Goal: Task Accomplishment & Management: Use online tool/utility

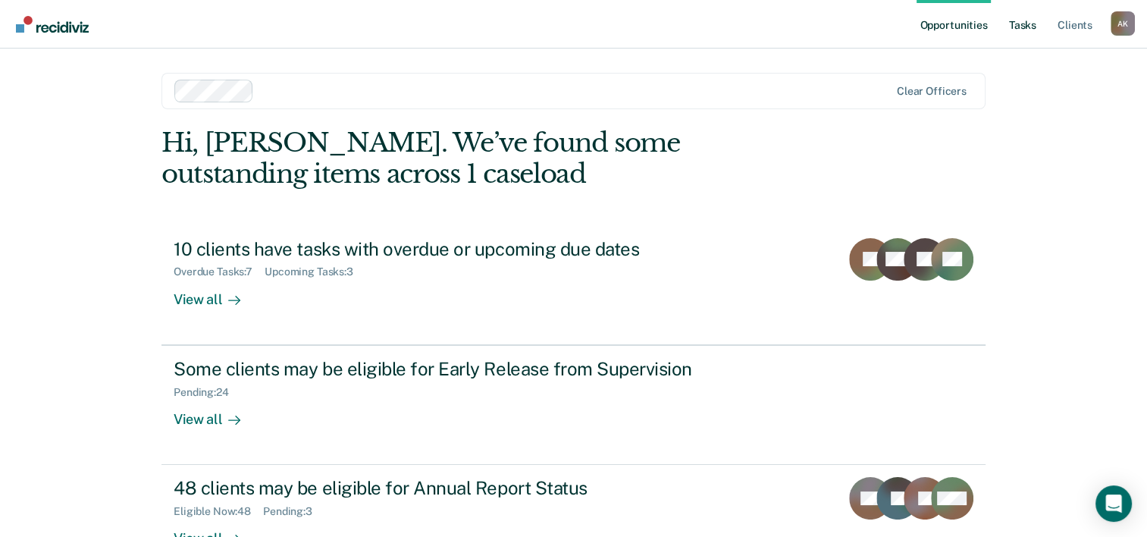
click at [1034, 27] on link "Tasks" at bounding box center [1022, 24] width 33 height 49
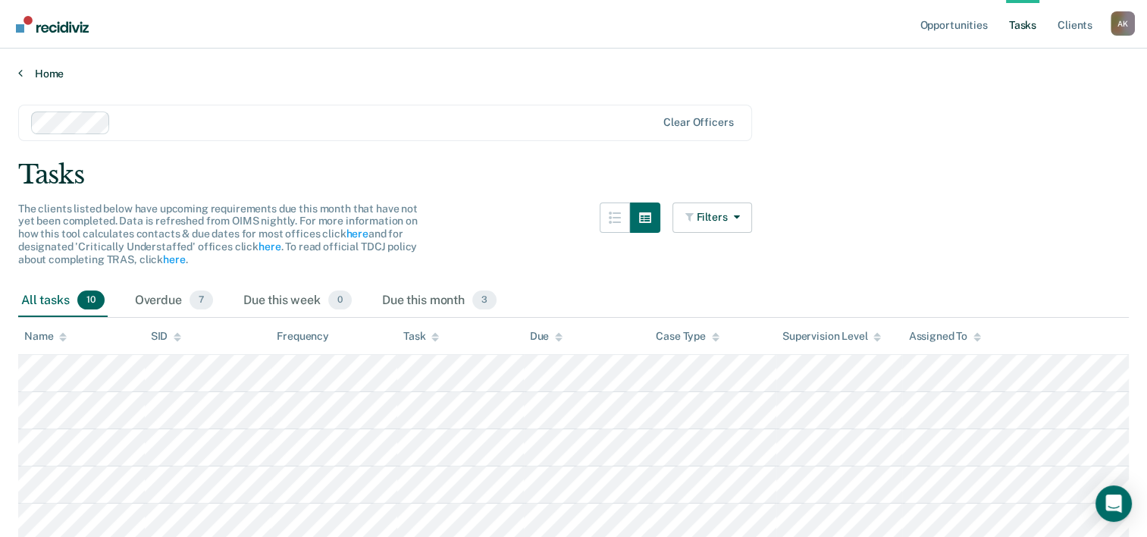
click at [26, 71] on link "Home" at bounding box center [573, 74] width 1111 height 14
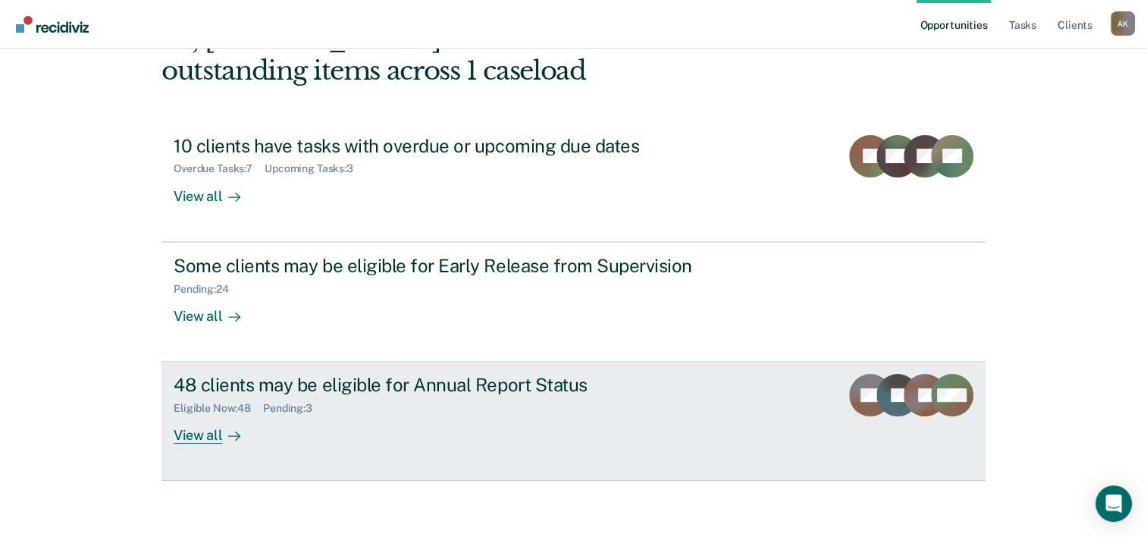
scroll to position [107, 0]
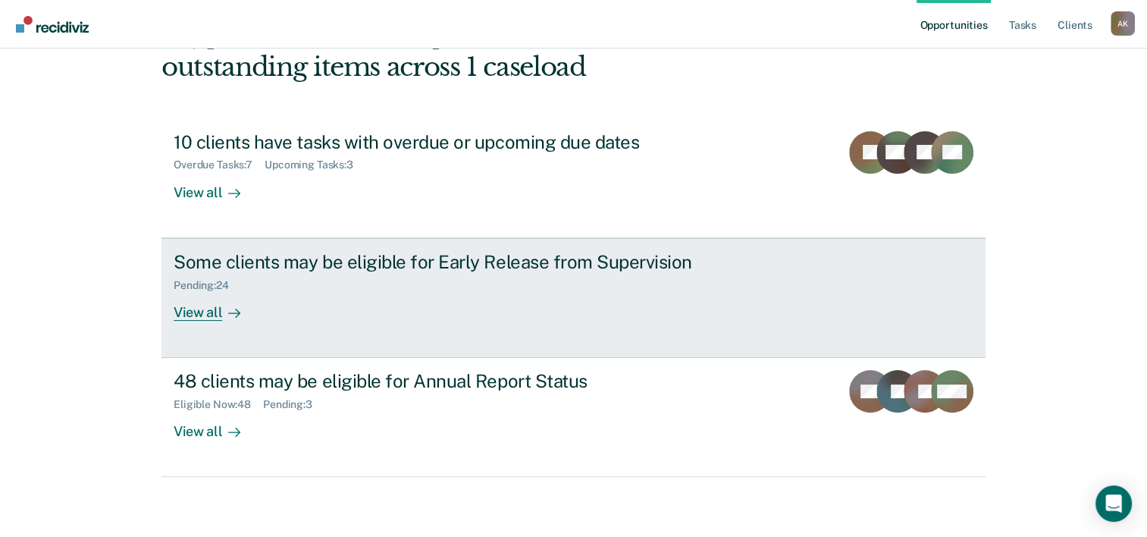
click at [248, 276] on div "Pending : 24" at bounding box center [440, 282] width 532 height 19
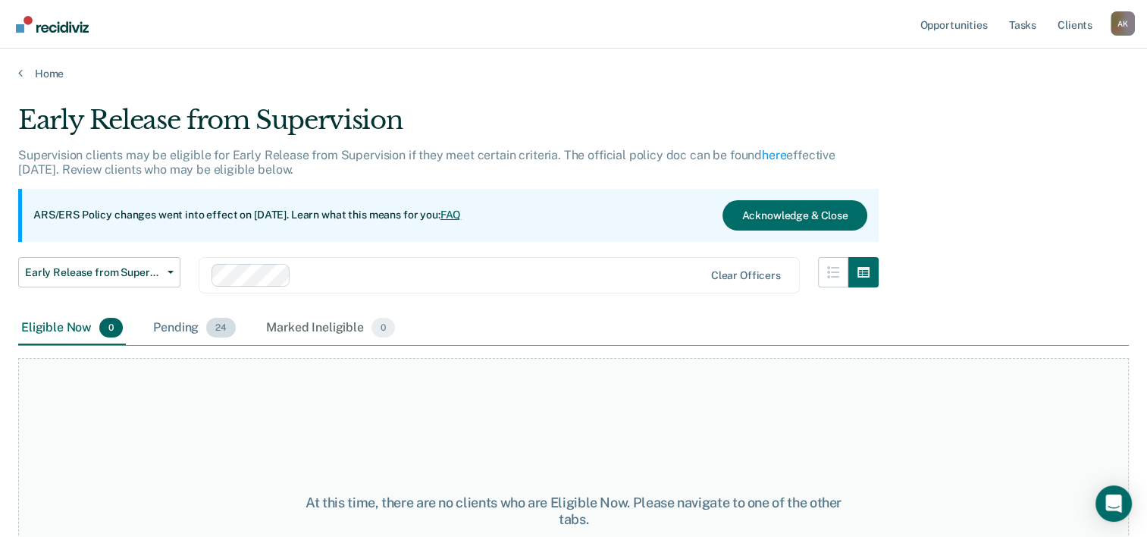
click at [200, 332] on div "Pending 24" at bounding box center [194, 328] width 89 height 33
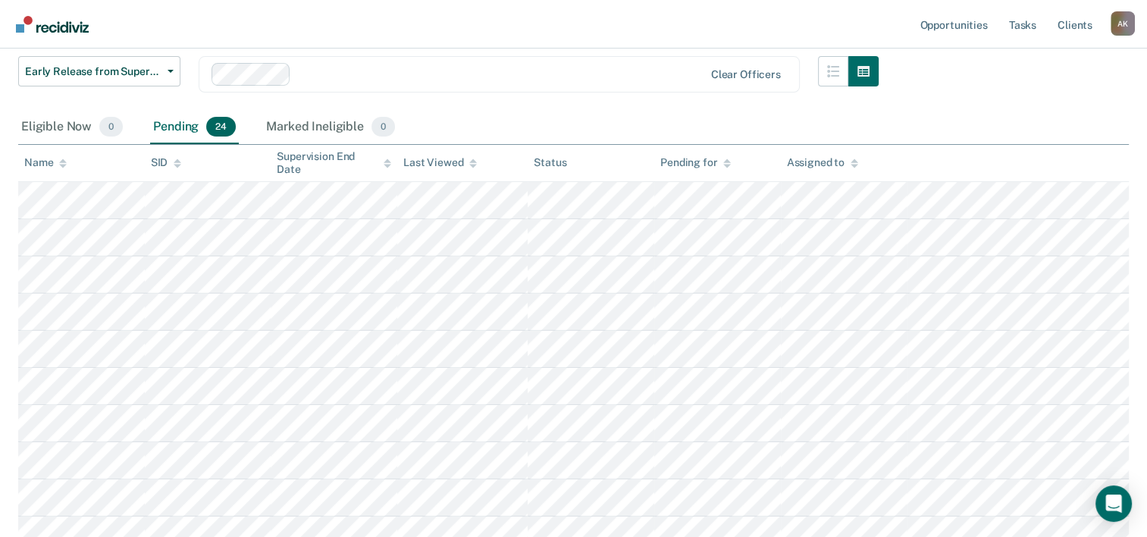
scroll to position [227, 0]
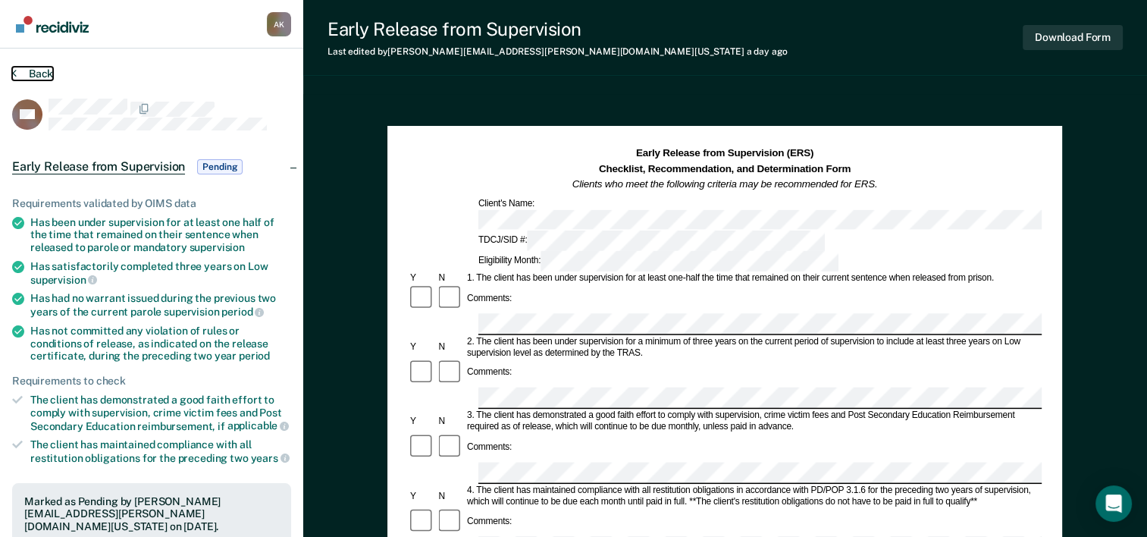
click at [14, 71] on icon at bounding box center [14, 73] width 5 height 12
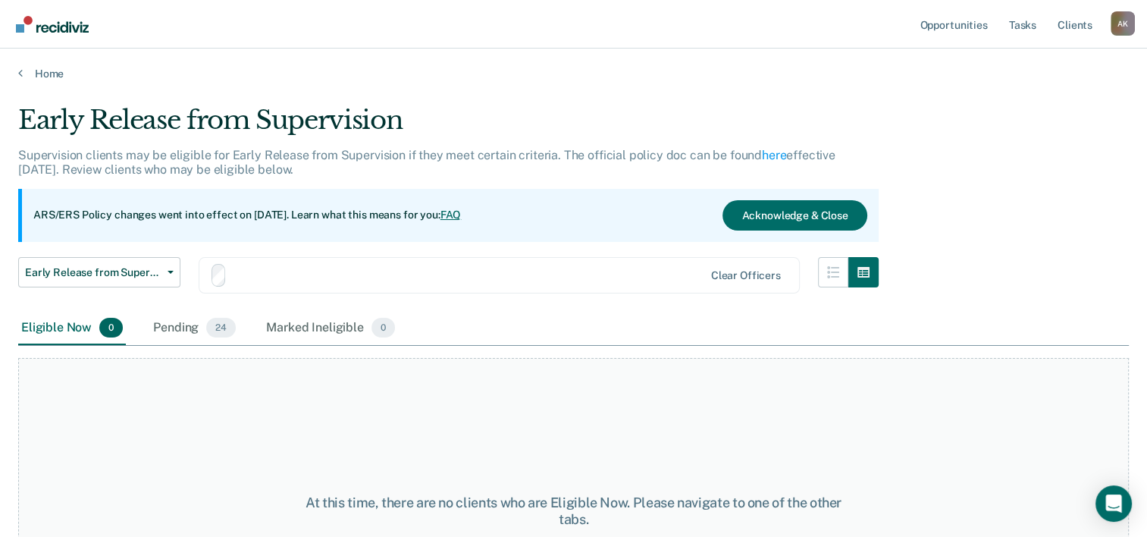
scroll to position [126, 0]
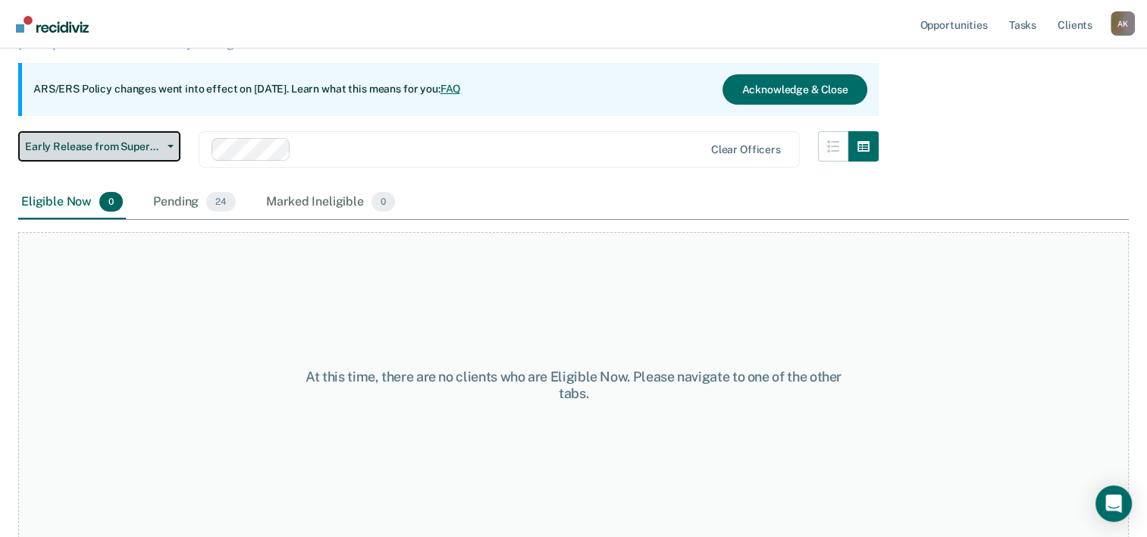
click at [103, 149] on span "Early Release from Supervision" at bounding box center [93, 146] width 136 height 13
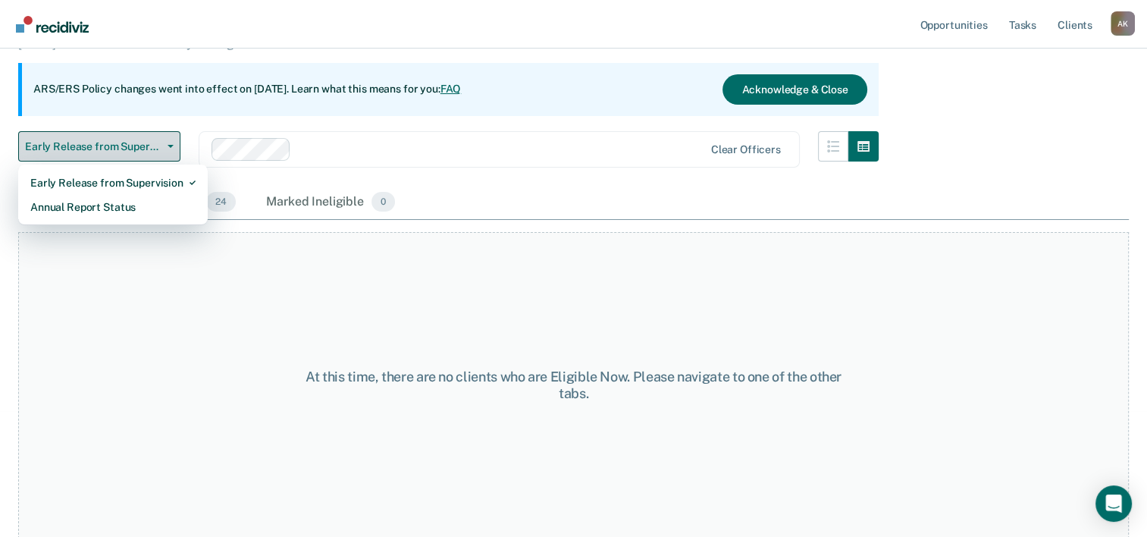
click at [103, 149] on span "Early Release from Supervision" at bounding box center [93, 146] width 136 height 13
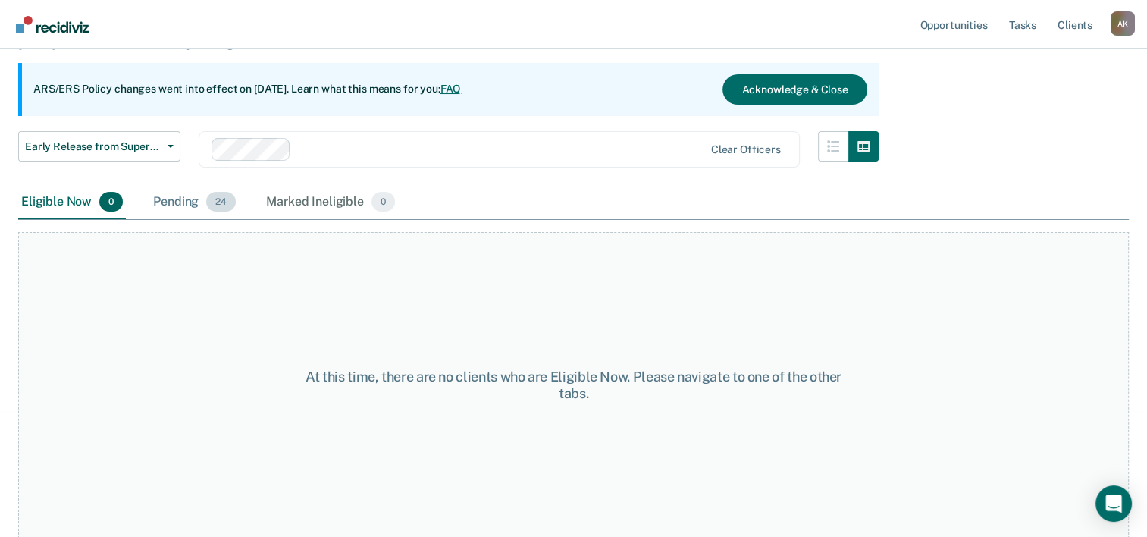
click at [170, 206] on div "Pending 24" at bounding box center [194, 202] width 89 height 33
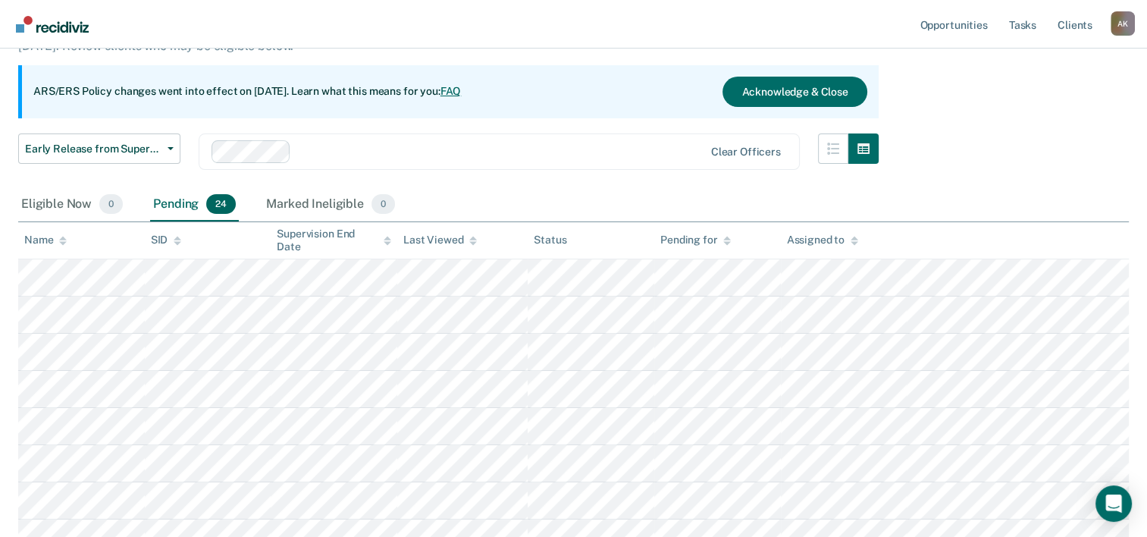
scroll to position [0, 0]
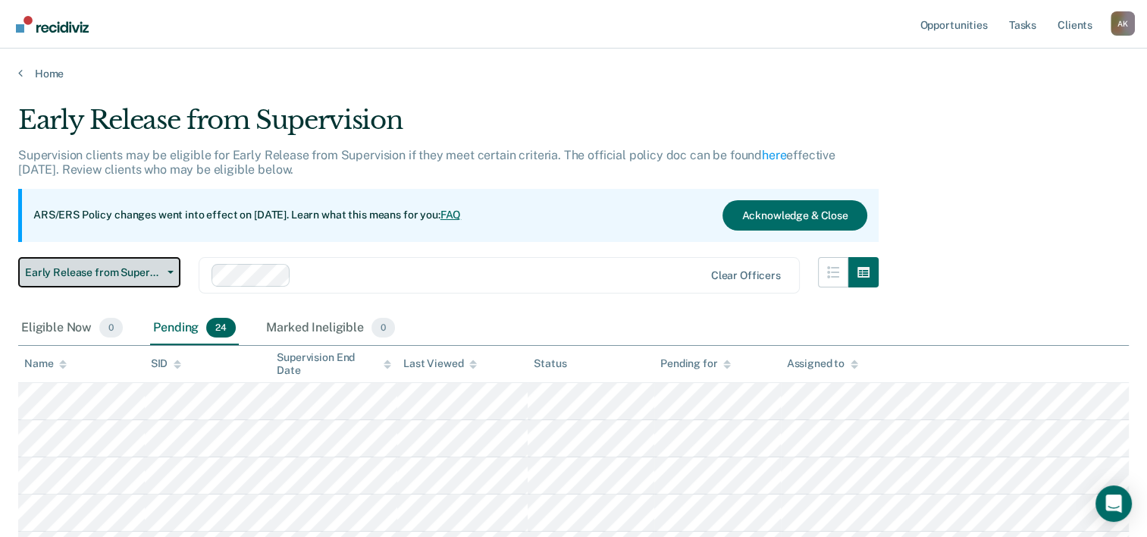
click at [168, 265] on button "Early Release from Supervision" at bounding box center [99, 272] width 162 height 30
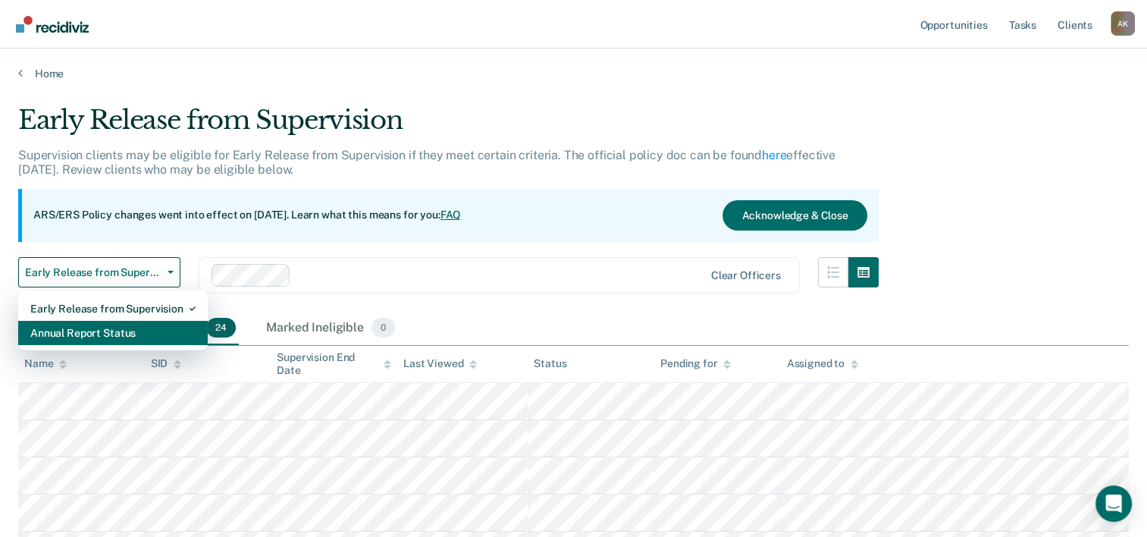
click at [103, 337] on div "Annual Report Status" at bounding box center [112, 333] width 165 height 24
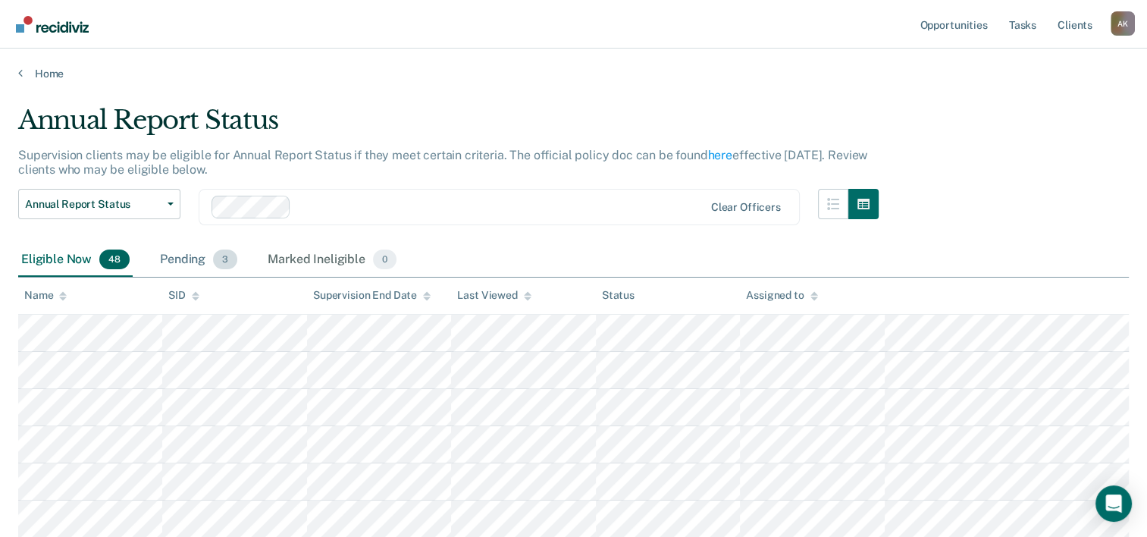
click at [188, 261] on div "Pending 3" at bounding box center [198, 259] width 83 height 33
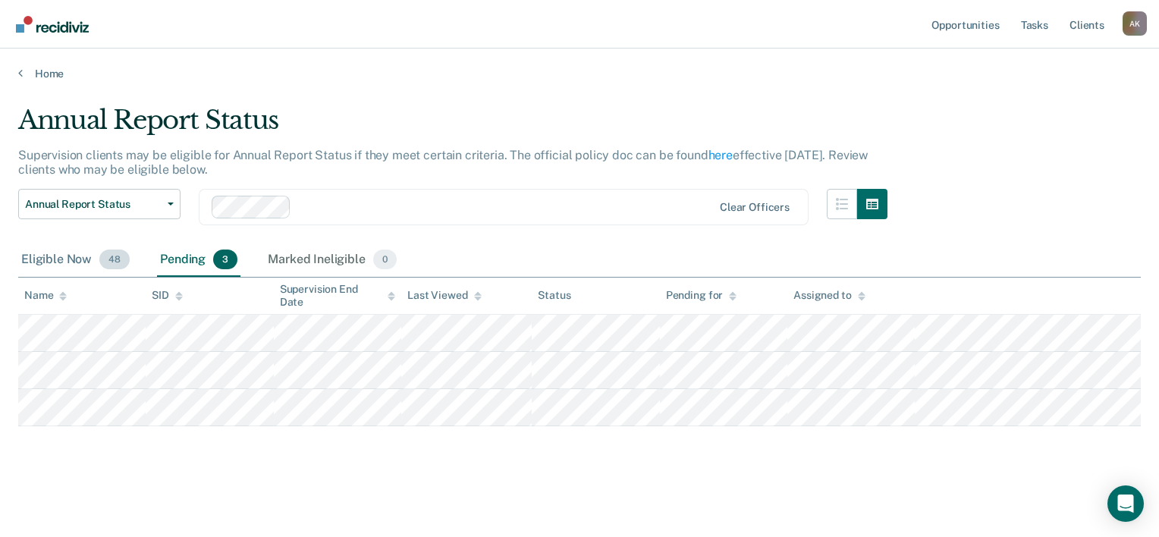
click at [48, 268] on div "Eligible Now 48" at bounding box center [75, 259] width 114 height 33
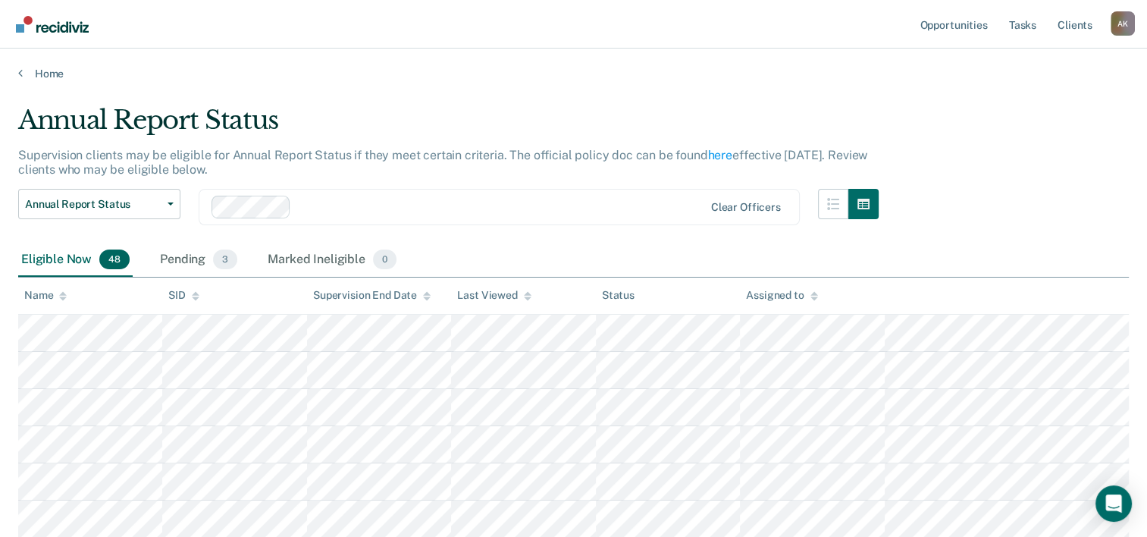
drag, startPoint x: 393, startPoint y: 200, endPoint x: 394, endPoint y: 157, distance: 43.2
click at [394, 157] on p "Supervision clients may be eligible for Annual Report Status if they meet certa…" at bounding box center [442, 162] width 849 height 29
click at [196, 263] on div "Pending 3" at bounding box center [198, 259] width 83 height 33
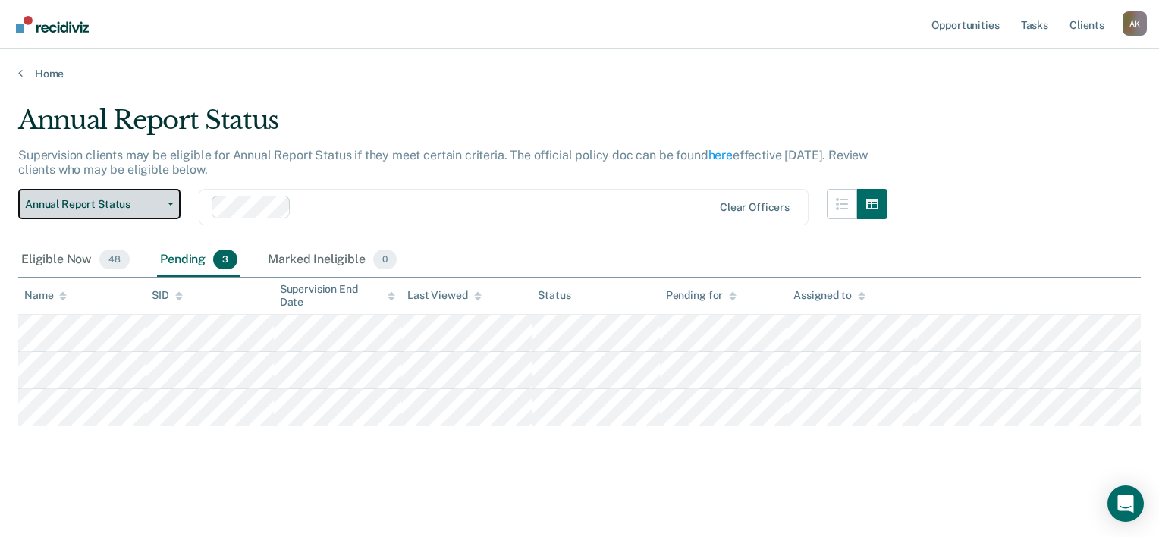
click at [136, 209] on span "Annual Report Status" at bounding box center [93, 204] width 136 height 13
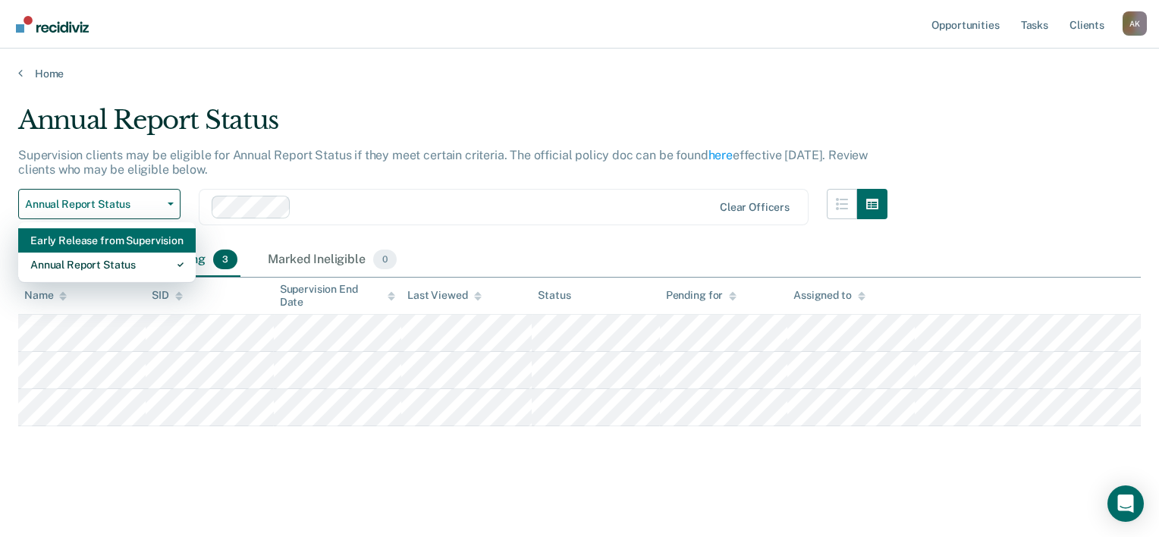
click at [121, 243] on div "Early Release from Supervision" at bounding box center [106, 240] width 153 height 24
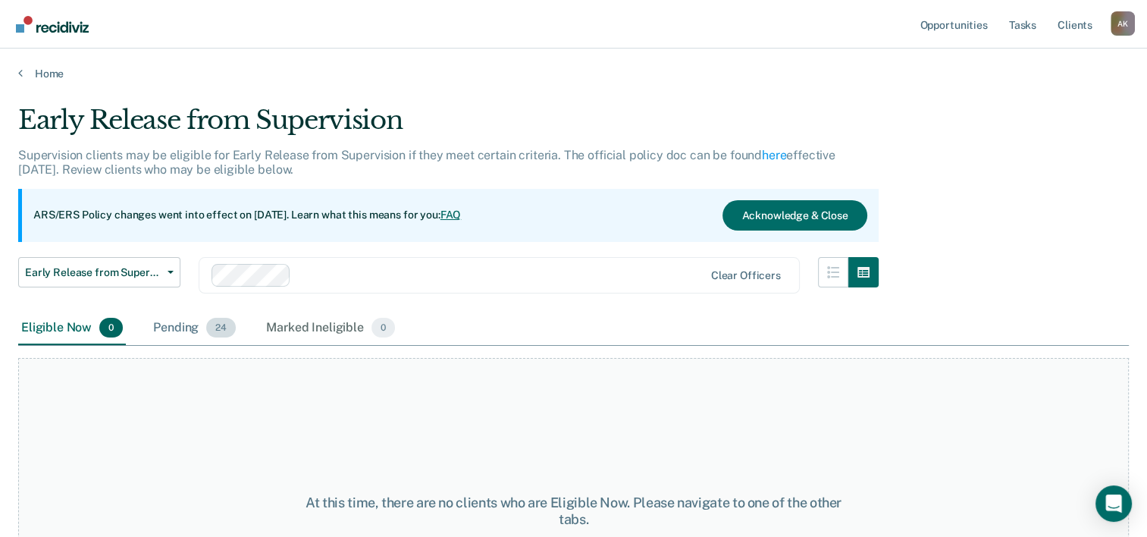
click at [192, 335] on div "Pending 24" at bounding box center [194, 328] width 89 height 33
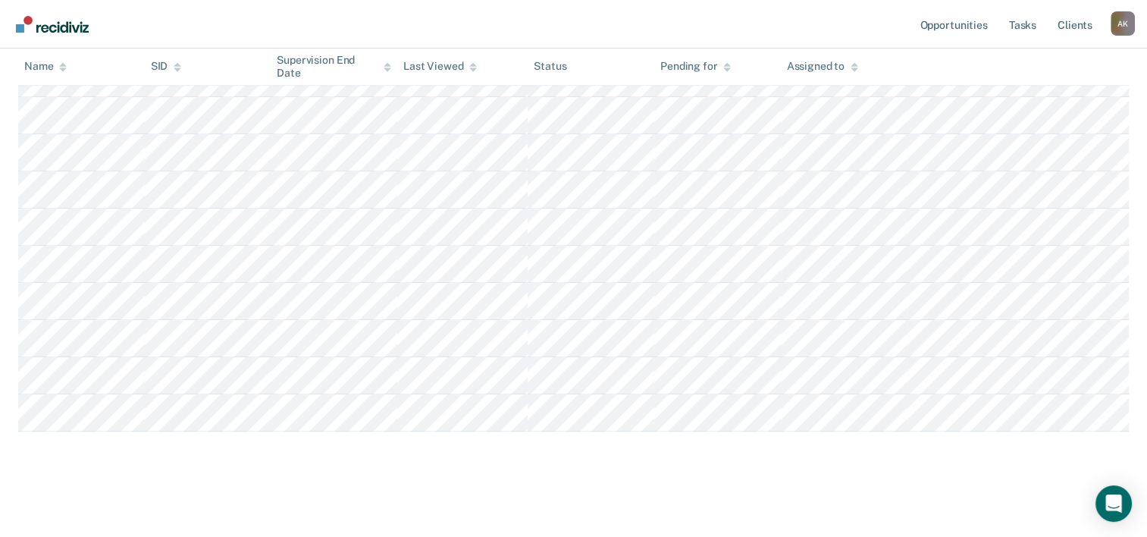
scroll to position [845, 0]
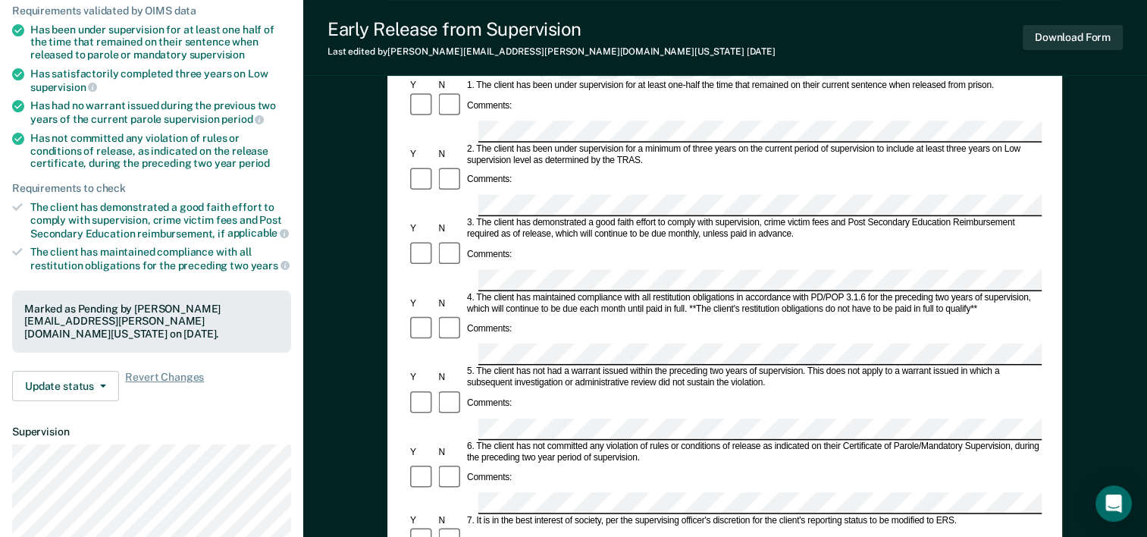
scroll to position [227, 0]
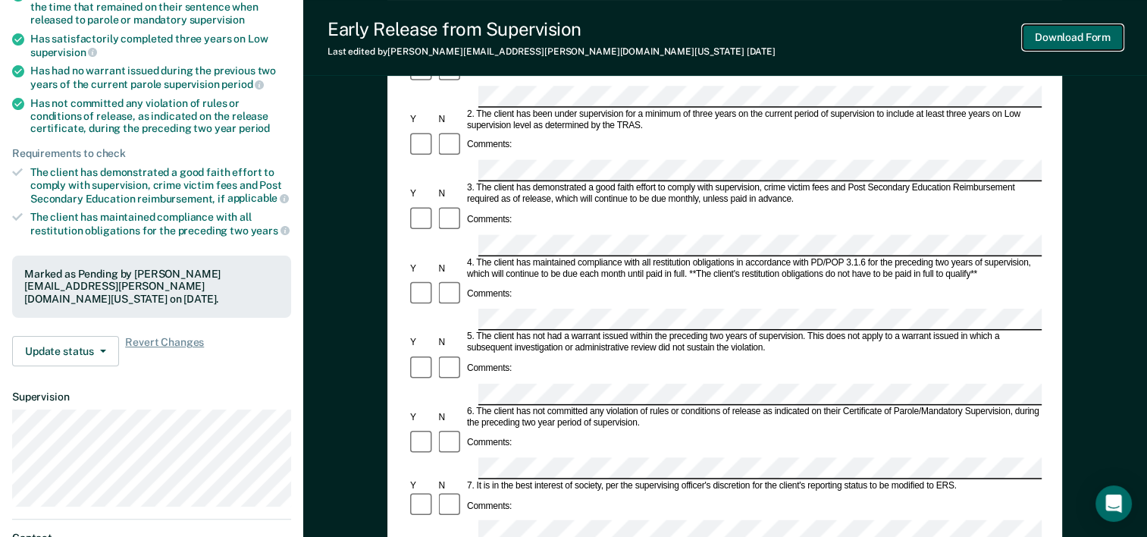
click at [1069, 33] on button "Download Form" at bounding box center [1073, 37] width 100 height 25
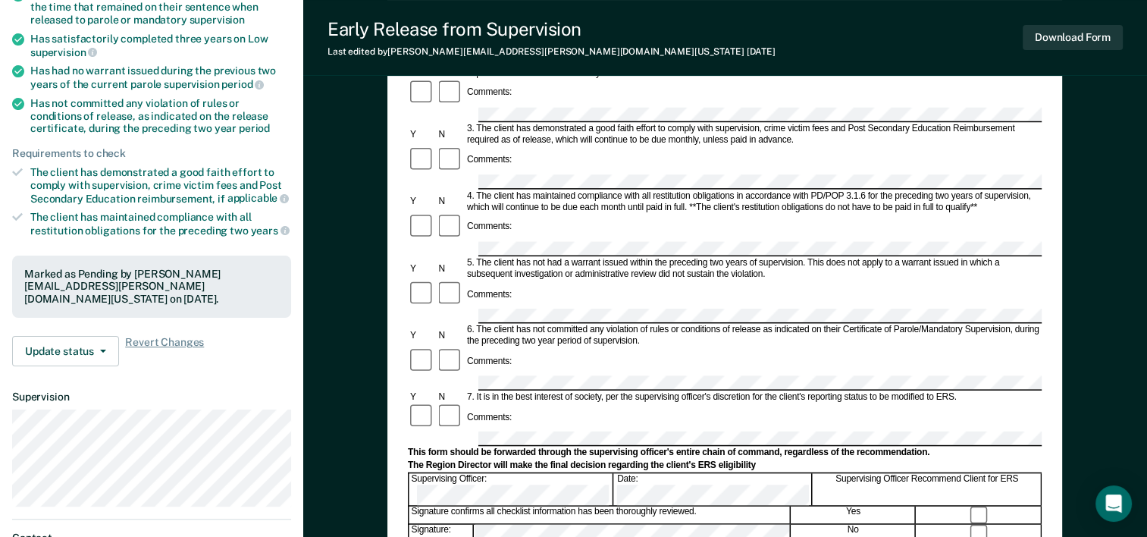
scroll to position [0, 0]
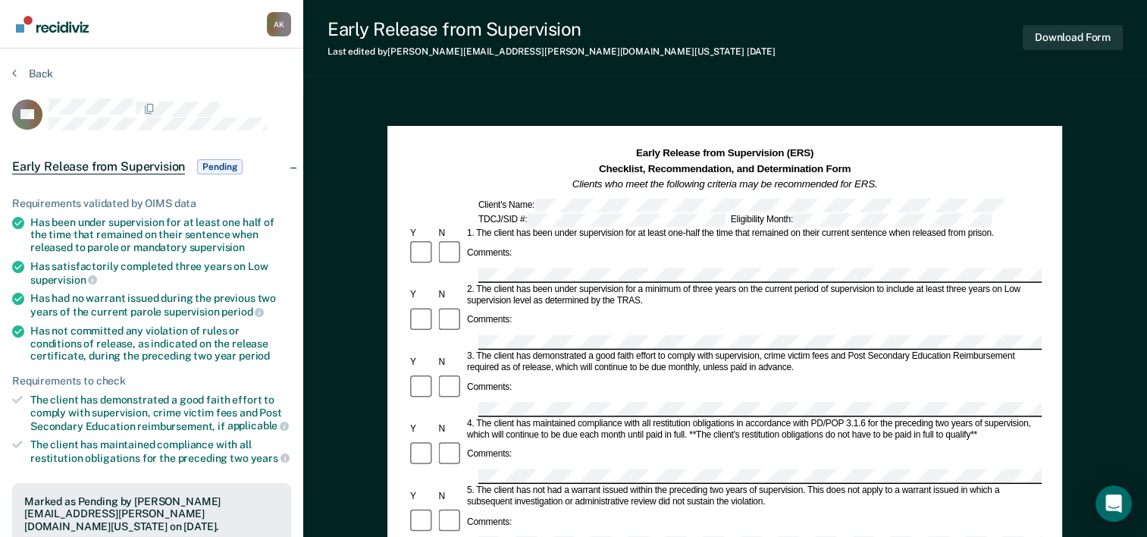
click at [9, 72] on section "Back CS Early Release from Supervision Pending Requirements validated by OIMS d…" at bounding box center [151, 443] width 303 height 789
click at [14, 74] on icon at bounding box center [14, 73] width 5 height 12
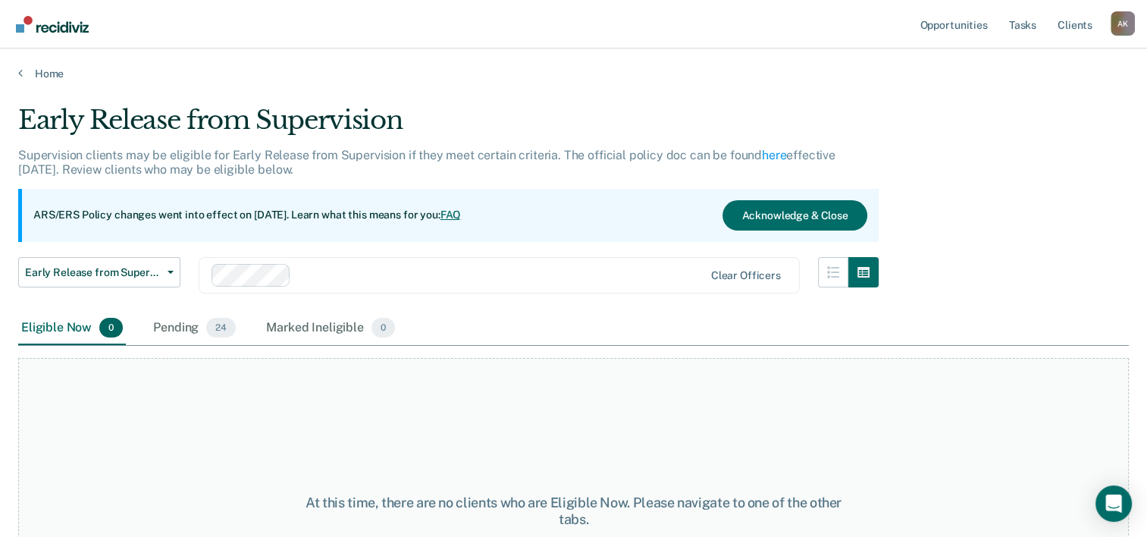
scroll to position [126, 0]
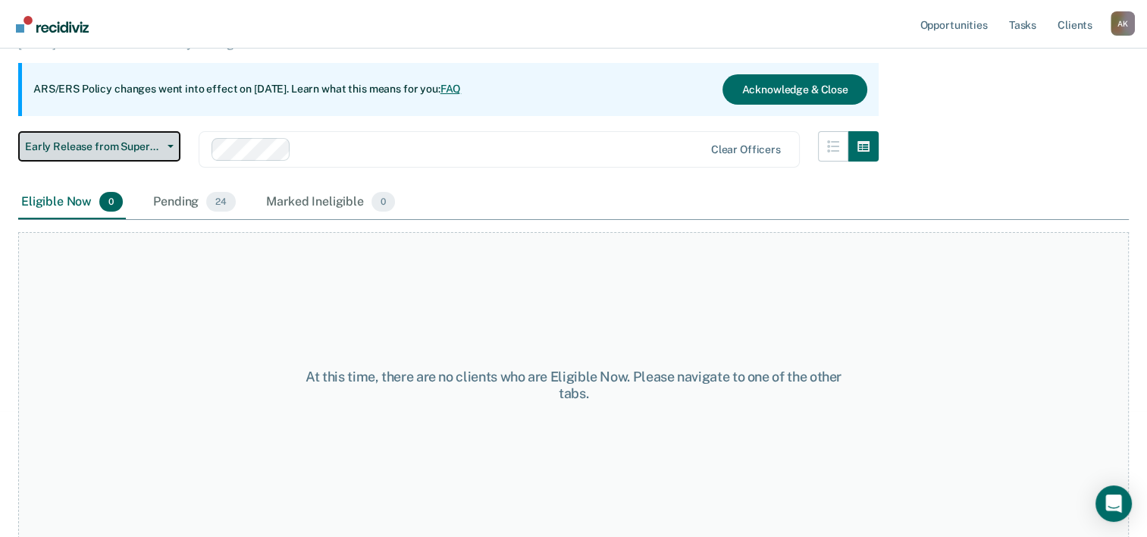
click at [152, 151] on span "Early Release from Supervision" at bounding box center [93, 146] width 136 height 13
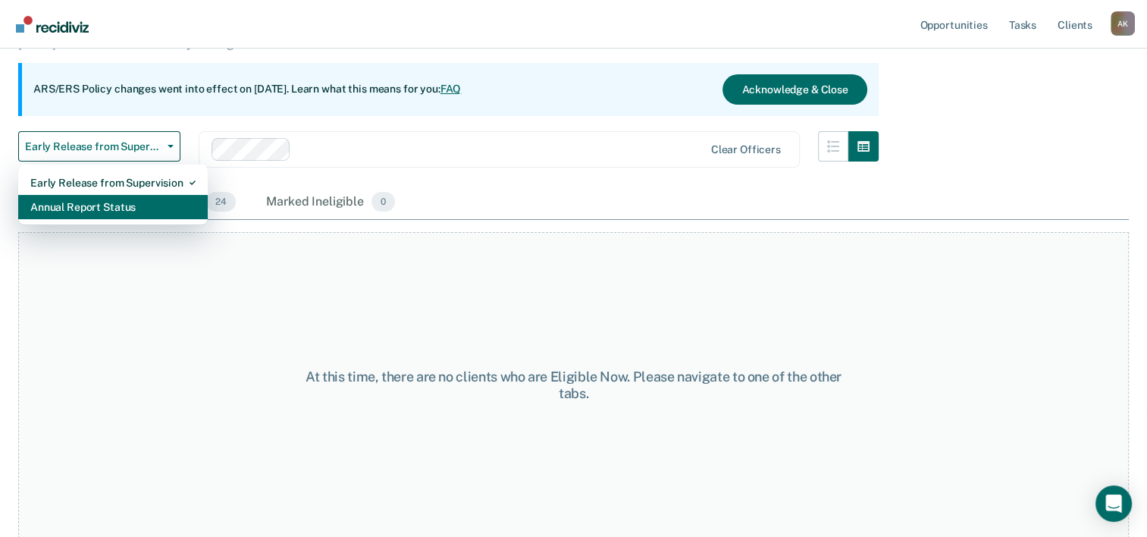
click at [116, 203] on div "Annual Report Status" at bounding box center [112, 207] width 165 height 24
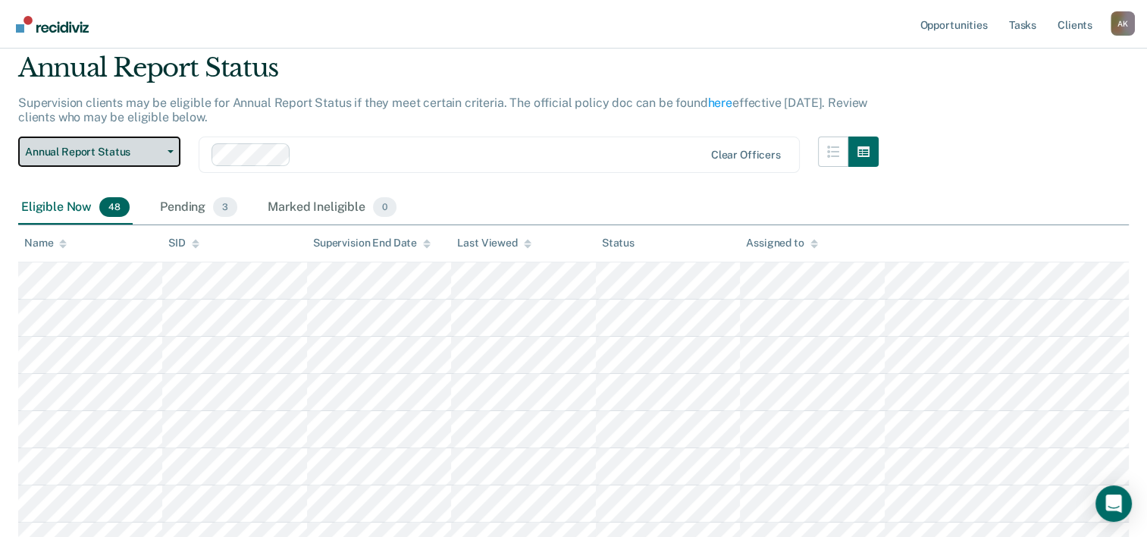
scroll to position [76, 0]
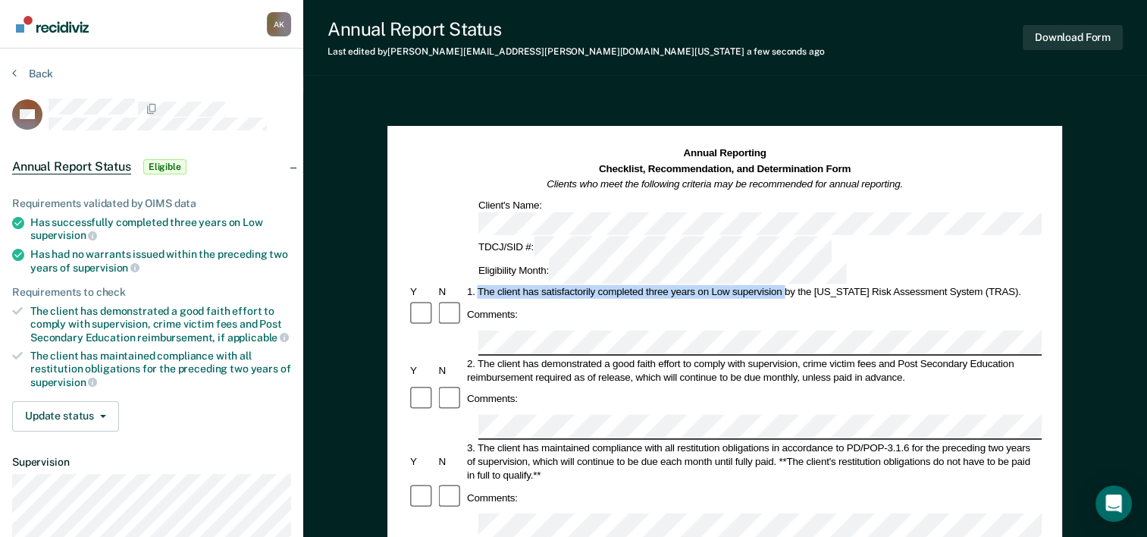
drag, startPoint x: 477, startPoint y: 237, endPoint x: 786, endPoint y: 232, distance: 308.6
click at [786, 285] on div "1. The client has satisfactorily completed three years on Low supervision by th…" at bounding box center [753, 292] width 577 height 14
copy div "The client has satisfactorily completed three years on Low supervision"
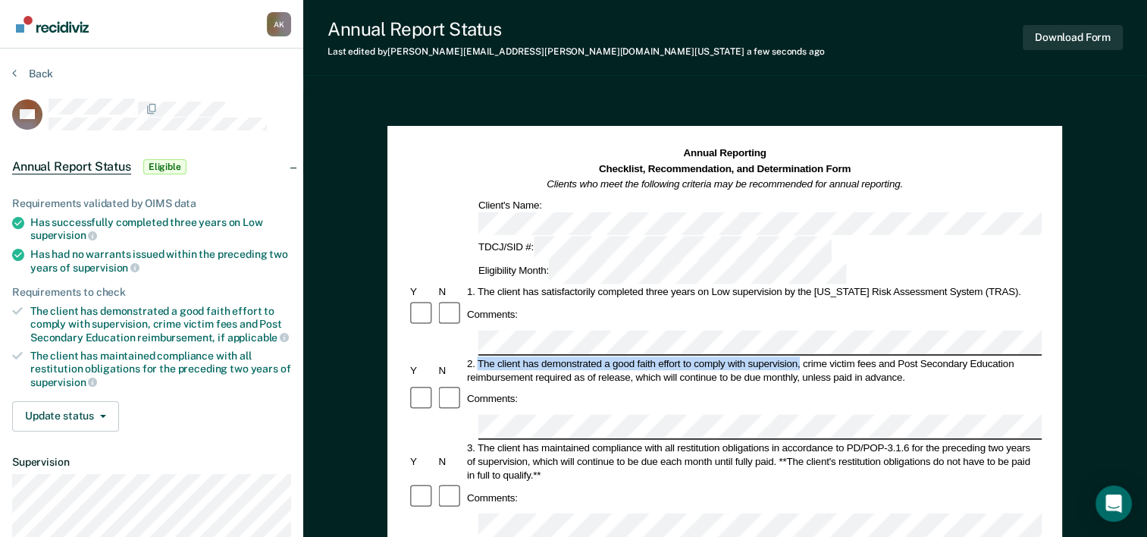
drag, startPoint x: 479, startPoint y: 287, endPoint x: 800, endPoint y: 292, distance: 320.8
click at [800, 356] on div "2. The client has demonstrated a good faith effort to comply with supervision, …" at bounding box center [753, 369] width 577 height 27
copy div "The client has demonstrated a good faith effort to comply with supervision,"
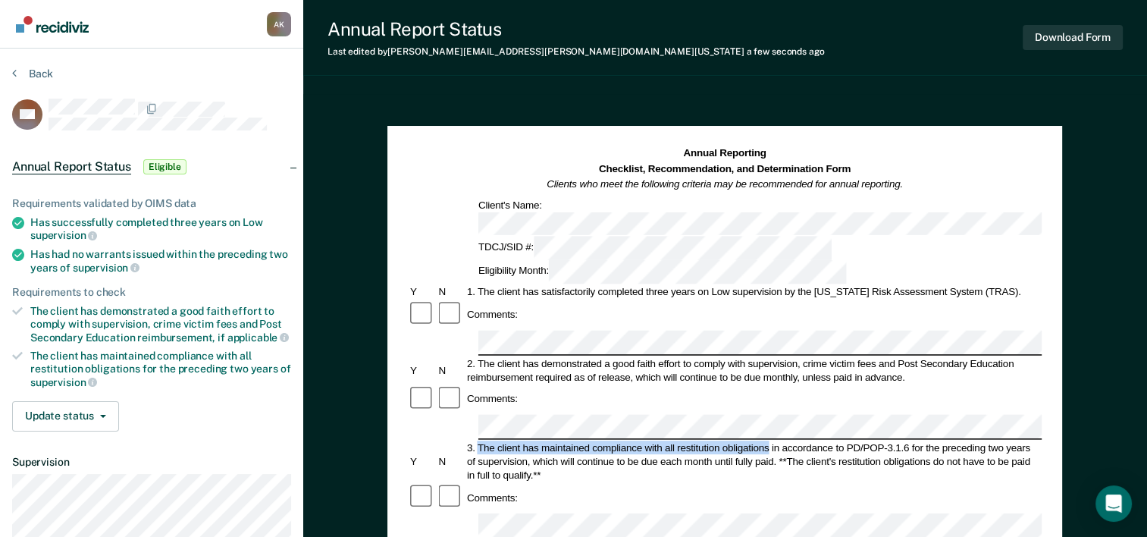
drag, startPoint x: 479, startPoint y: 361, endPoint x: 770, endPoint y: 359, distance: 290.4
click at [770, 441] on div "3. The client has maintained compliance with all restitution obligations in acc…" at bounding box center [753, 461] width 577 height 41
copy div "The client has maintained compliance with all restitution obligations"
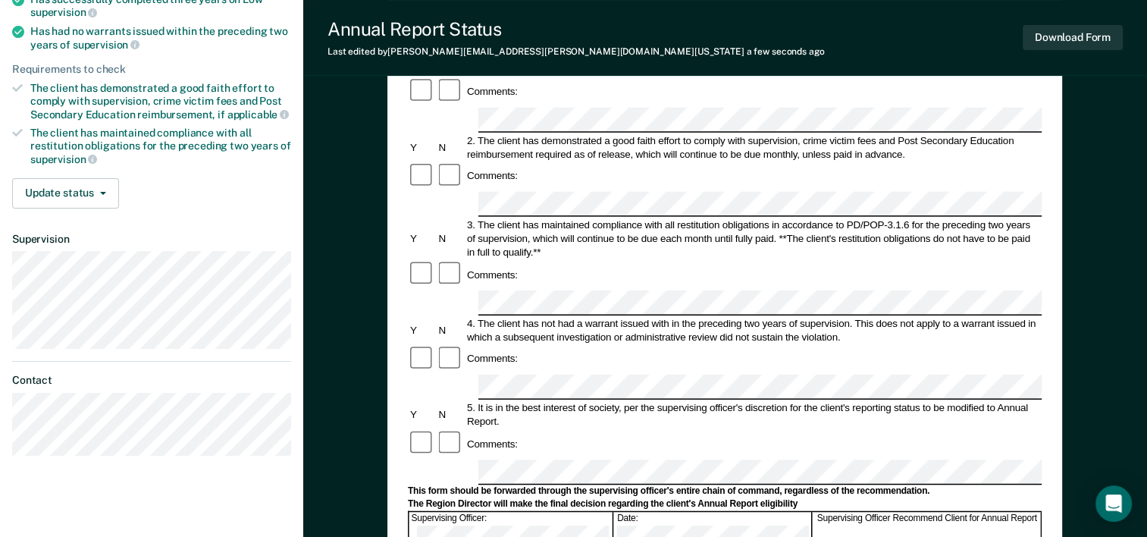
scroll to position [227, 0]
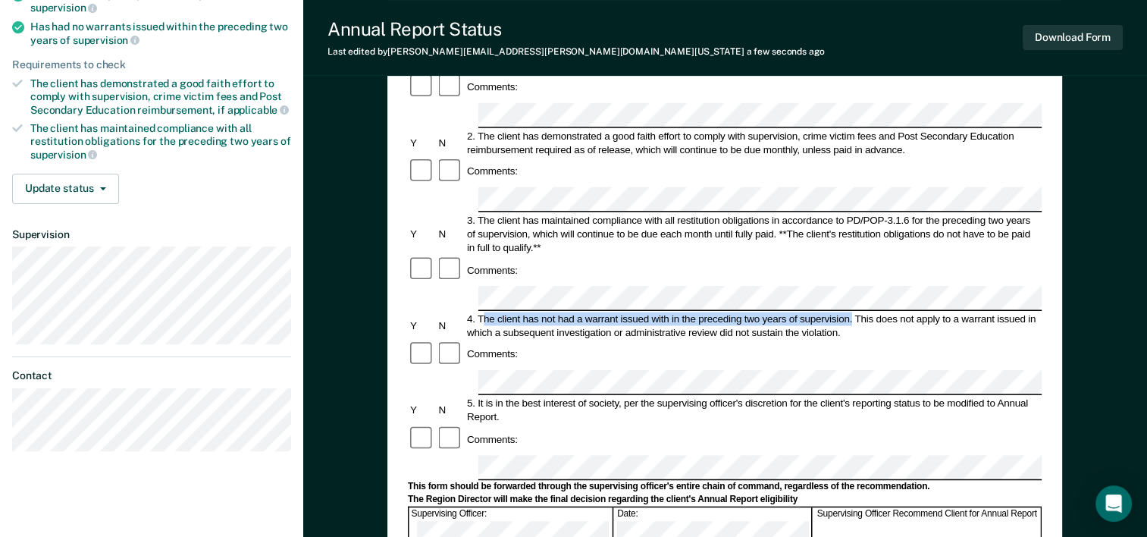
drag, startPoint x: 482, startPoint y: 217, endPoint x: 851, endPoint y: 215, distance: 369.3
click at [851, 312] on div "4. The client has not had a warrant issued with in the preceding two years of s…" at bounding box center [753, 325] width 577 height 27
copy div "he client has not had a warrant issued with in the preceding two years of super…"
click at [476, 397] on div "5. It is in the best interest of society, per the supervising officer's discret…" at bounding box center [753, 410] width 577 height 27
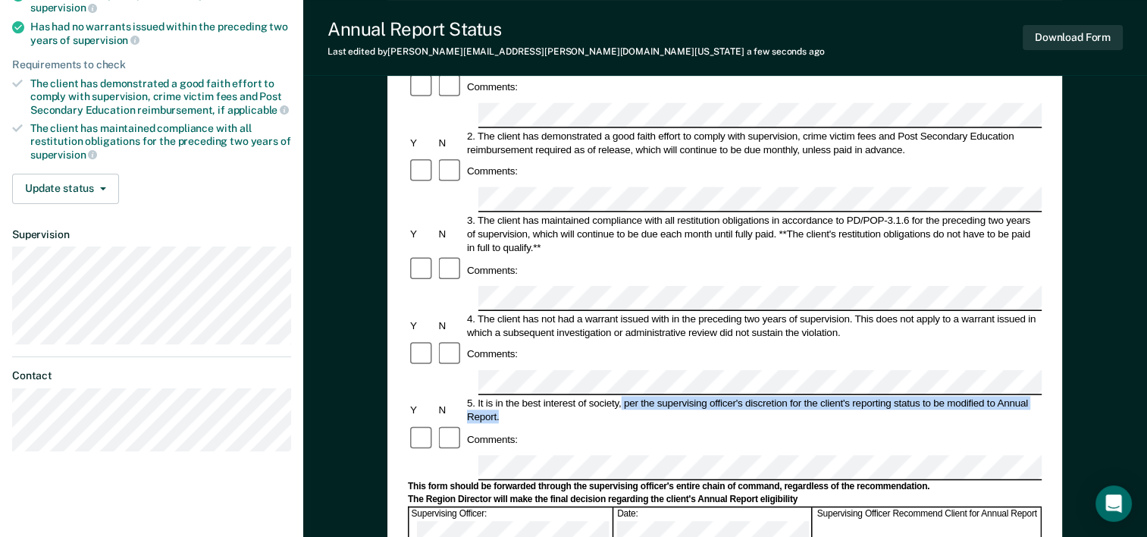
drag, startPoint x: 622, startPoint y: 283, endPoint x: 640, endPoint y: 301, distance: 25.7
click at [640, 397] on div "5. It is in the best interest of society, per the supervising officer's discret…" at bounding box center [753, 410] width 577 height 27
copy div "per the supervising officer's discretion for the client's reporting status to b…"
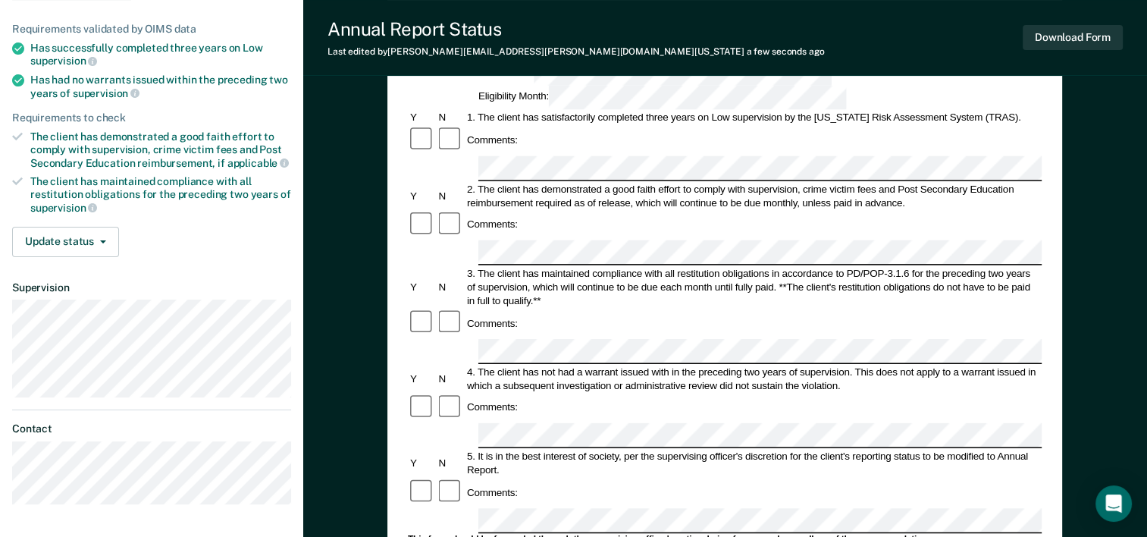
scroll to position [152, 0]
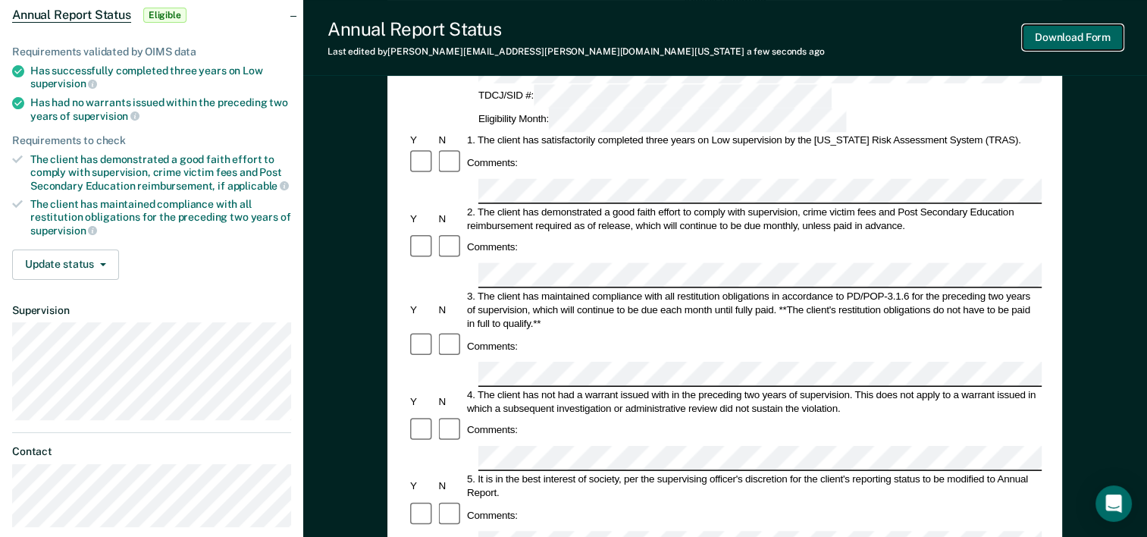
click at [1079, 36] on button "Download Form" at bounding box center [1073, 37] width 100 height 25
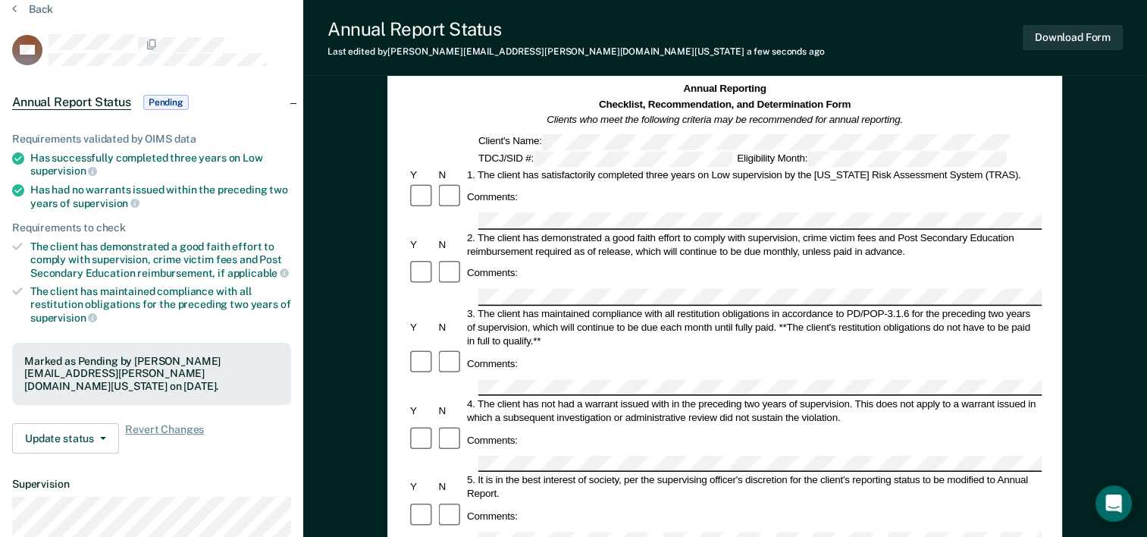
scroll to position [0, 0]
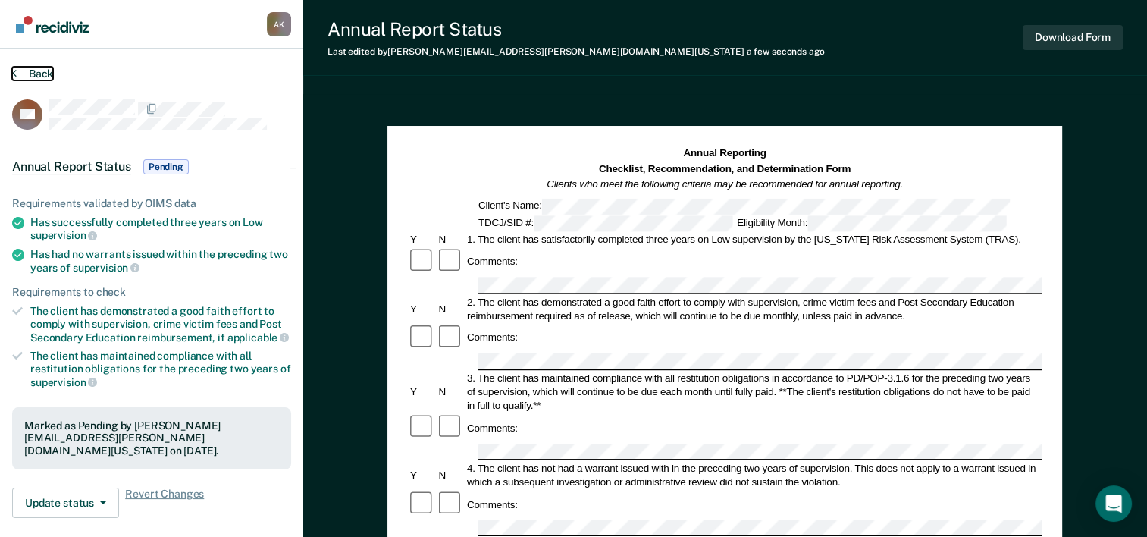
click at [24, 67] on button "Back" at bounding box center [32, 74] width 41 height 14
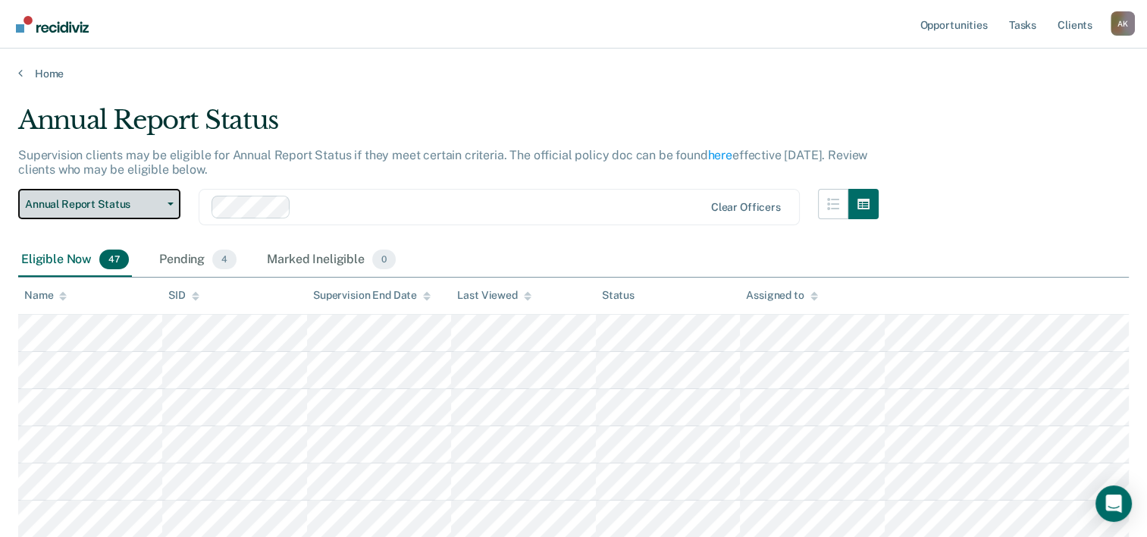
click at [165, 209] on button "Annual Report Status" at bounding box center [99, 204] width 162 height 30
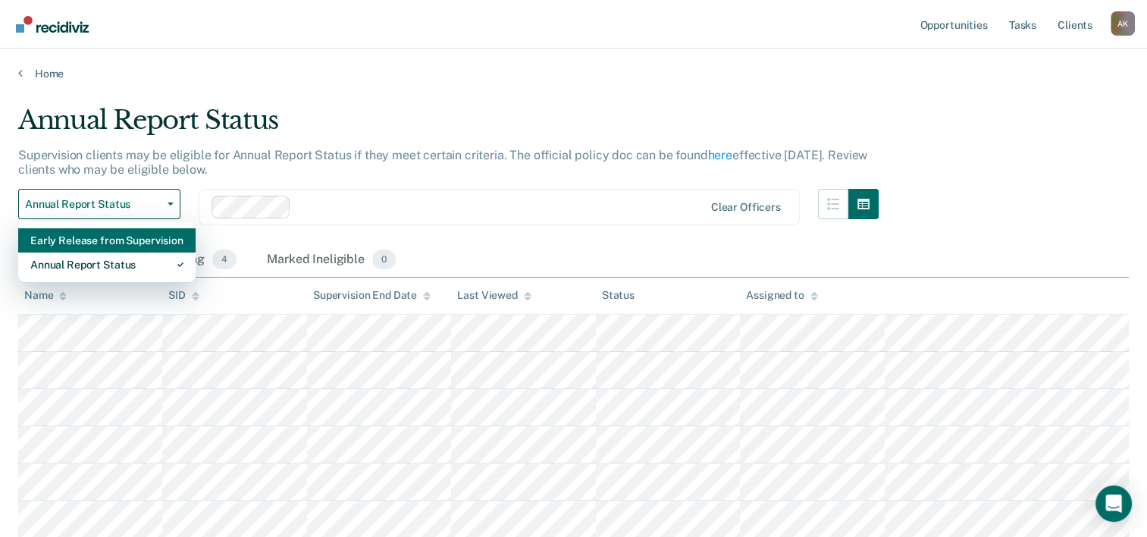
click at [131, 248] on div "Early Release from Supervision" at bounding box center [106, 240] width 153 height 24
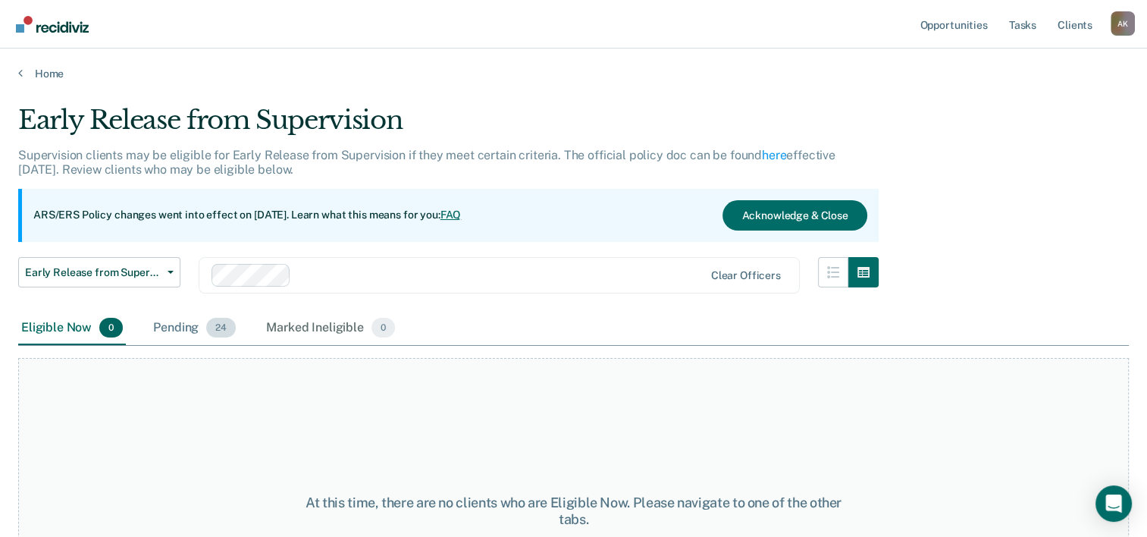
click at [196, 335] on div "Pending 24" at bounding box center [194, 328] width 89 height 33
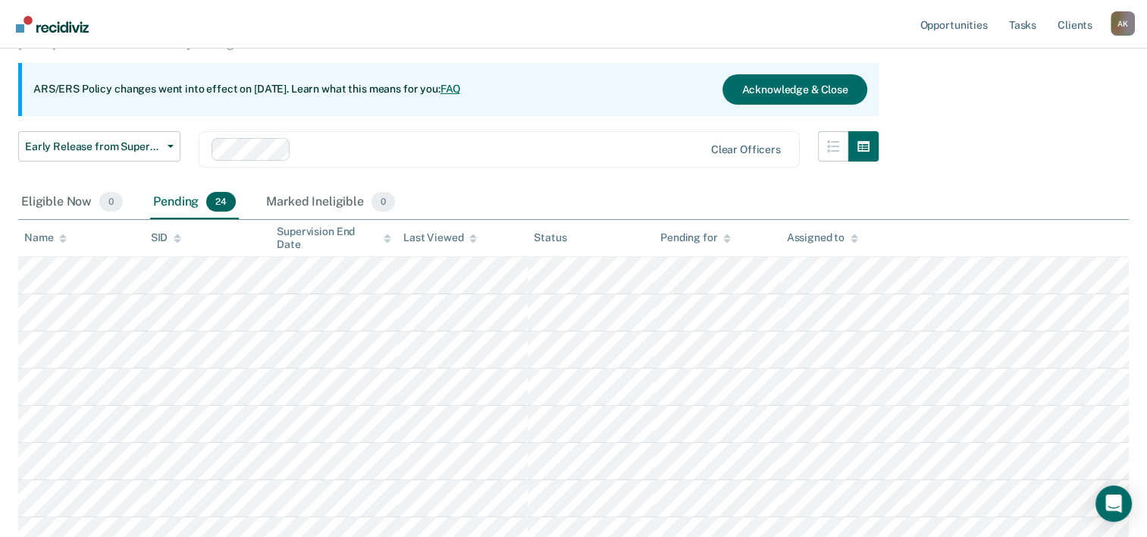
scroll to position [303, 0]
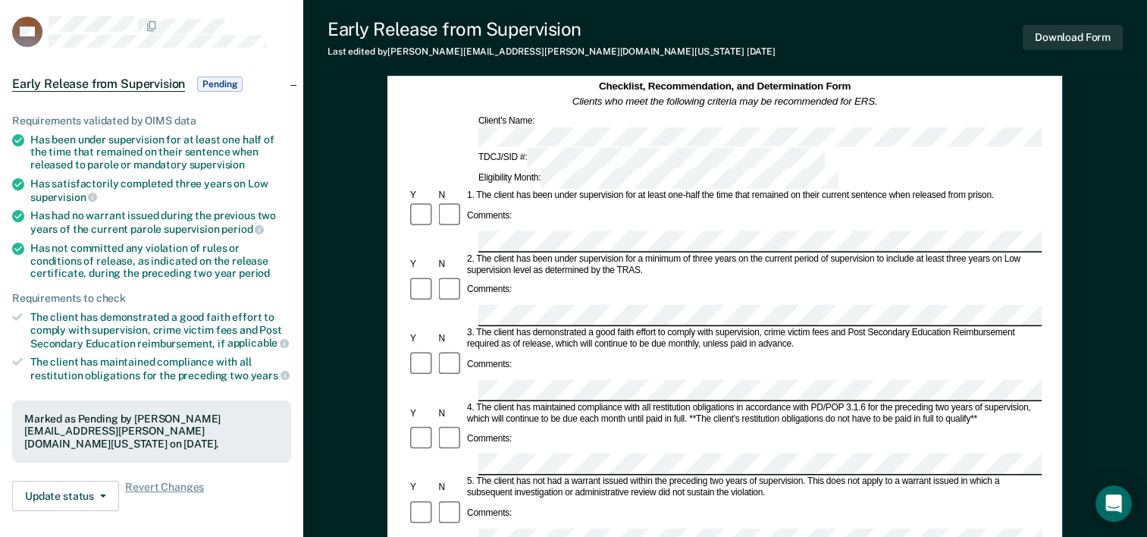
scroll to position [227, 0]
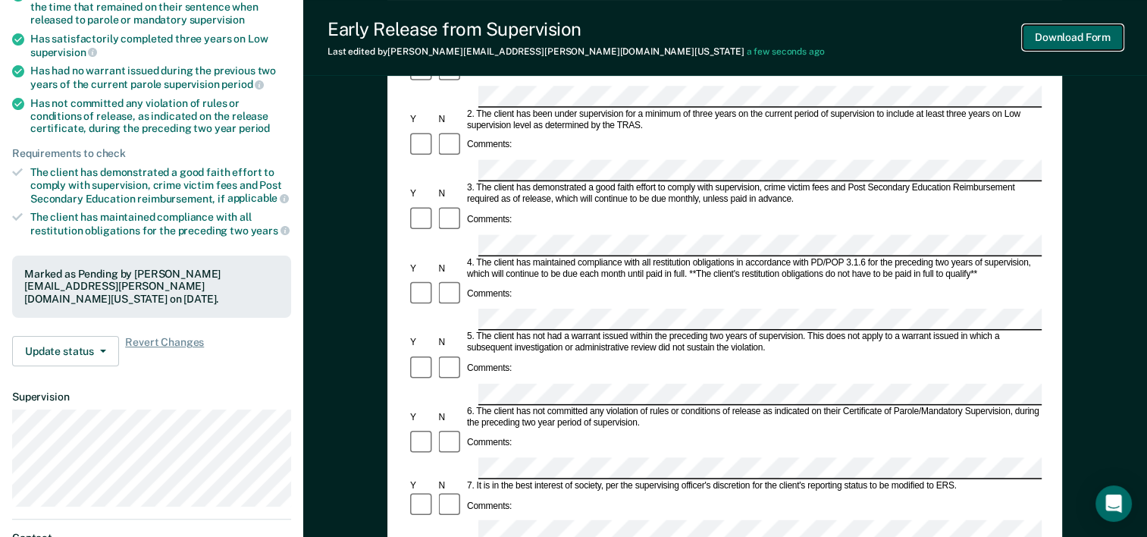
click at [1064, 41] on button "Download Form" at bounding box center [1073, 37] width 100 height 25
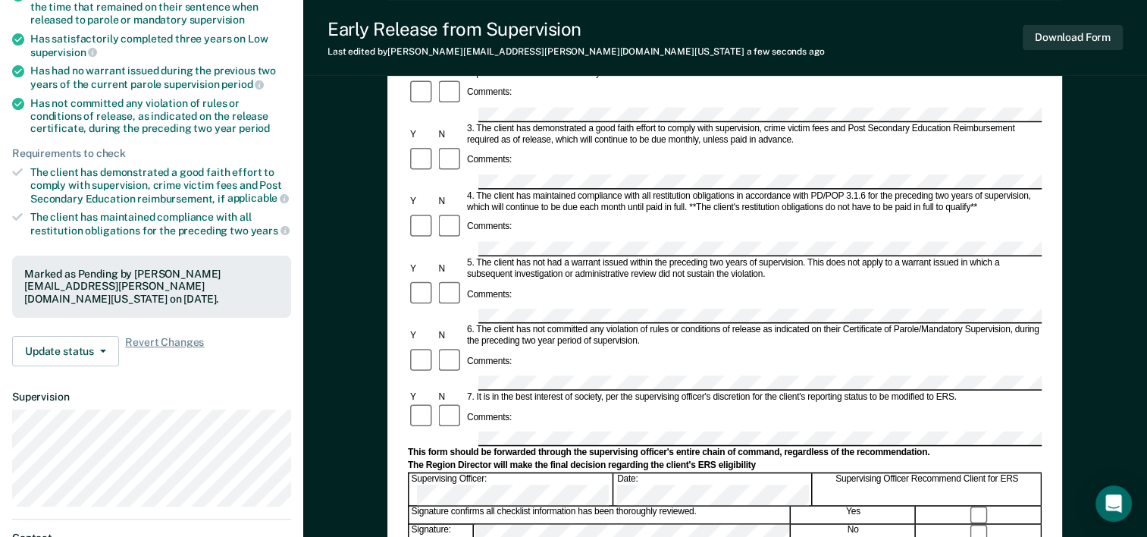
scroll to position [0, 0]
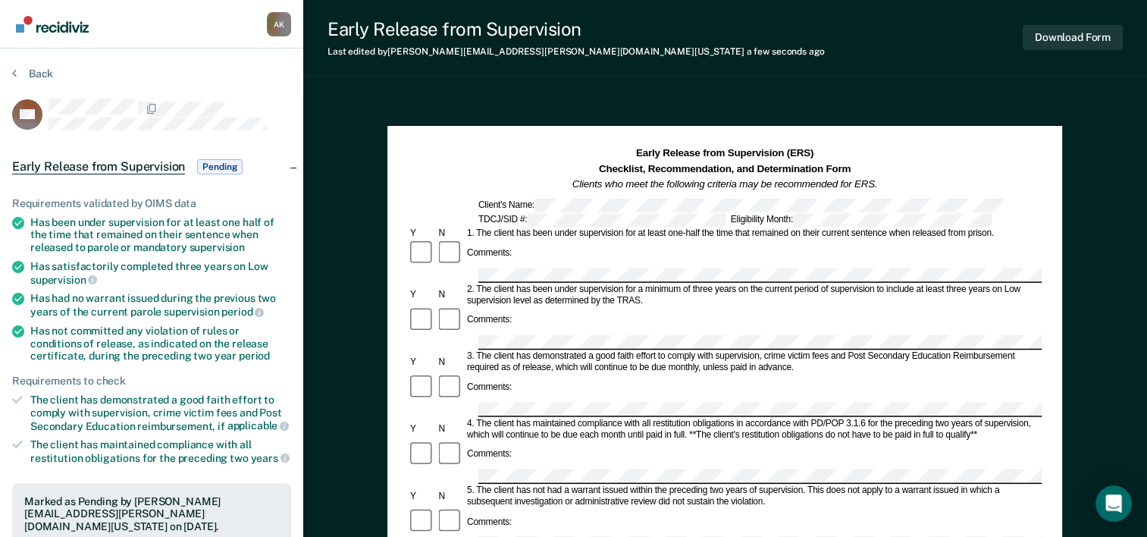
scroll to position [126, 0]
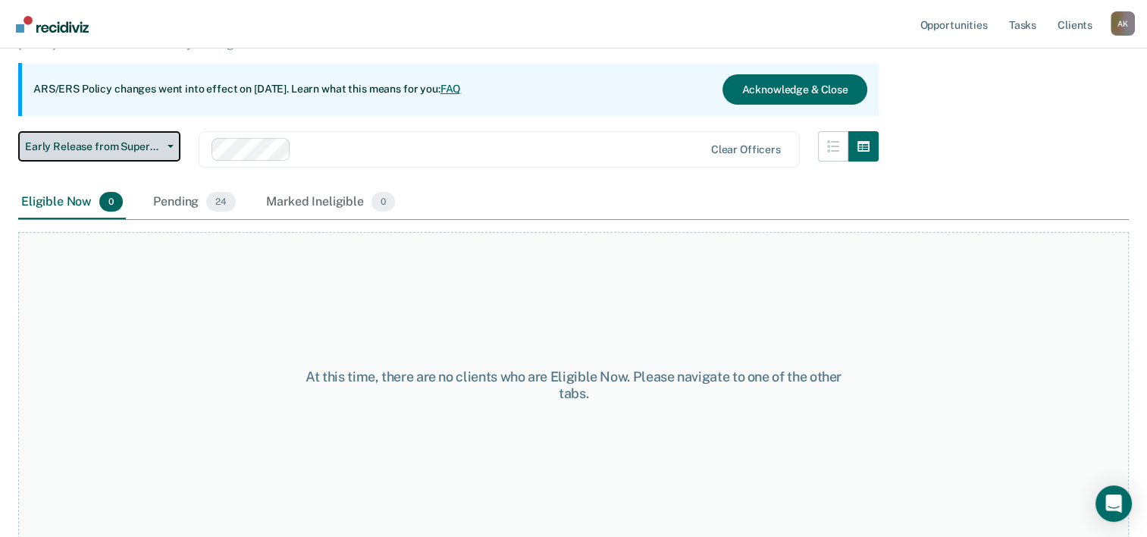
click at [113, 153] on button "Early Release from Supervision" at bounding box center [99, 146] width 162 height 30
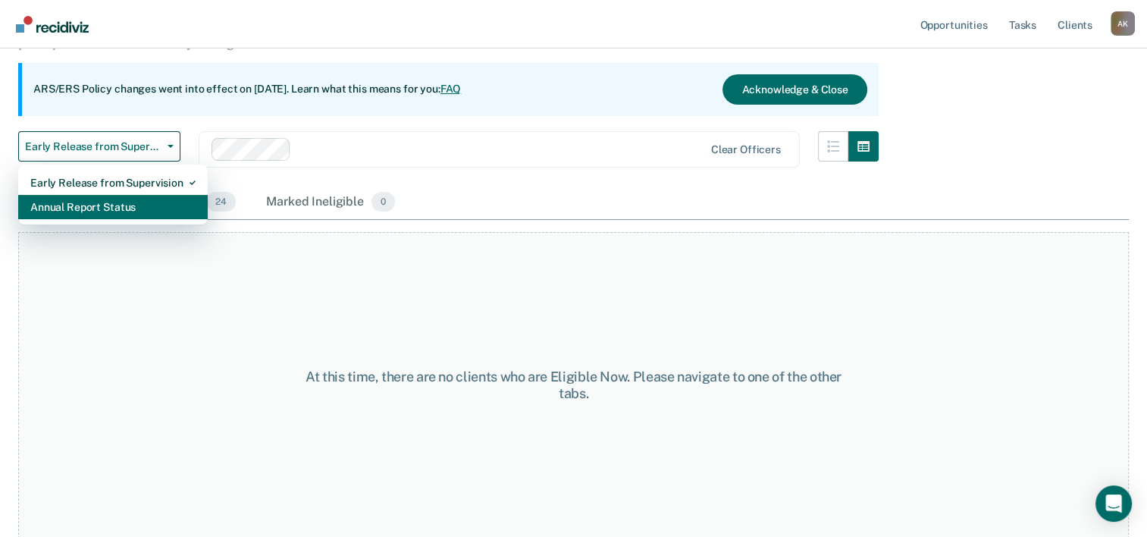
click at [99, 212] on div "Annual Report Status" at bounding box center [112, 207] width 165 height 24
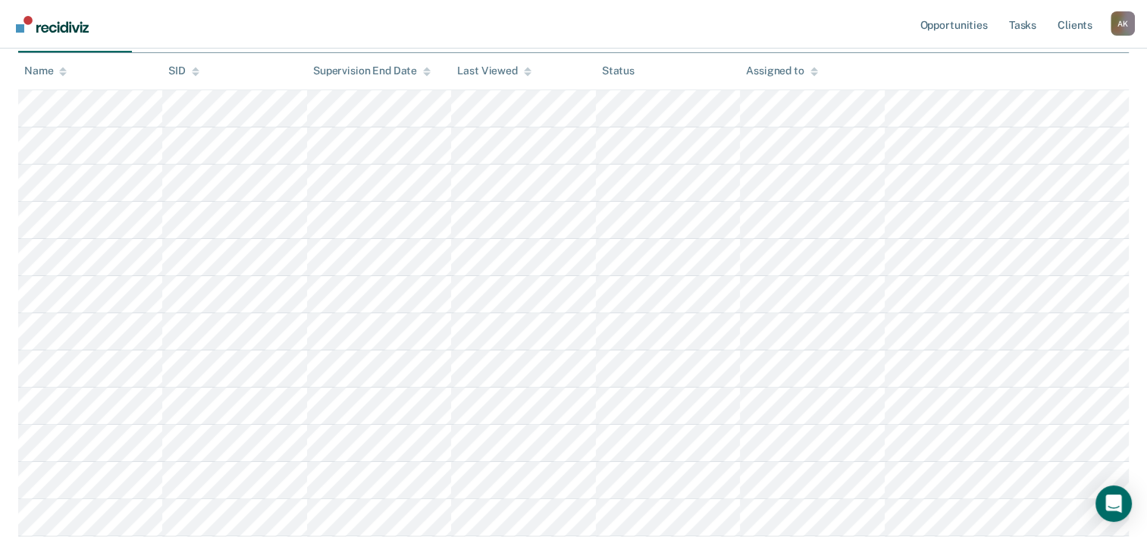
scroll to position [227, 0]
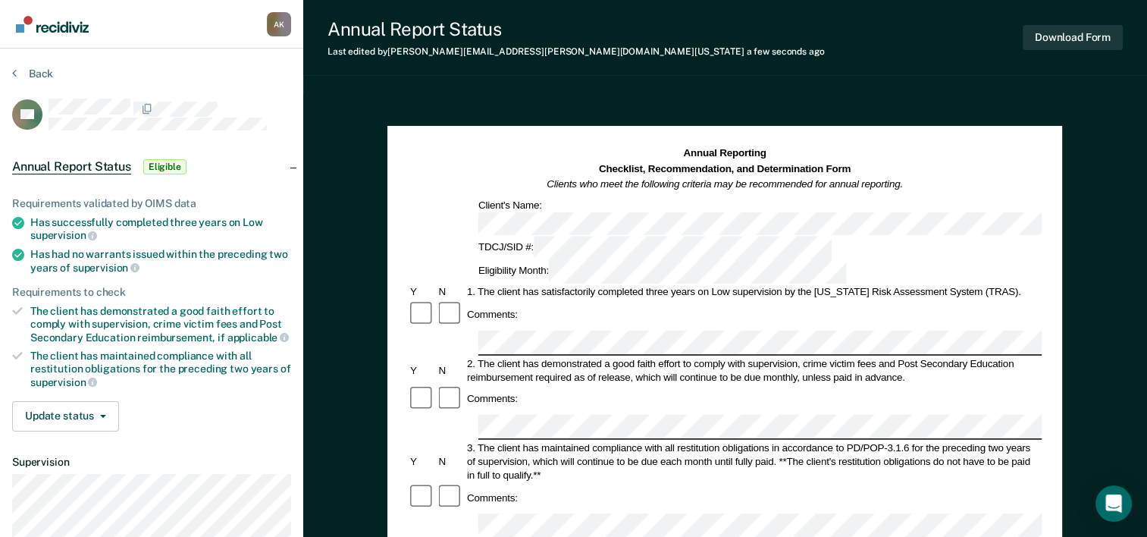
click at [917, 441] on div "3. The client has maintained compliance with all restitution obligations in acc…" at bounding box center [753, 461] width 577 height 41
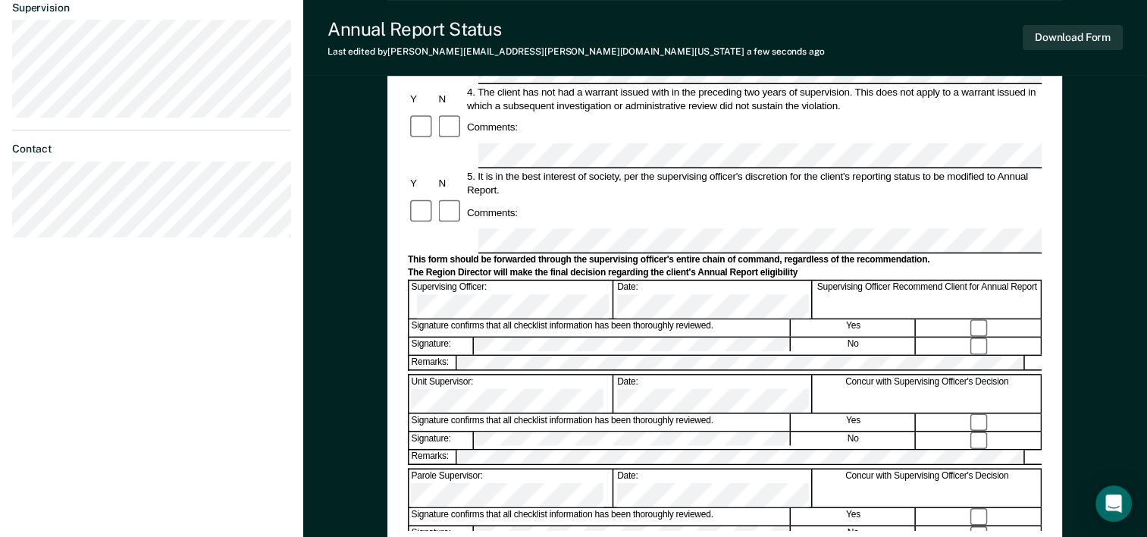
scroll to position [455, 0]
click at [1073, 44] on button "Download Form" at bounding box center [1073, 37] width 100 height 25
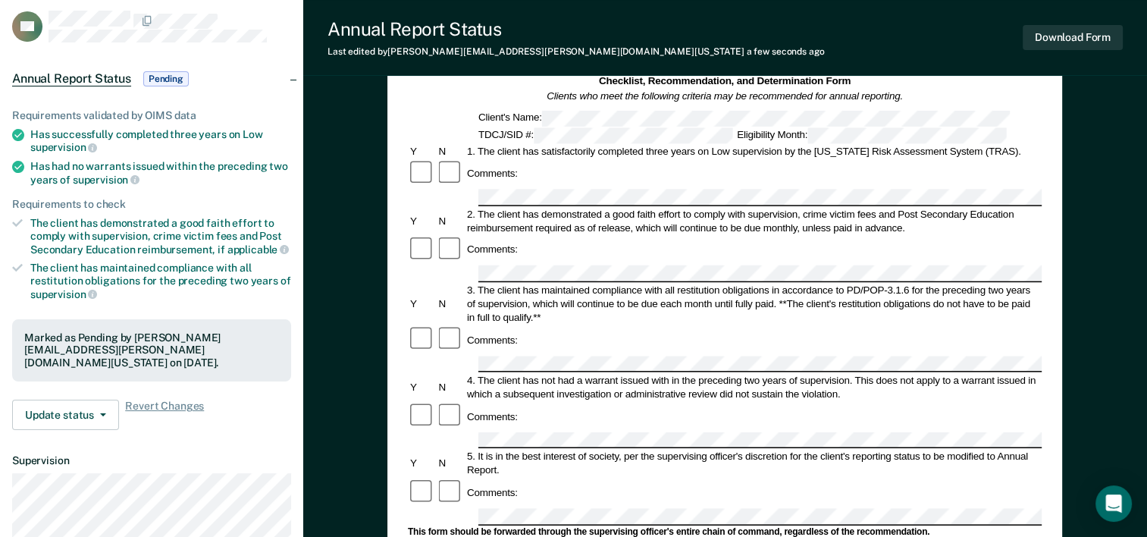
scroll to position [0, 0]
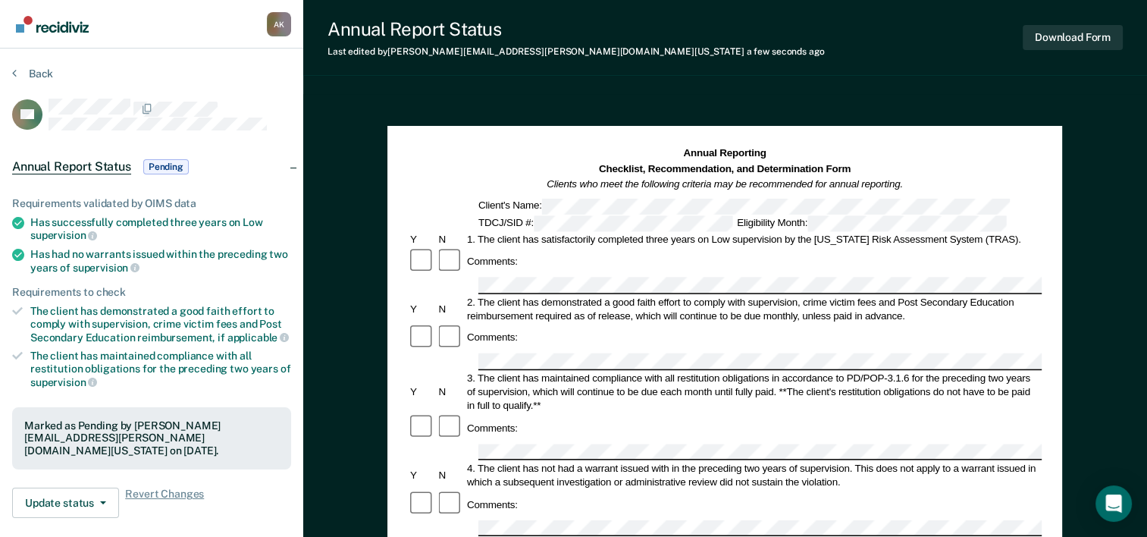
click at [13, 82] on div "Back" at bounding box center [151, 83] width 279 height 32
click at [13, 73] on icon at bounding box center [14, 73] width 5 height 12
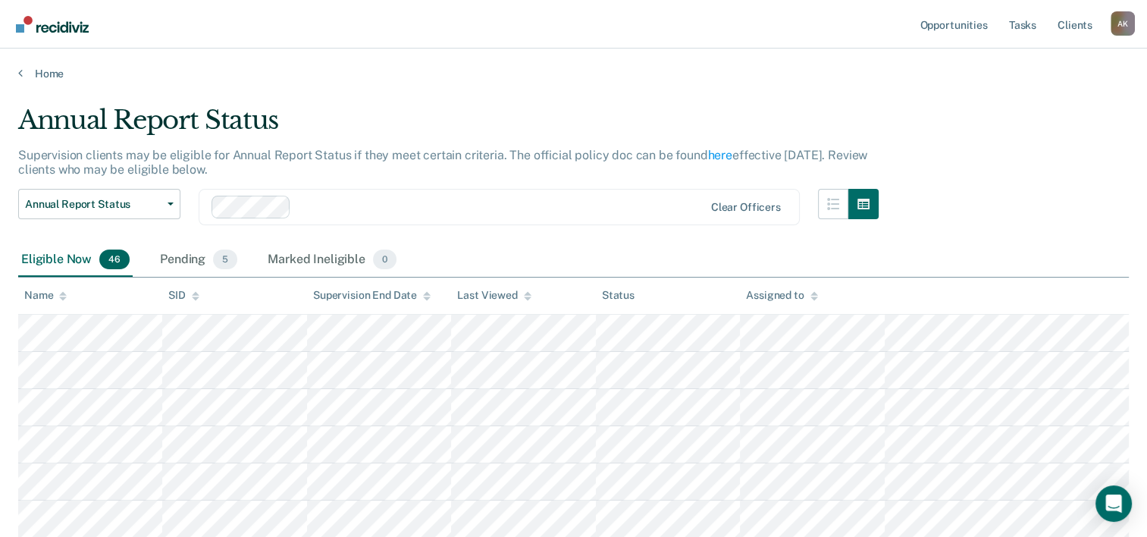
scroll to position [227, 0]
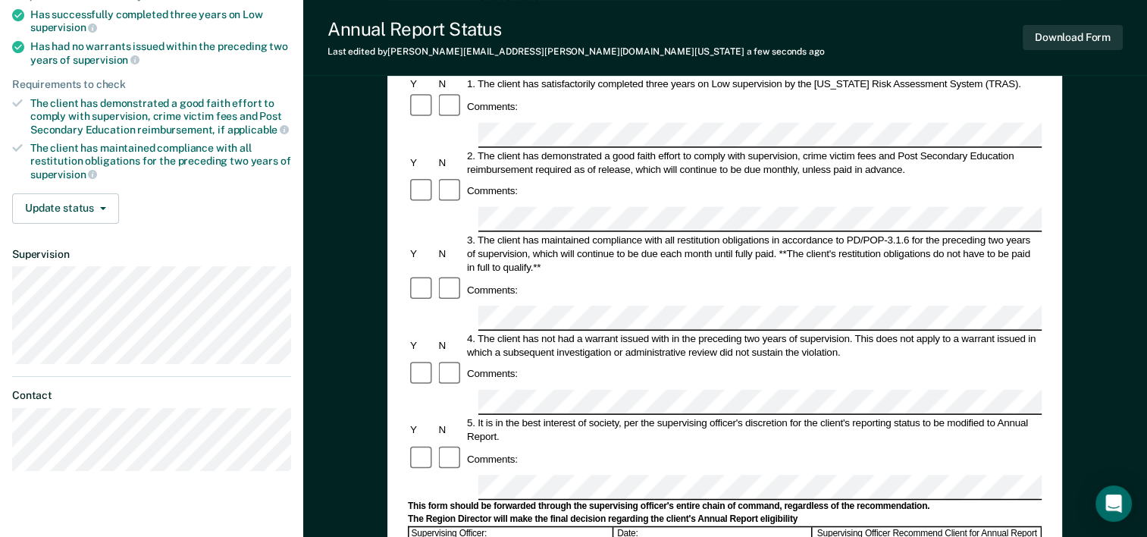
scroll to position [227, 0]
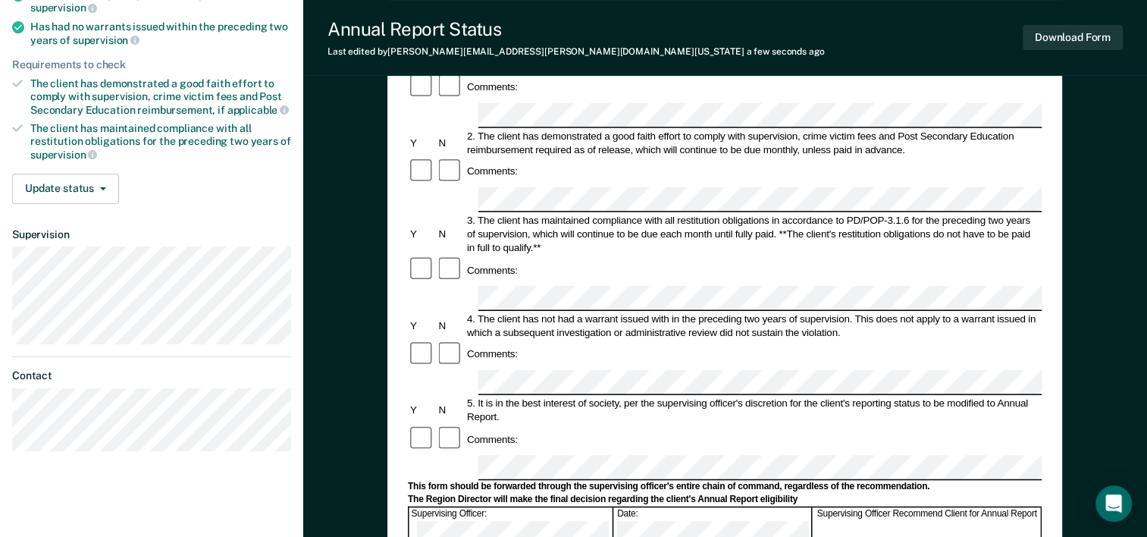
click at [455, 425] on div at bounding box center [451, 439] width 28 height 29
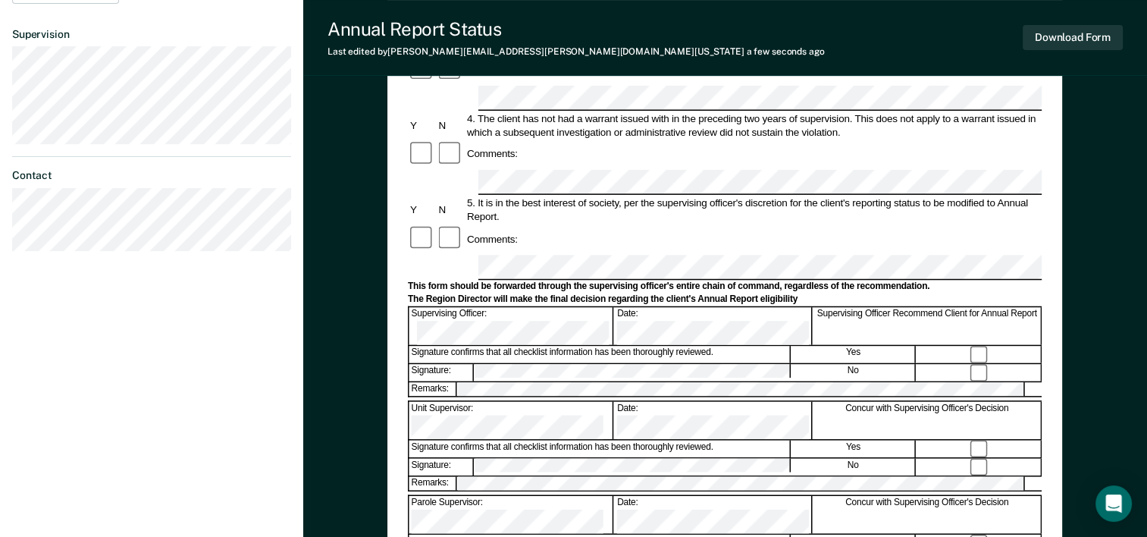
scroll to position [455, 0]
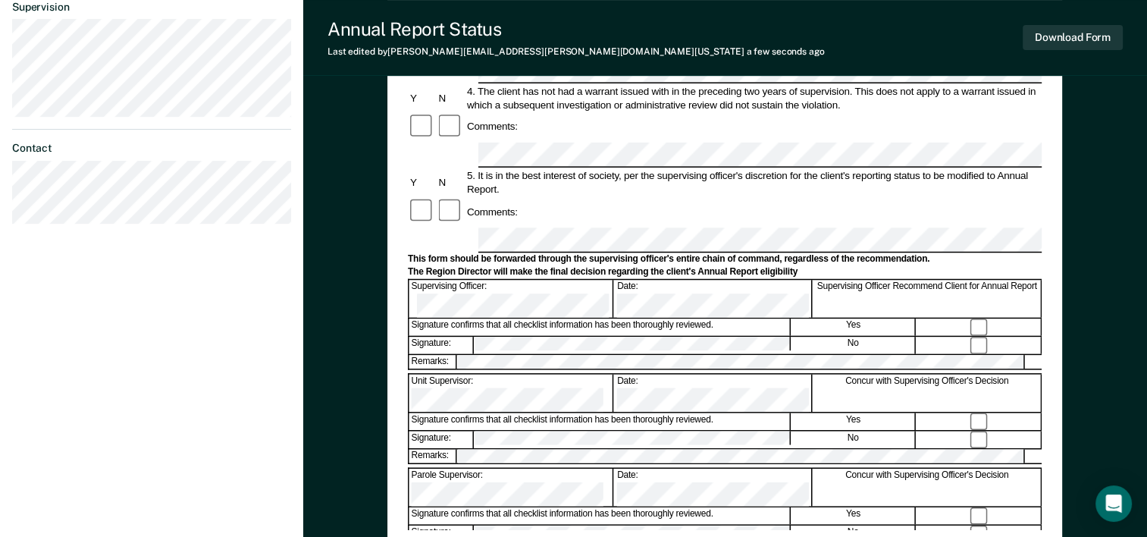
click at [1078, 36] on button "Download Form" at bounding box center [1073, 37] width 100 height 25
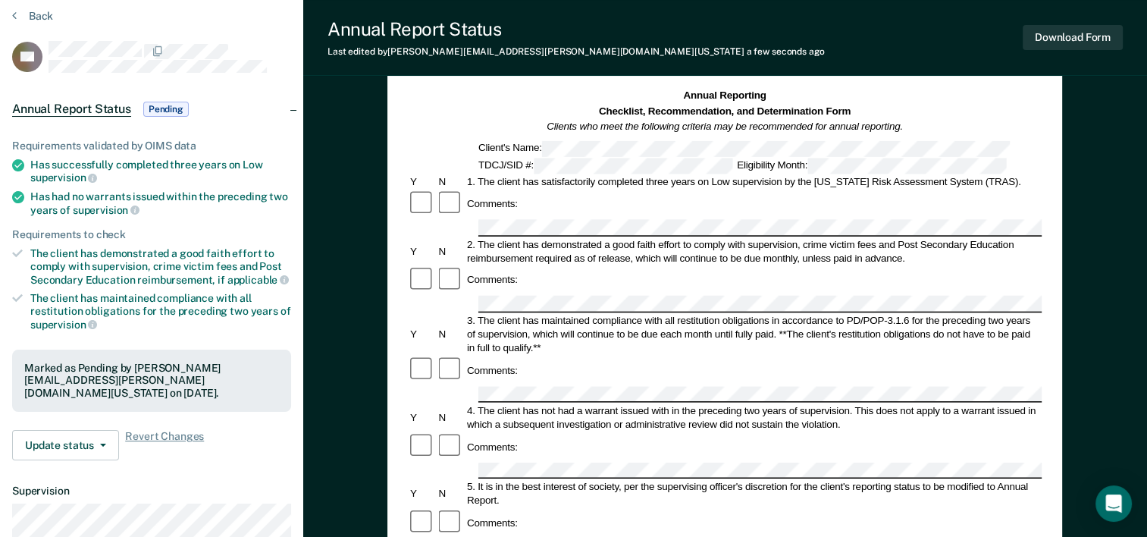
scroll to position [0, 0]
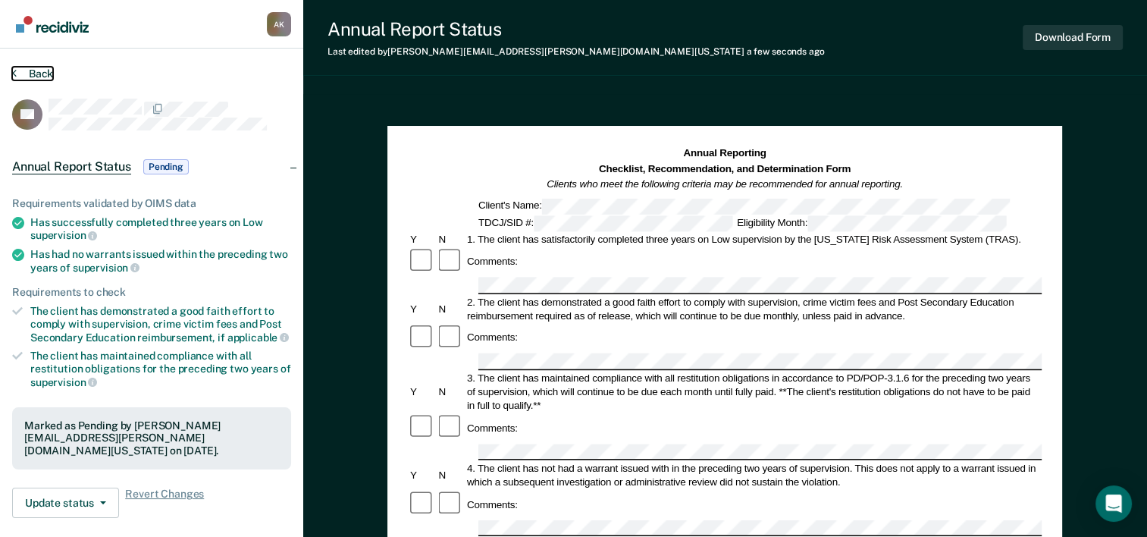
click at [16, 74] on button "Back" at bounding box center [32, 74] width 41 height 14
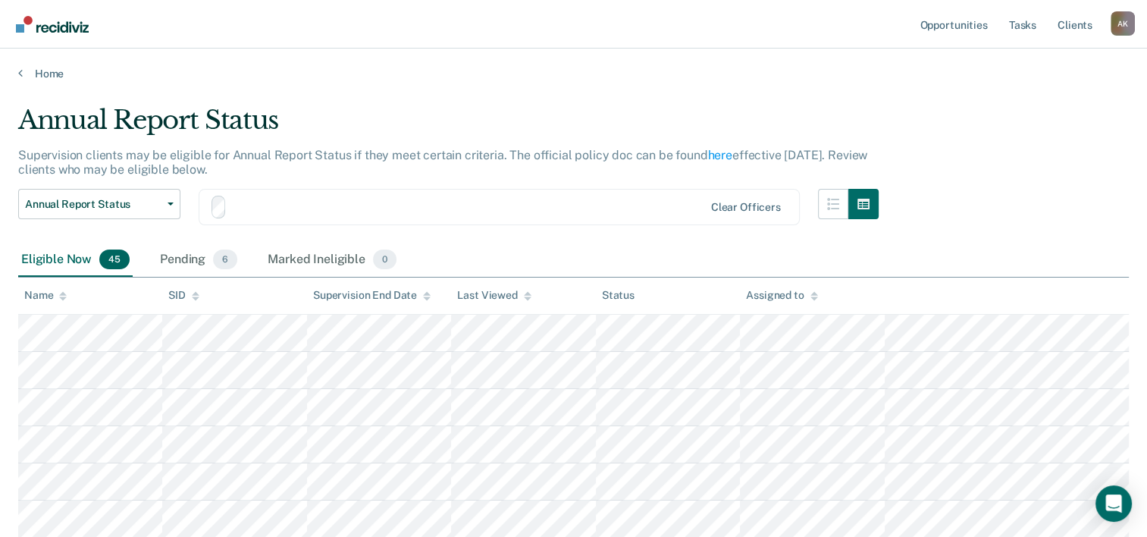
scroll to position [227, 0]
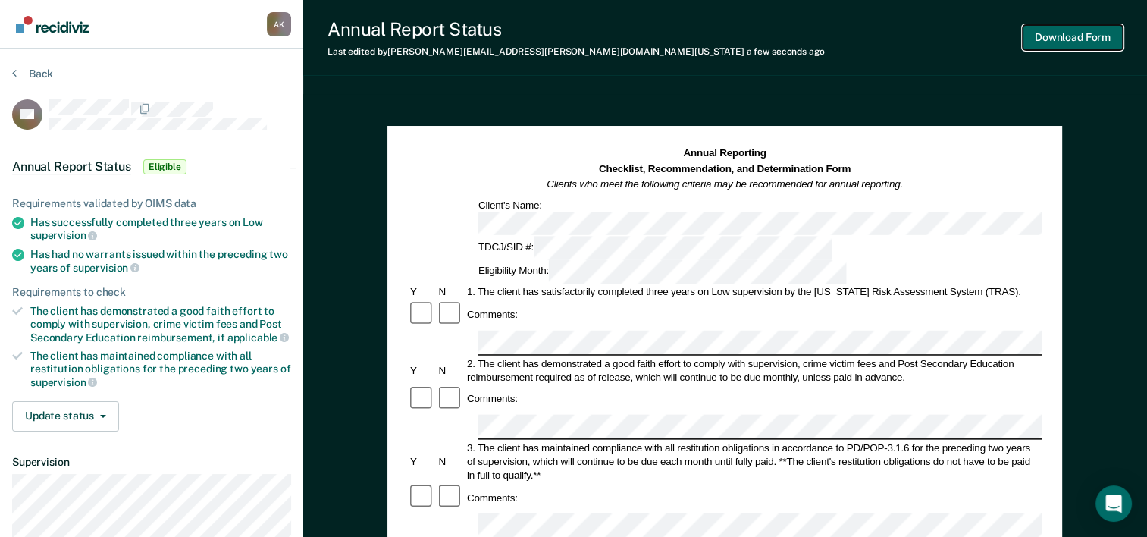
click at [1087, 31] on button "Download Form" at bounding box center [1073, 37] width 100 height 25
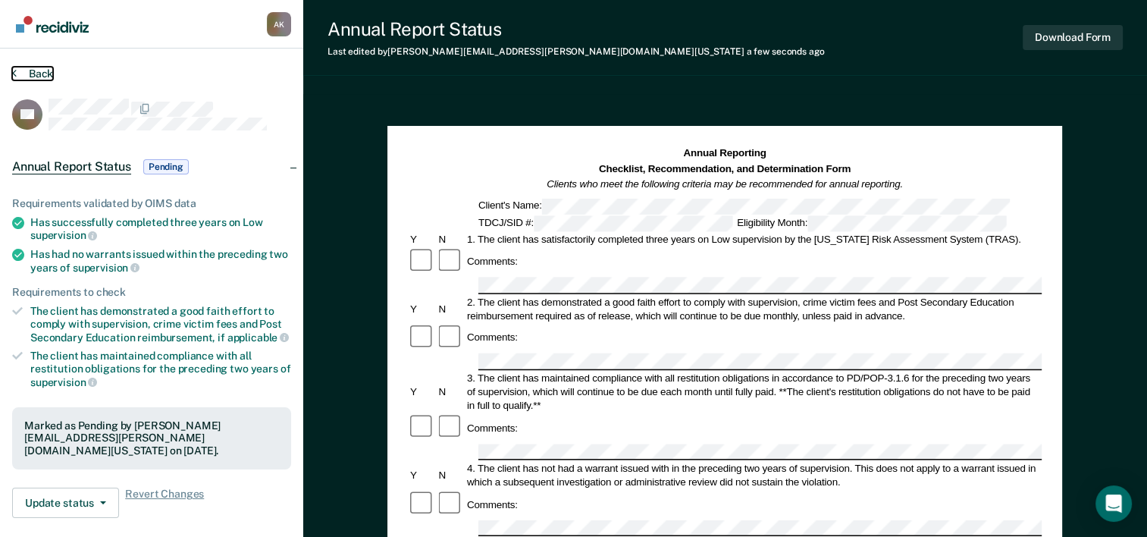
click at [12, 76] on icon at bounding box center [14, 73] width 5 height 12
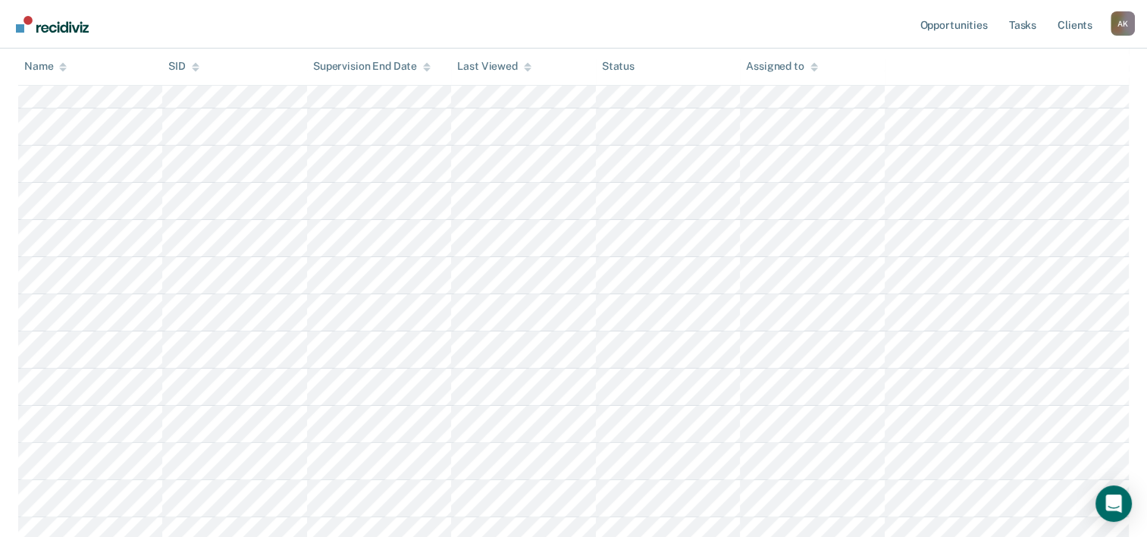
scroll to position [379, 0]
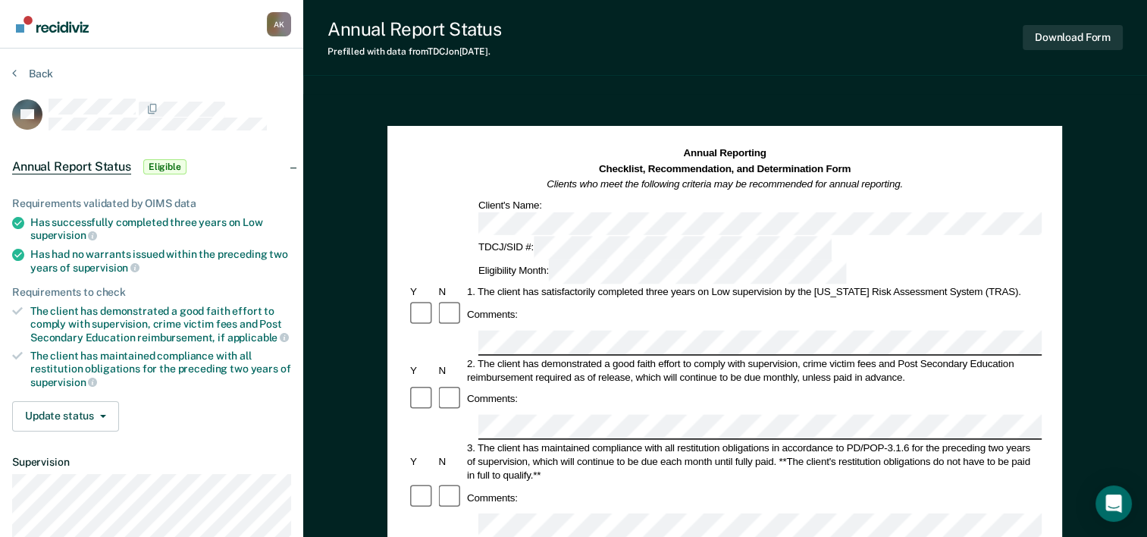
click at [811, 214] on div "Annual Reporting Checklist, Recommendation, and Determination Form Clients who …" at bounding box center [725, 215] width 634 height 138
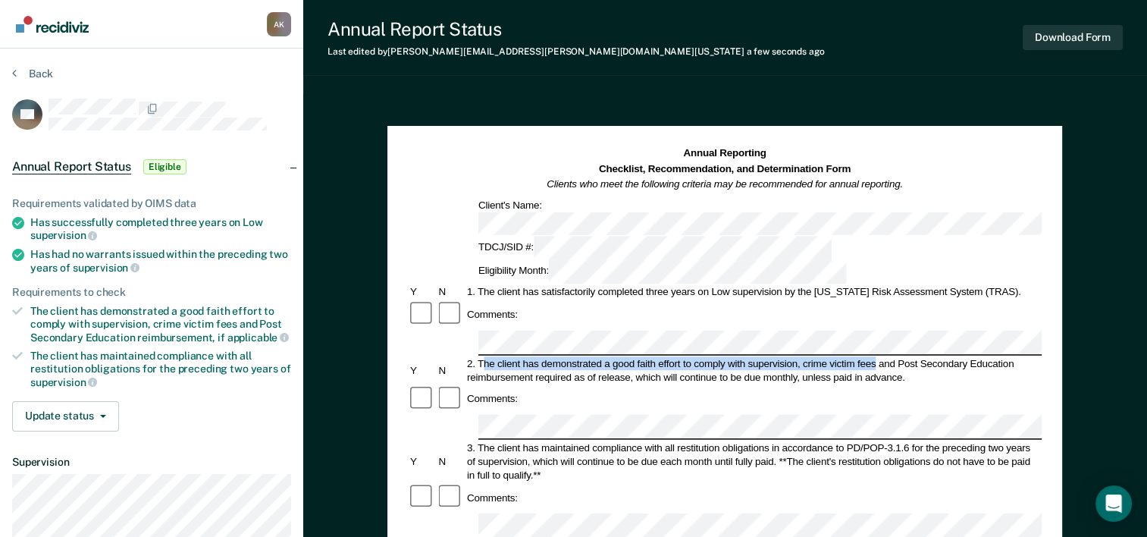
drag, startPoint x: 481, startPoint y: 290, endPoint x: 877, endPoint y: 290, distance: 395.8
click at [877, 356] on div "2. The client has demonstrated a good faith effort to comply with supervision, …" at bounding box center [753, 369] width 577 height 27
copy div "he client has demonstrated a good faith effort to comply with supervision, crim…"
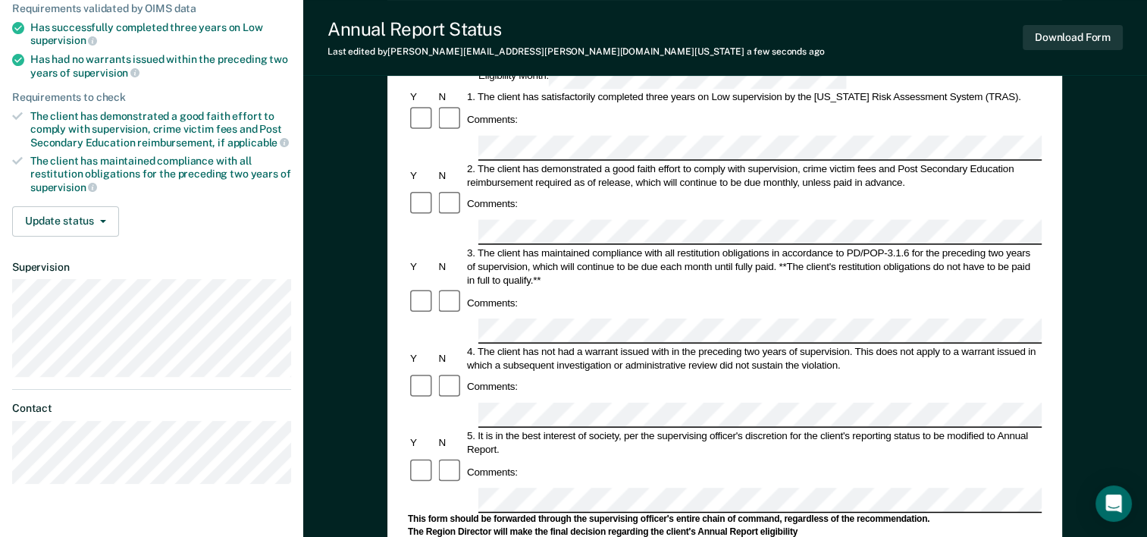
scroll to position [227, 0]
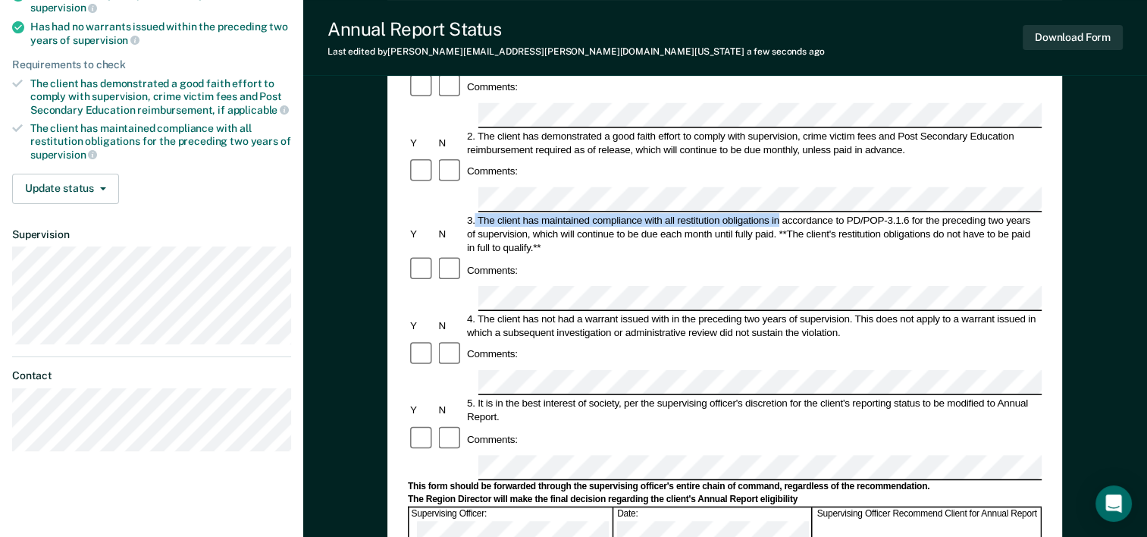
drag, startPoint x: 476, startPoint y: 132, endPoint x: 779, endPoint y: 134, distance: 302.5
click at [779, 213] on div "3. The client has maintained compliance with all restitution obligations in acc…" at bounding box center [753, 233] width 577 height 41
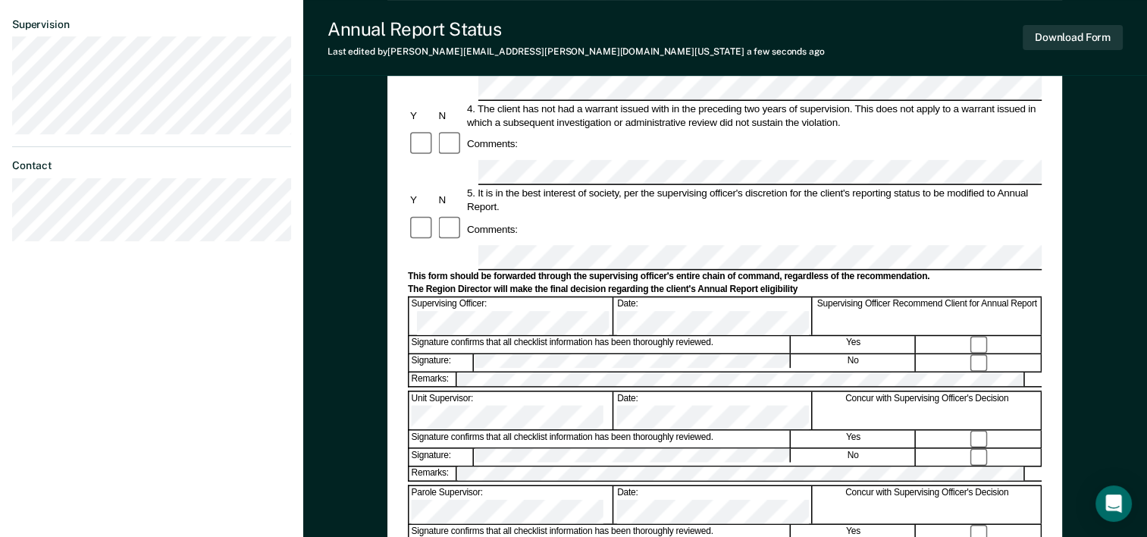
scroll to position [455, 0]
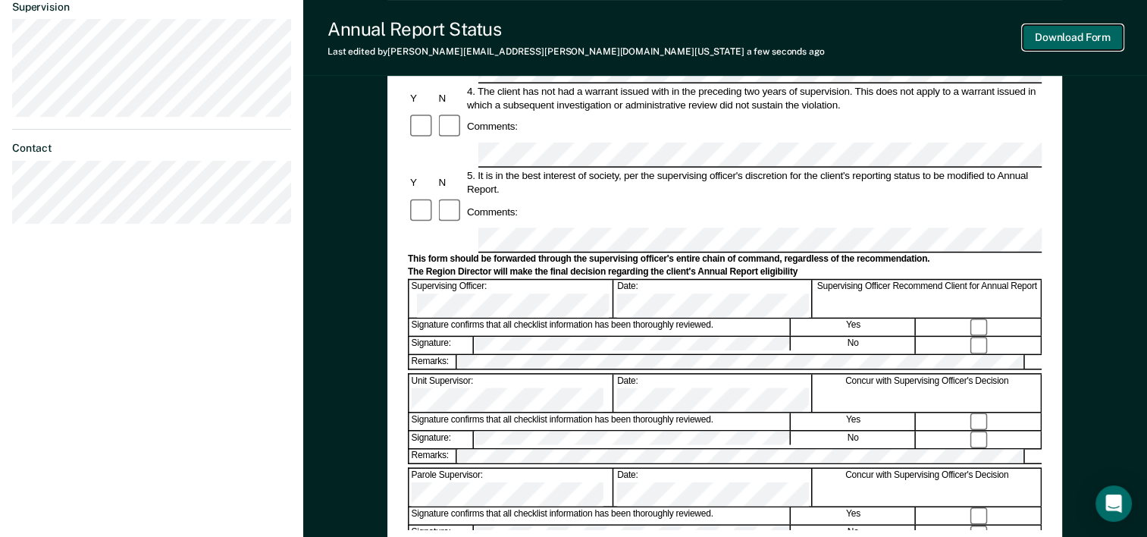
click at [1052, 41] on button "Download Form" at bounding box center [1073, 37] width 100 height 25
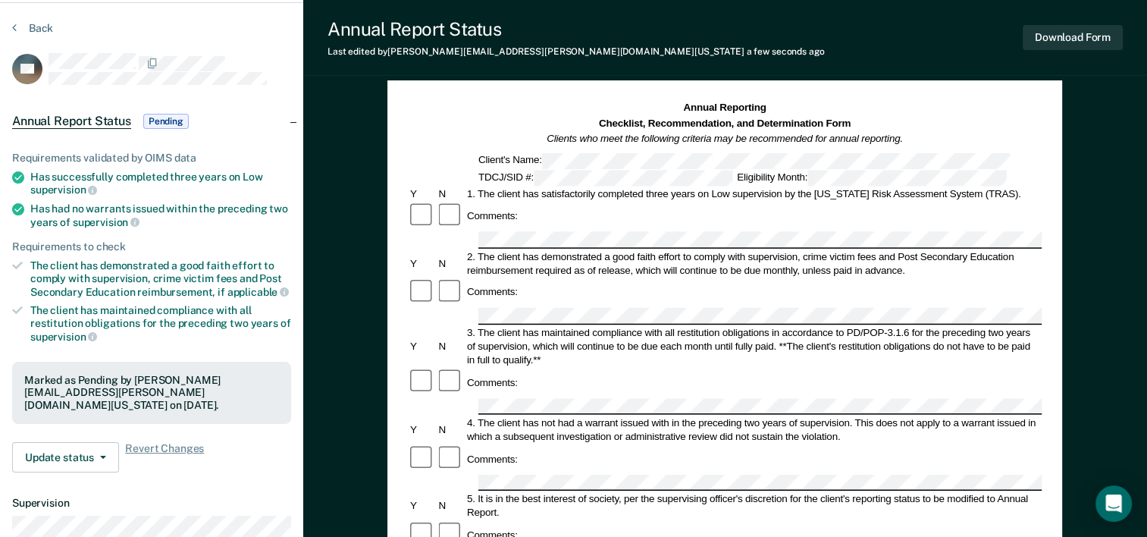
scroll to position [0, 0]
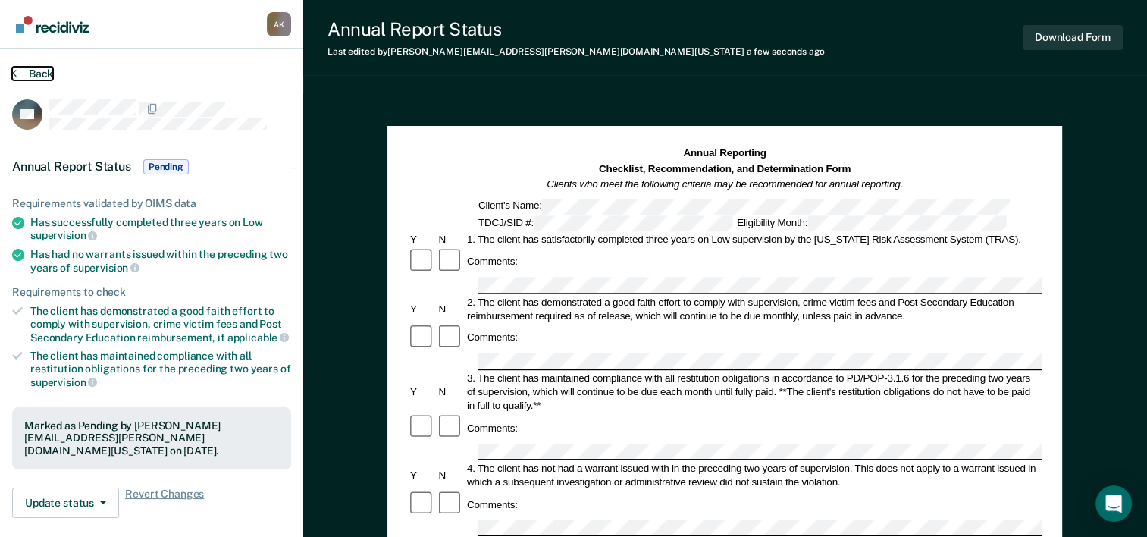
click at [19, 73] on button "Back" at bounding box center [32, 74] width 41 height 14
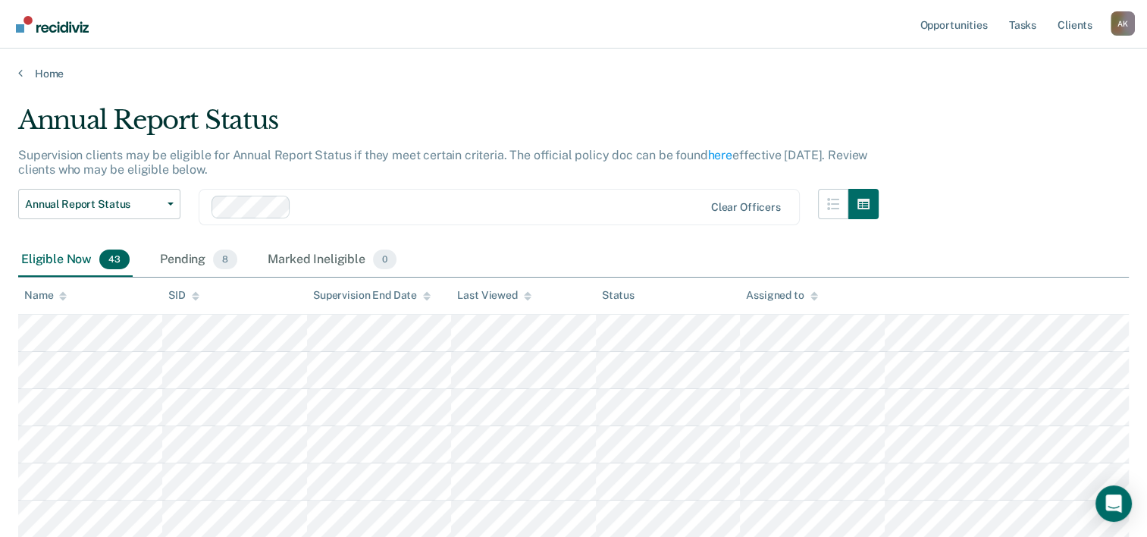
scroll to position [379, 0]
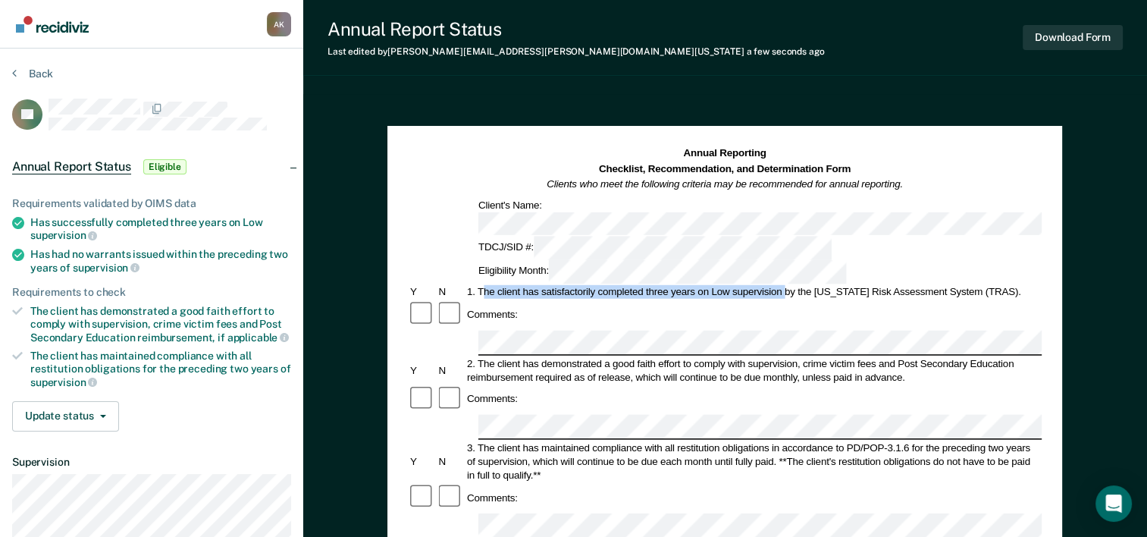
drag, startPoint x: 481, startPoint y: 238, endPoint x: 783, endPoint y: 238, distance: 301.8
click at [783, 285] on div "1. The client has satisfactorily completed three years on Low supervision by th…" at bounding box center [753, 292] width 577 height 14
copy div "he client has satisfactorily completed three years on Low supervision"
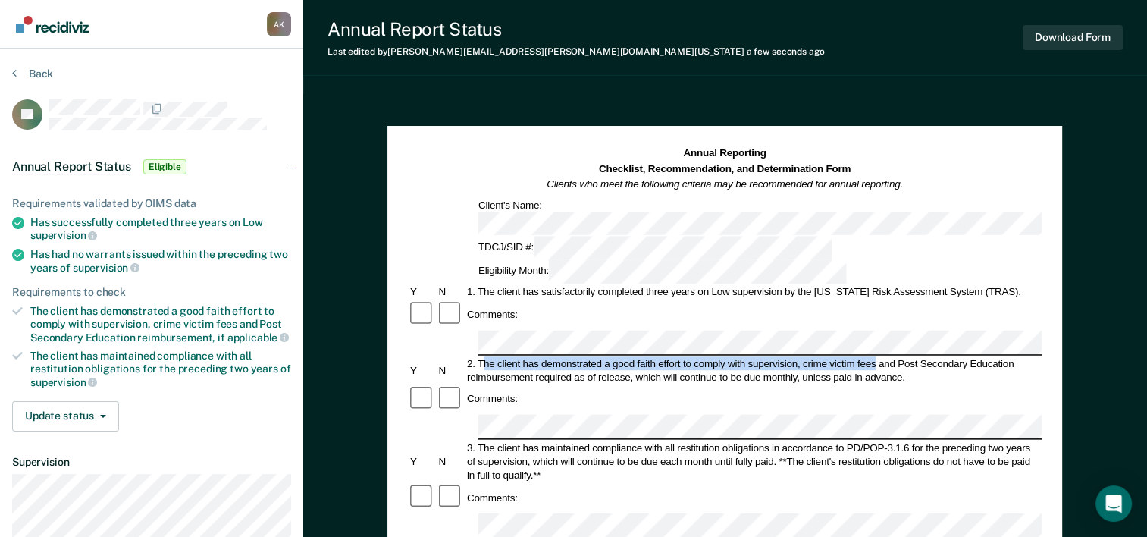
drag, startPoint x: 483, startPoint y: 294, endPoint x: 877, endPoint y: 289, distance: 393.6
click at [877, 356] on div "2. The client has demonstrated a good faith effort to comply with supervision, …" at bounding box center [753, 369] width 577 height 27
copy div "he client has demonstrated a good faith effort to comply with supervision, crim…"
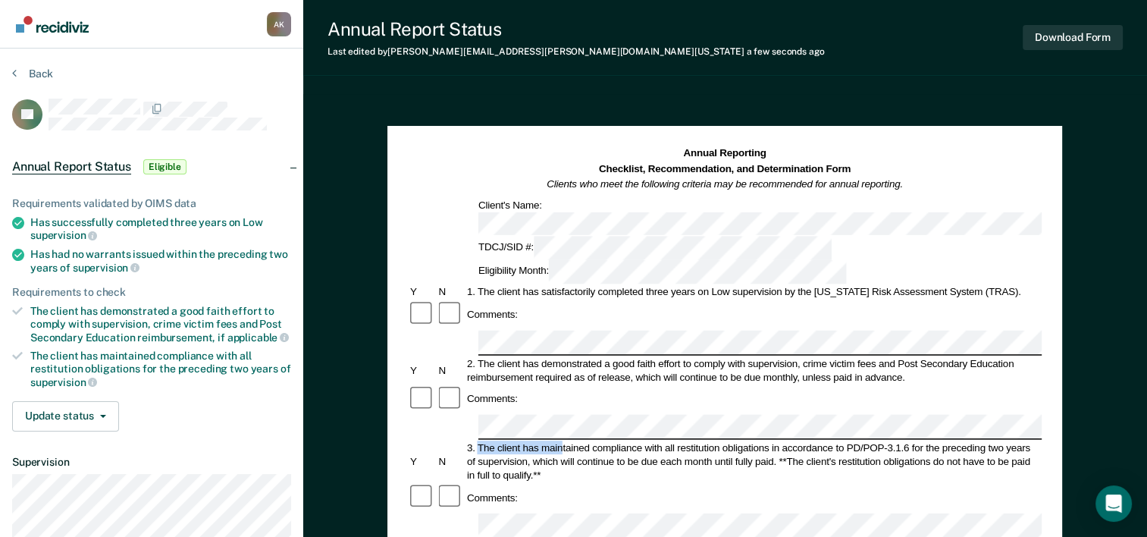
drag, startPoint x: 479, startPoint y: 362, endPoint x: 562, endPoint y: 365, distance: 82.7
click at [562, 441] on div "3. The client has maintained compliance with all restitution obligations in acc…" at bounding box center [753, 461] width 577 height 41
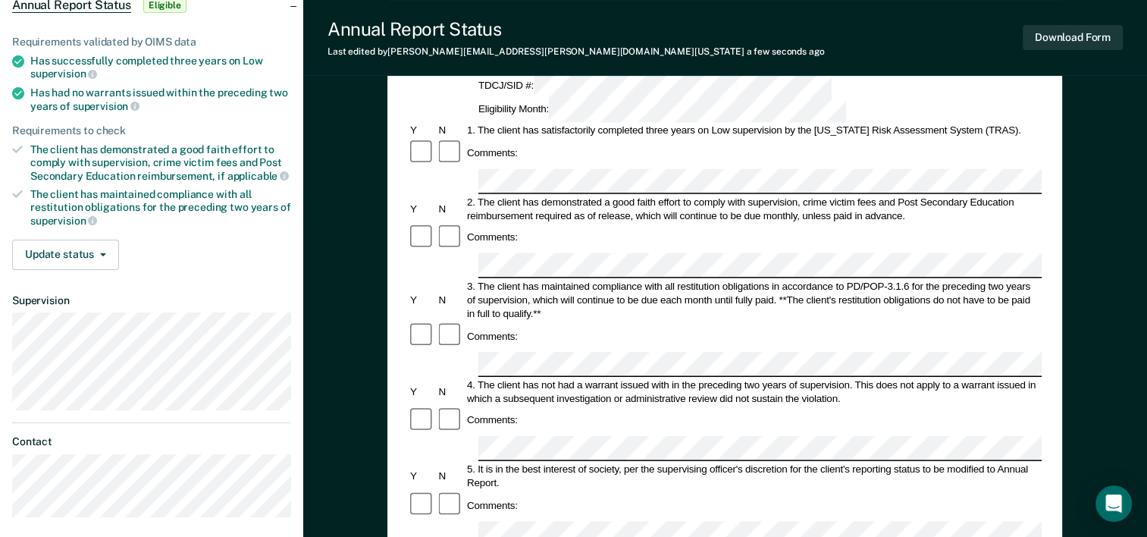
scroll to position [152, 0]
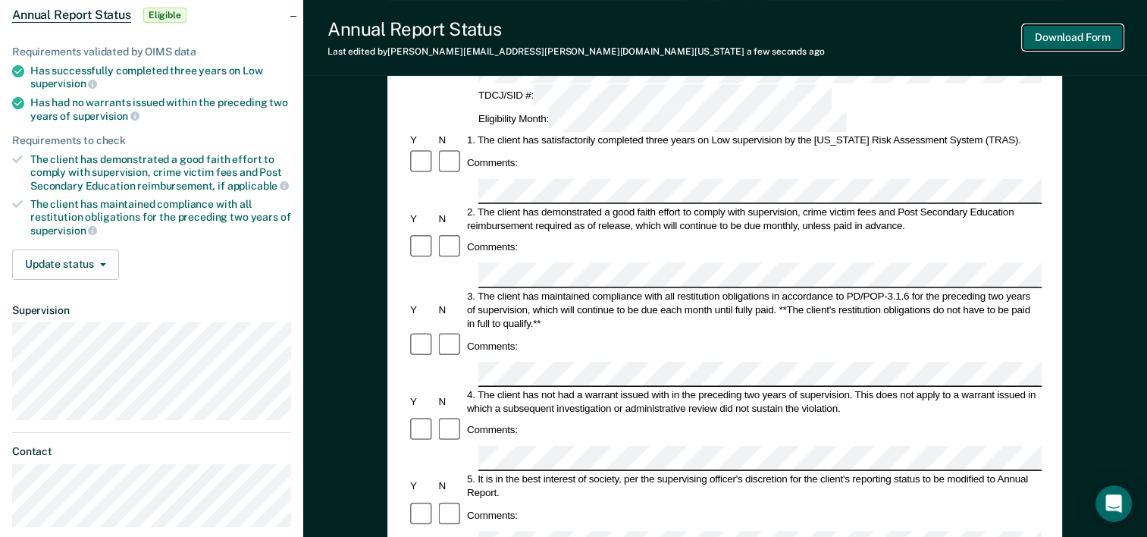
click at [1072, 33] on button "Download Form" at bounding box center [1073, 37] width 100 height 25
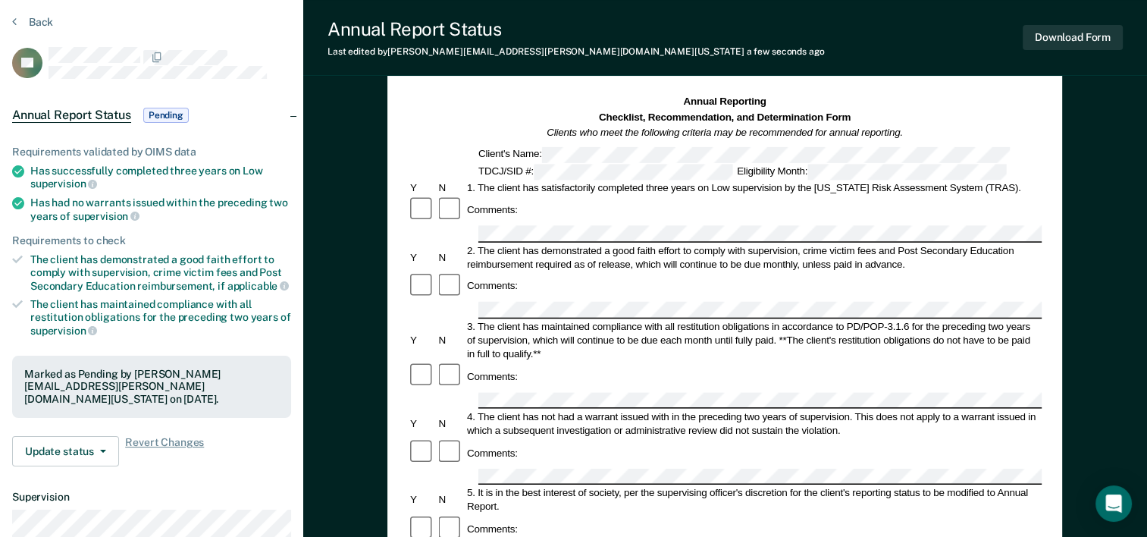
scroll to position [0, 0]
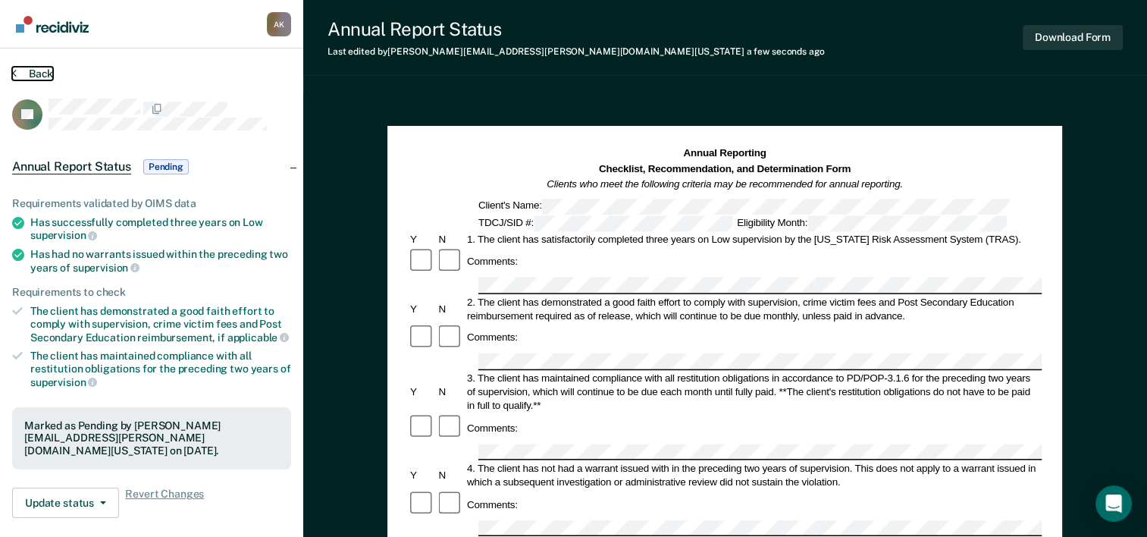
click at [21, 73] on button "Back" at bounding box center [32, 74] width 41 height 14
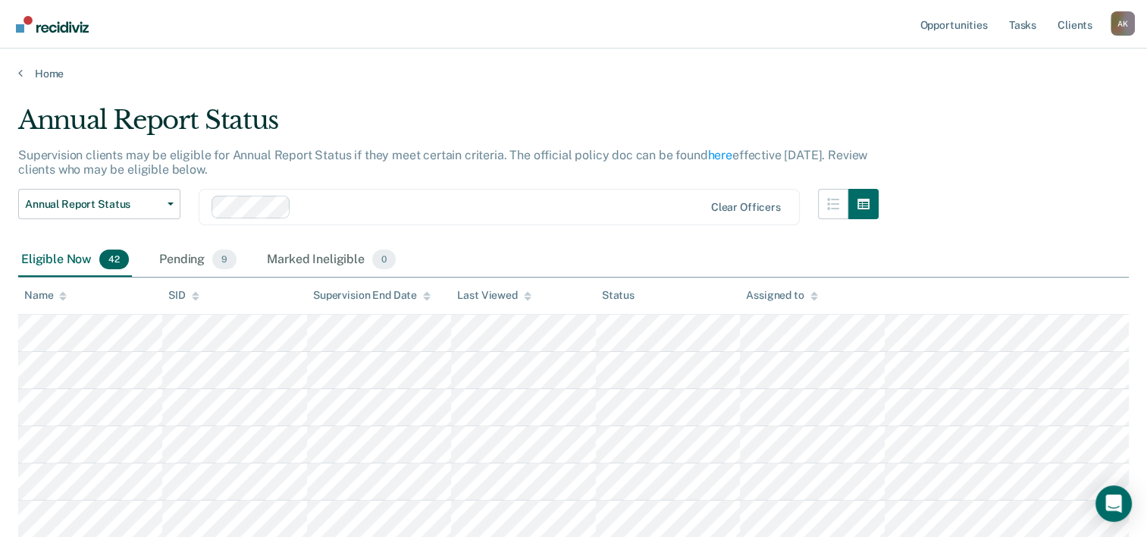
scroll to position [379, 0]
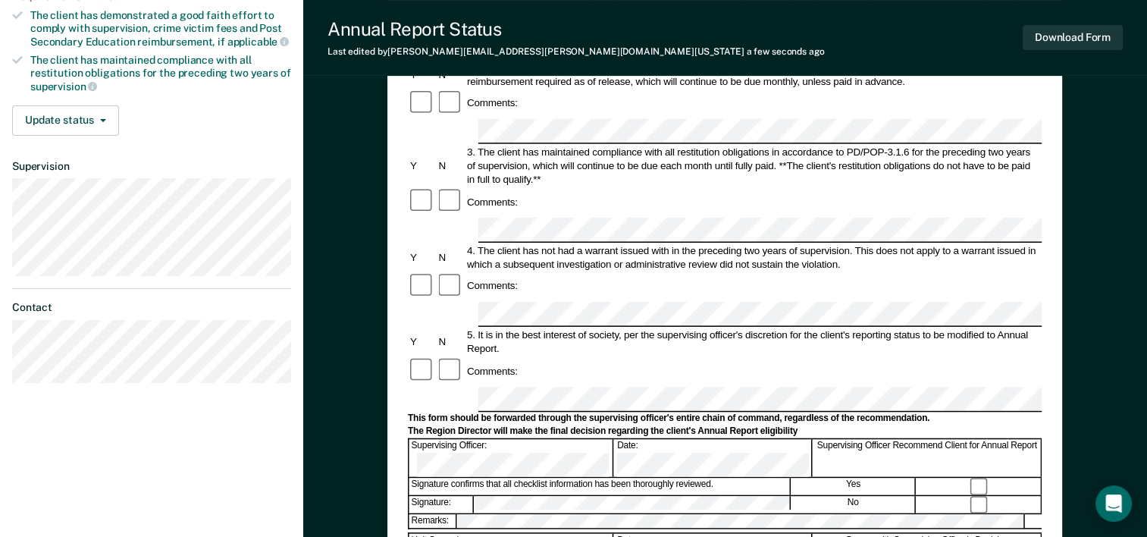
scroll to position [303, 0]
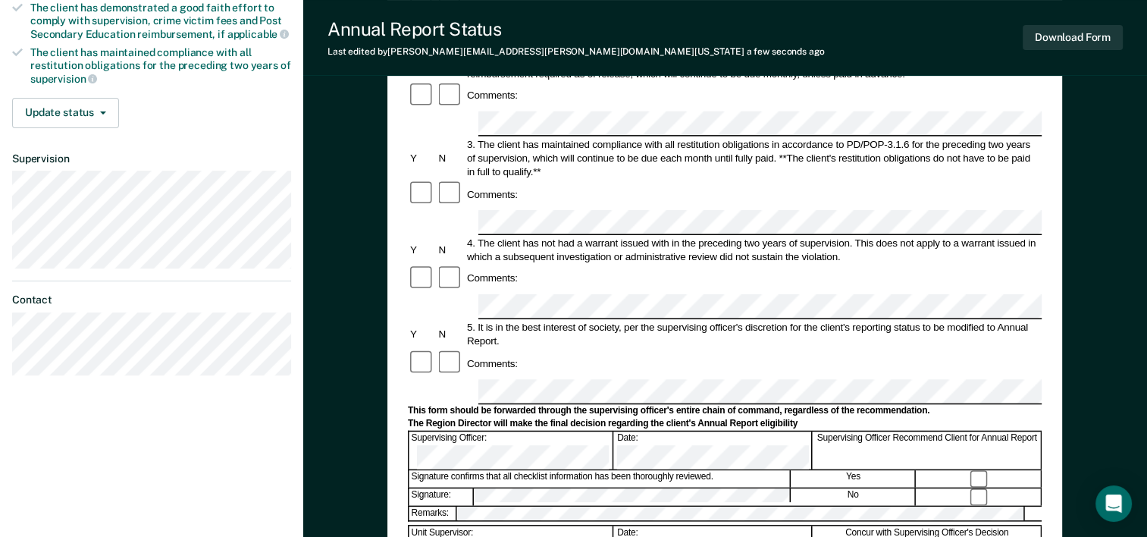
click at [676, 471] on div "Signature confirms that all checklist information has been thoroughly reviewed." at bounding box center [599, 479] width 381 height 17
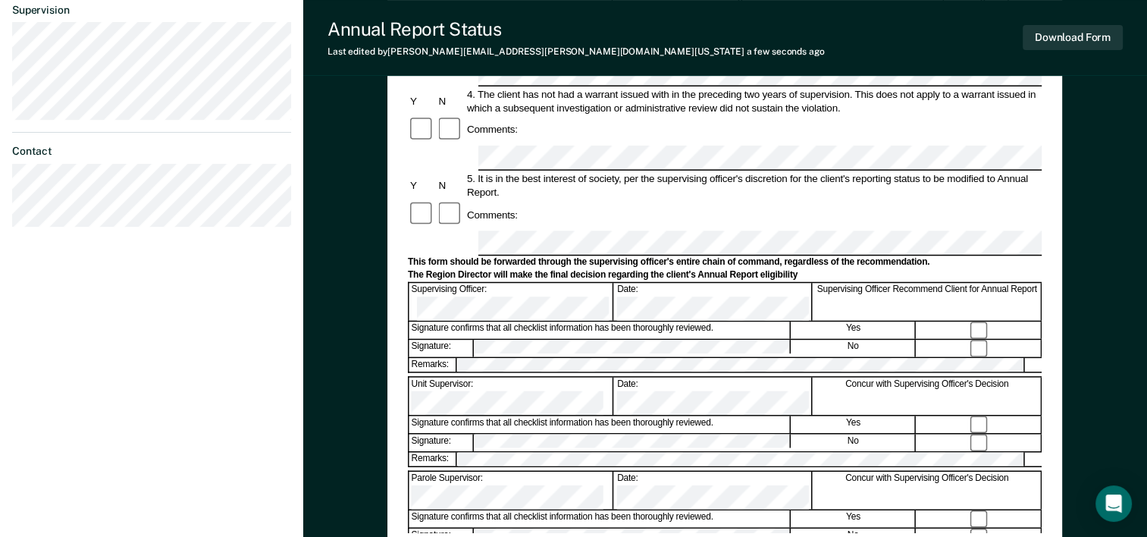
scroll to position [455, 0]
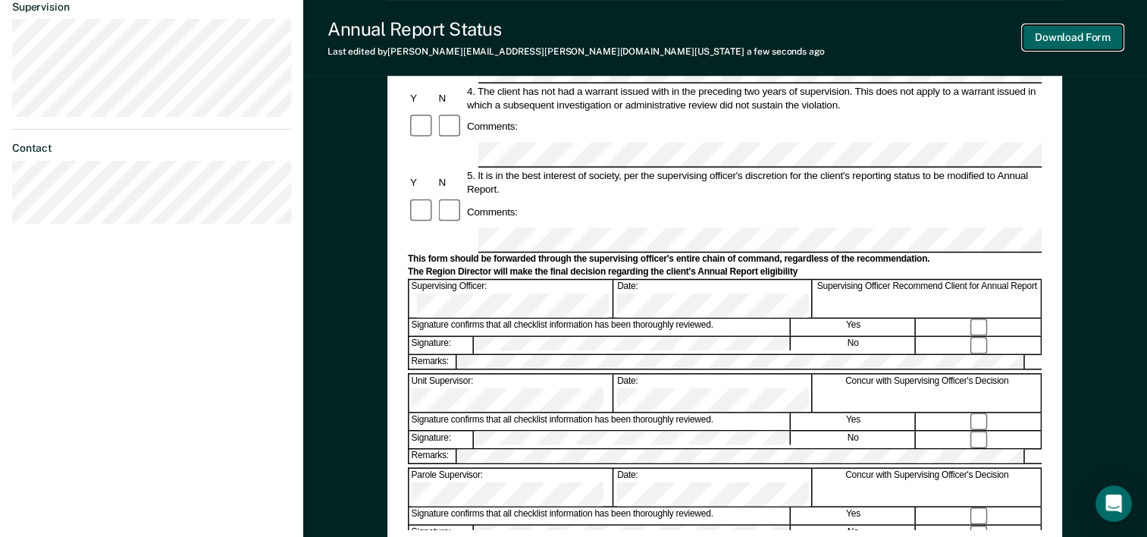
click at [1046, 38] on button "Download Form" at bounding box center [1073, 37] width 100 height 25
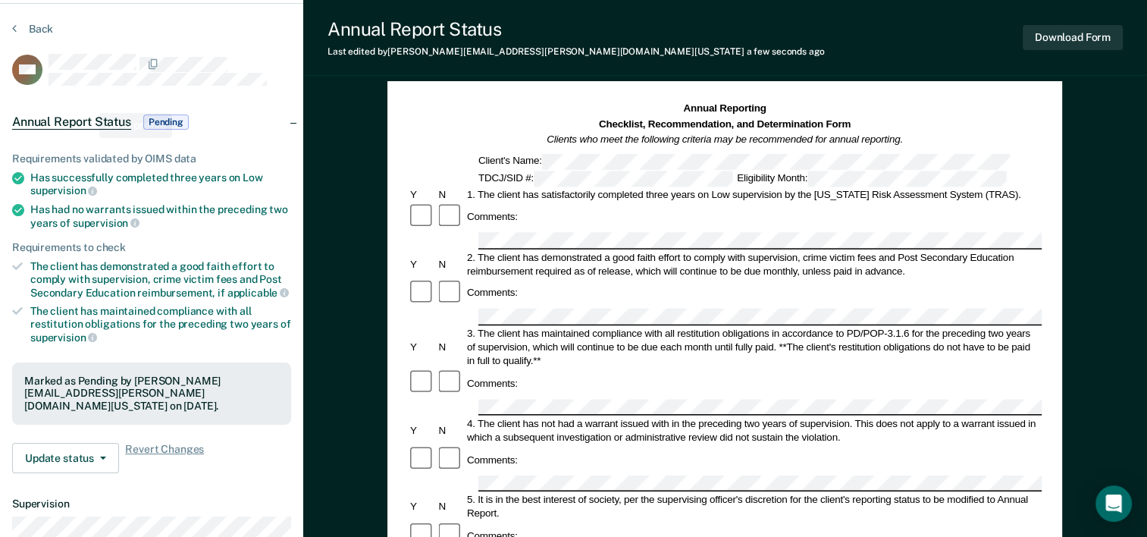
scroll to position [0, 0]
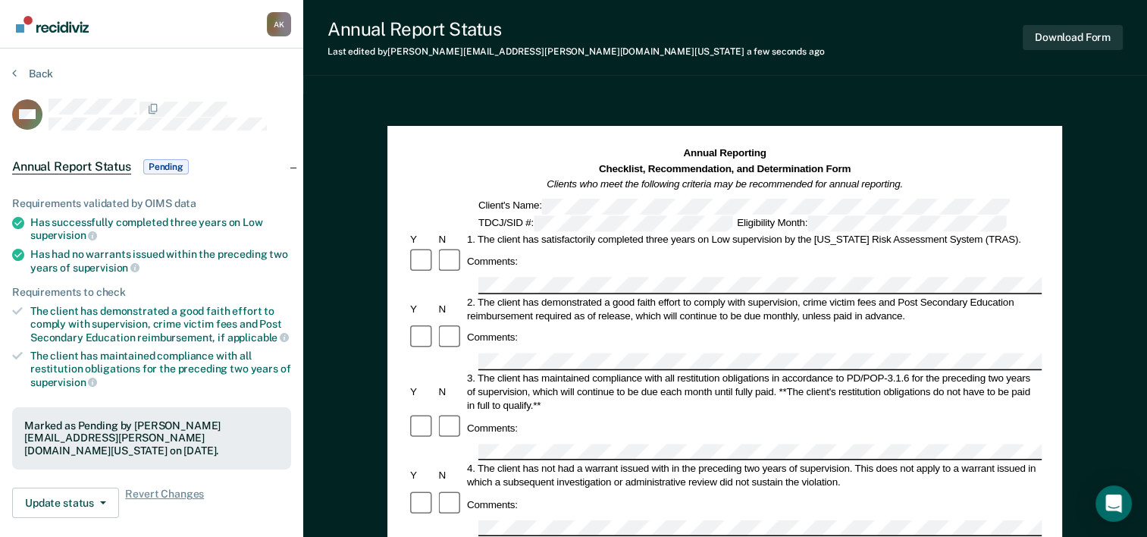
click at [10, 71] on section "Back DM Annual Report Status Pending Requirements validated by OIMS data Has su…" at bounding box center [151, 422] width 303 height 747
click at [18, 77] on button "Back" at bounding box center [32, 74] width 41 height 14
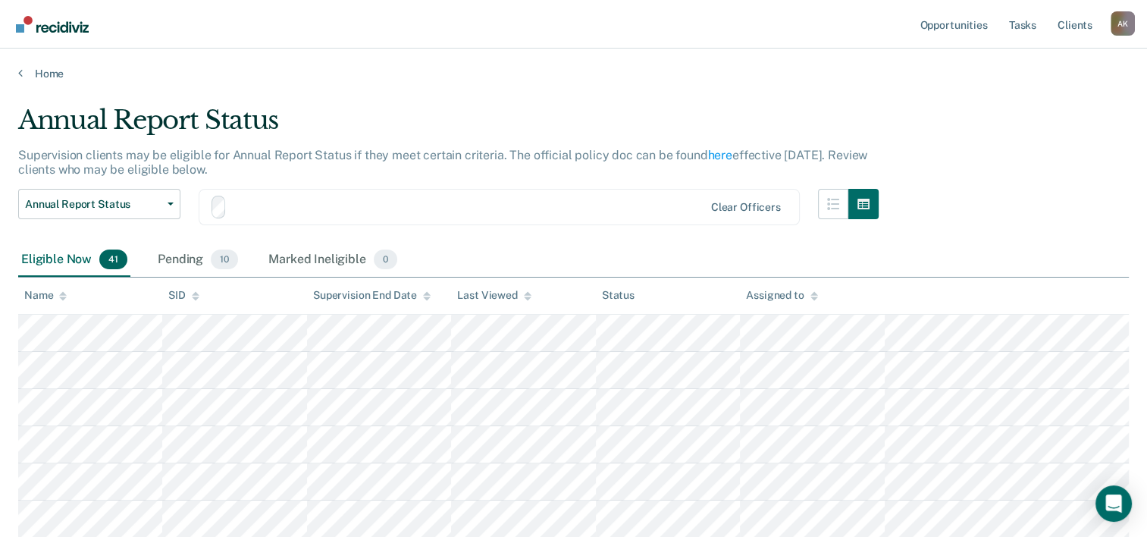
scroll to position [379, 0]
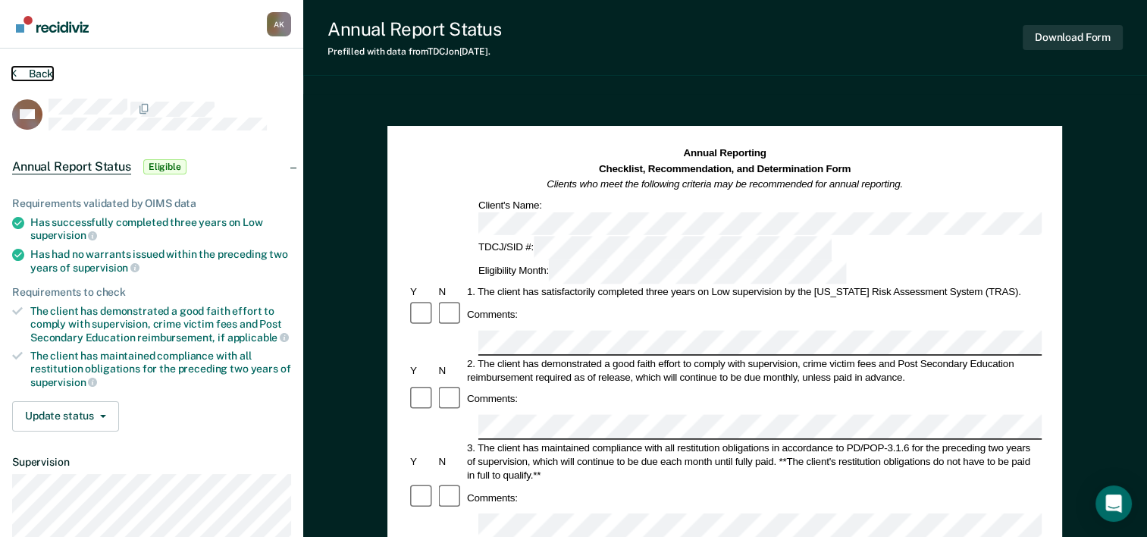
click at [16, 74] on button "Back" at bounding box center [32, 74] width 41 height 14
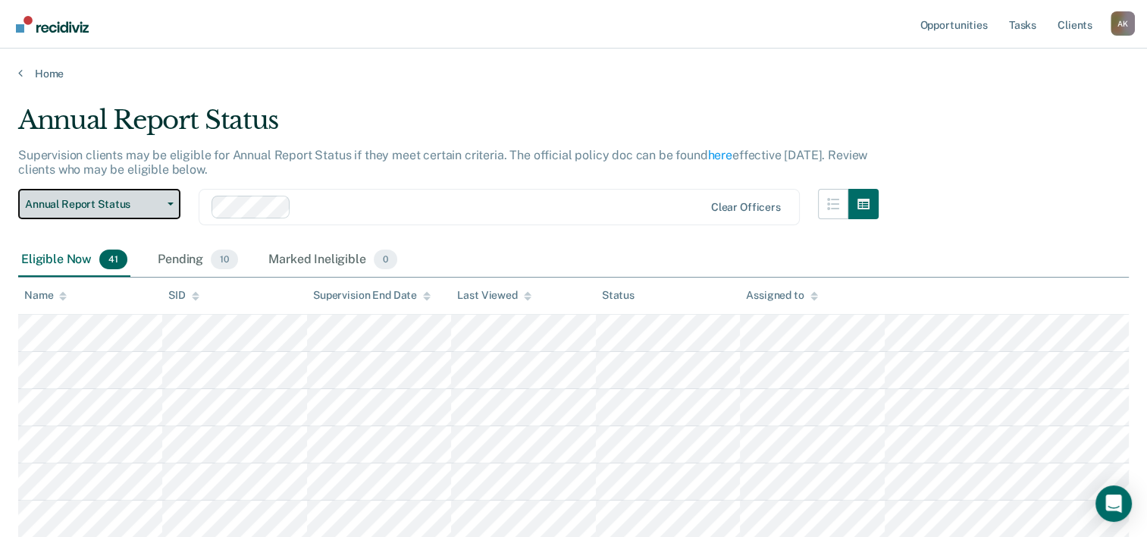
click at [146, 198] on span "Annual Report Status" at bounding box center [93, 204] width 136 height 13
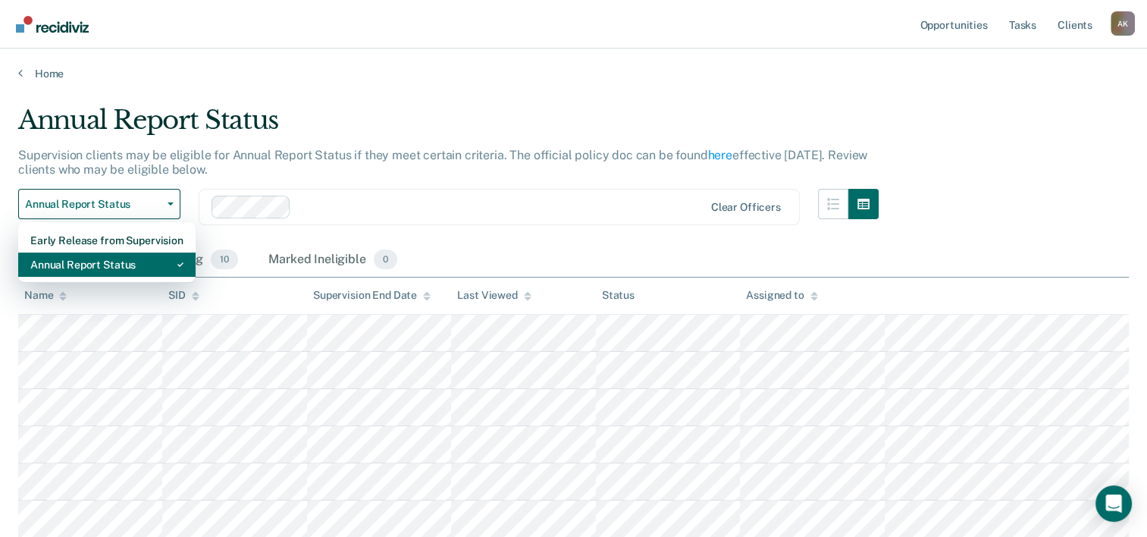
click at [118, 260] on div "Annual Report Status" at bounding box center [106, 264] width 153 height 24
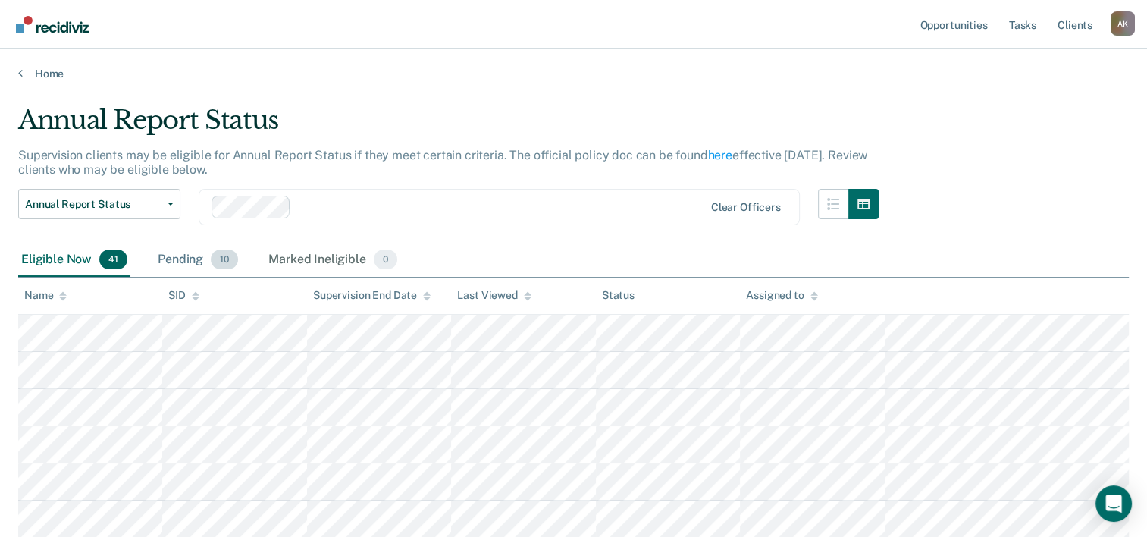
click at [180, 251] on div "Pending 10" at bounding box center [198, 259] width 86 height 33
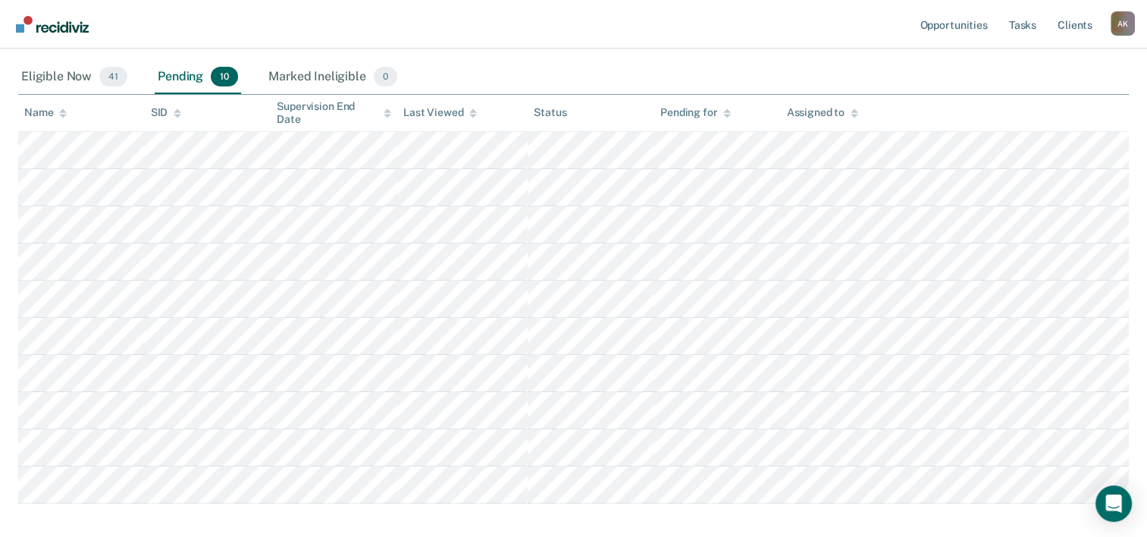
scroll to position [181, 0]
click at [51, 77] on div "Eligible Now 41" at bounding box center [74, 78] width 112 height 33
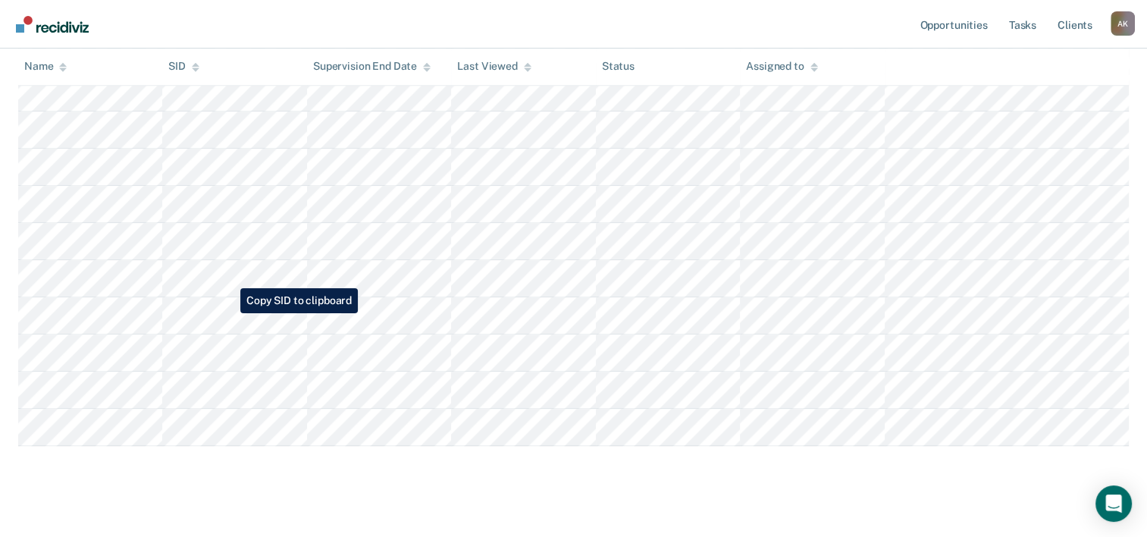
scroll to position [1394, 0]
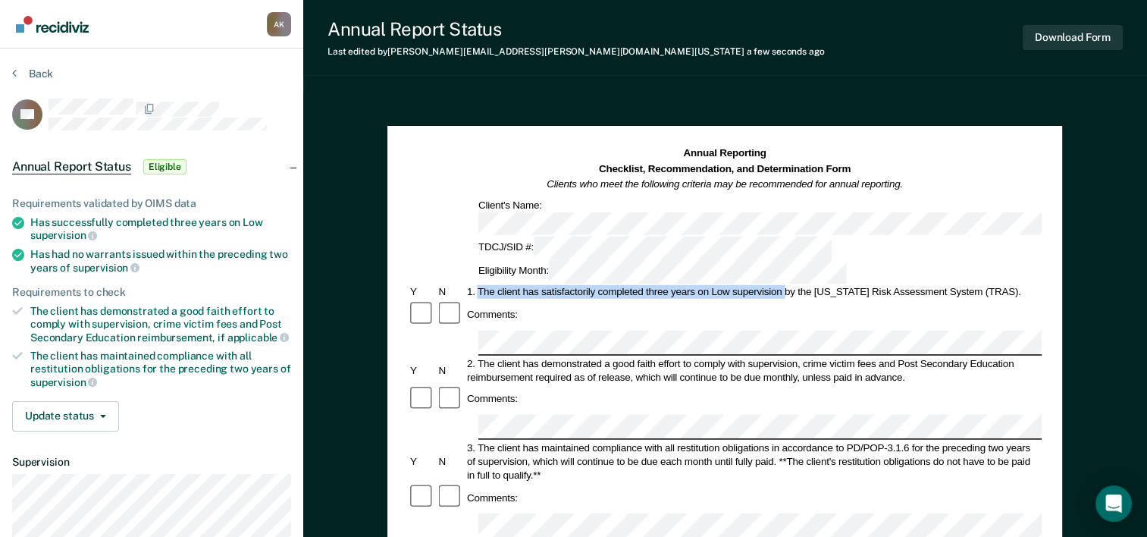
drag, startPoint x: 479, startPoint y: 234, endPoint x: 782, endPoint y: 230, distance: 302.6
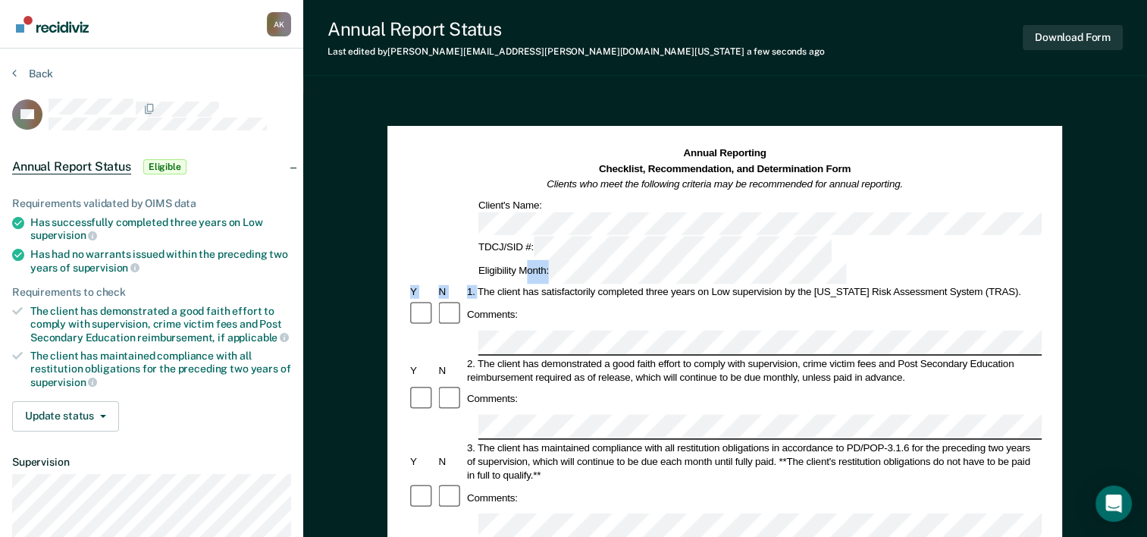
copy form "onth: Y N 1."
click at [557, 300] on div "Comments:" at bounding box center [725, 314] width 634 height 29
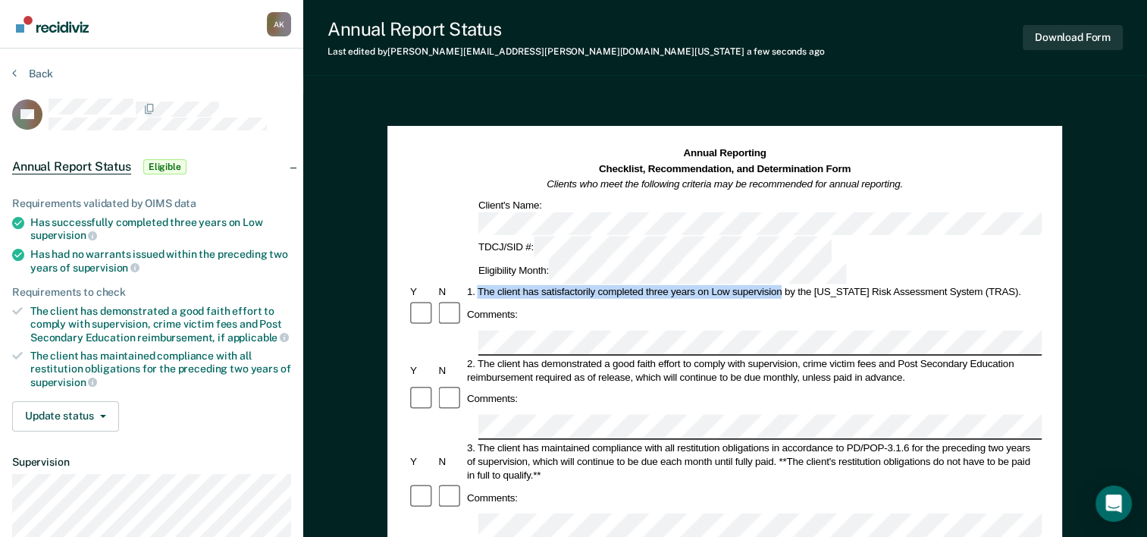
drag, startPoint x: 477, startPoint y: 238, endPoint x: 780, endPoint y: 235, distance: 303.3
click at [780, 285] on div "1. The client has satisfactorily completed three years on Low supervision by th…" at bounding box center [753, 292] width 577 height 14
copy div "The client has satisfactorily completed three years on Low supervision"
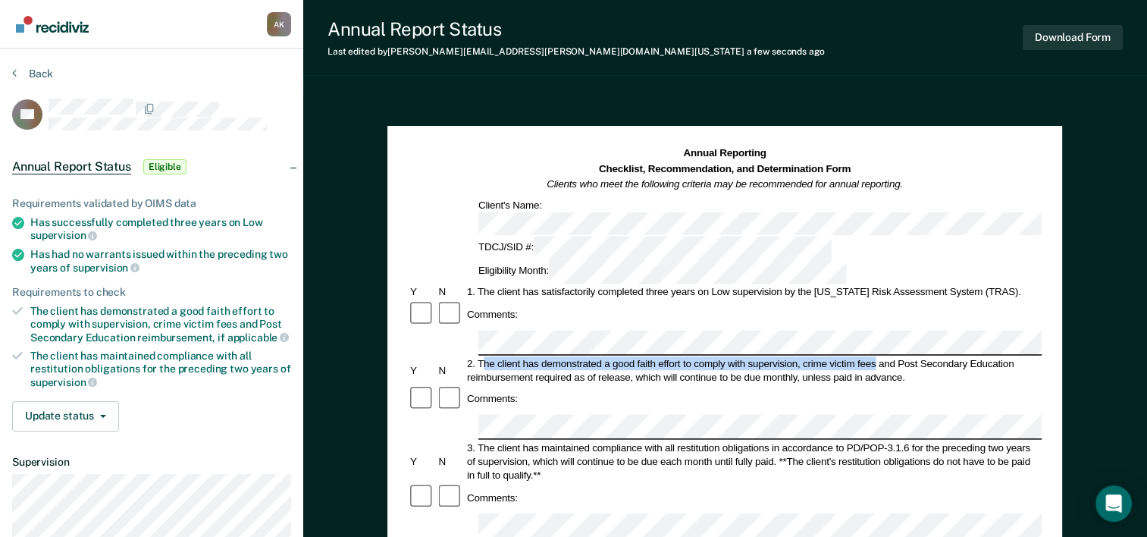
drag, startPoint x: 481, startPoint y: 291, endPoint x: 875, endPoint y: 297, distance: 394.3
click at [875, 356] on div "2. The client has demonstrated a good faith effort to comply with supervision, …" at bounding box center [753, 369] width 577 height 27
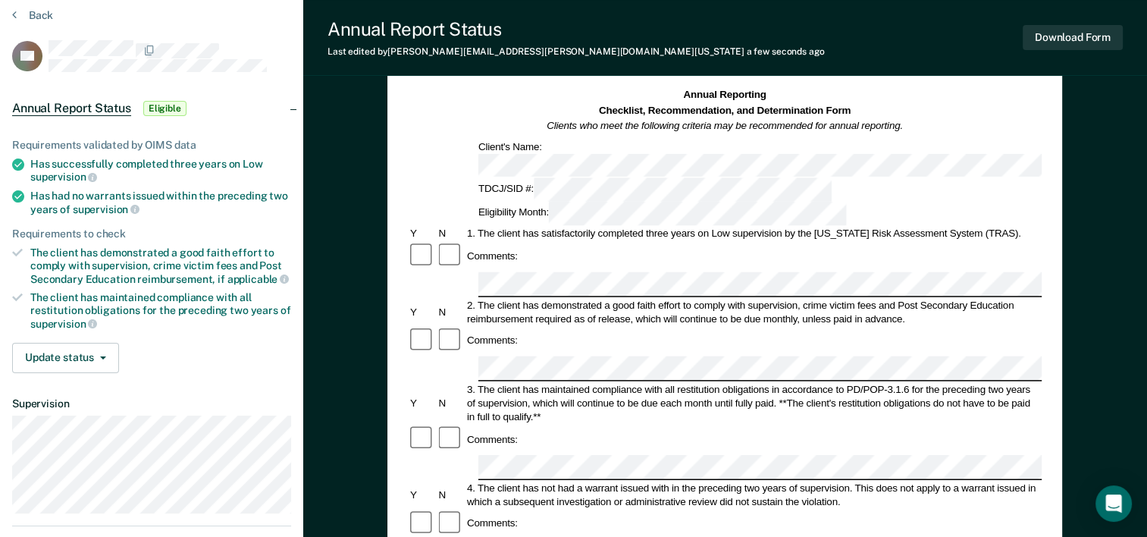
scroll to position [152, 0]
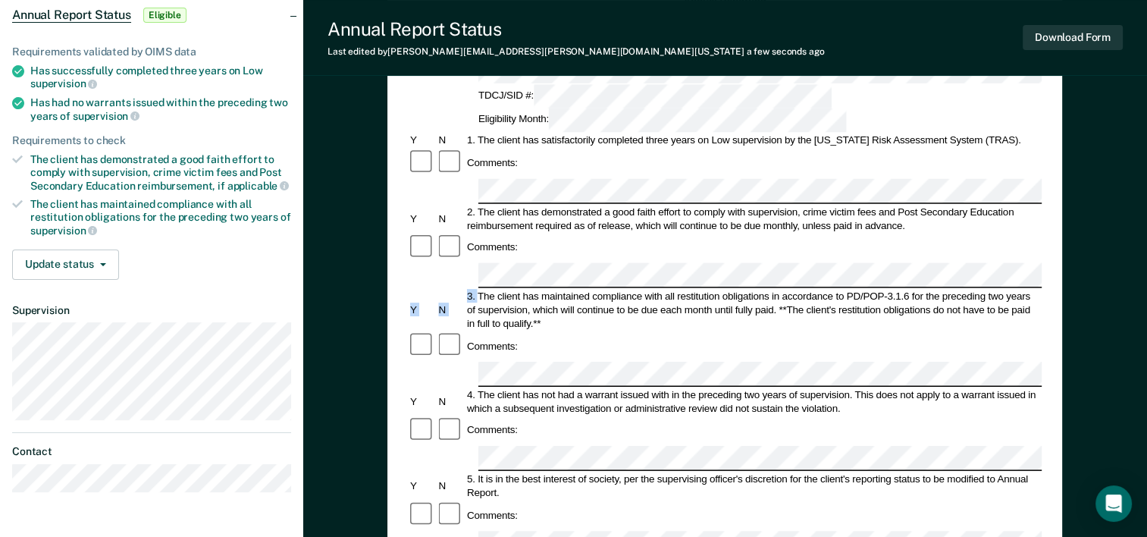
drag, startPoint x: 479, startPoint y: 207, endPoint x: 770, endPoint y: 205, distance: 291.2
click at [770, 289] on div "3. The client has maintained compliance with all restitution obligations in acc…" at bounding box center [753, 309] width 577 height 41
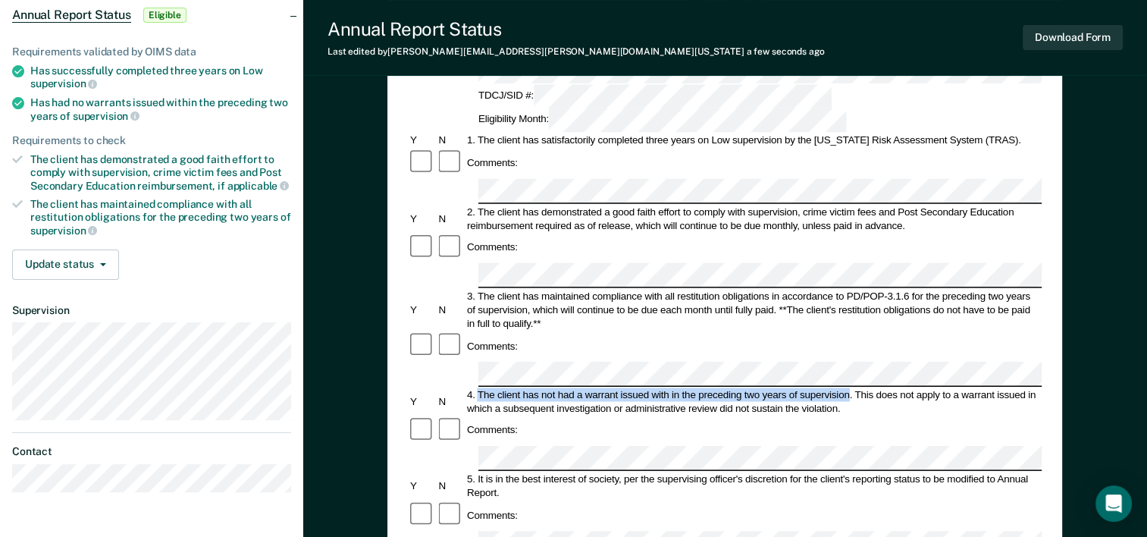
drag, startPoint x: 479, startPoint y: 285, endPoint x: 851, endPoint y: 289, distance: 371.5
click at [851, 387] on div "4. The client has not had a warrant issued with in the preceding two years of s…" at bounding box center [753, 400] width 577 height 27
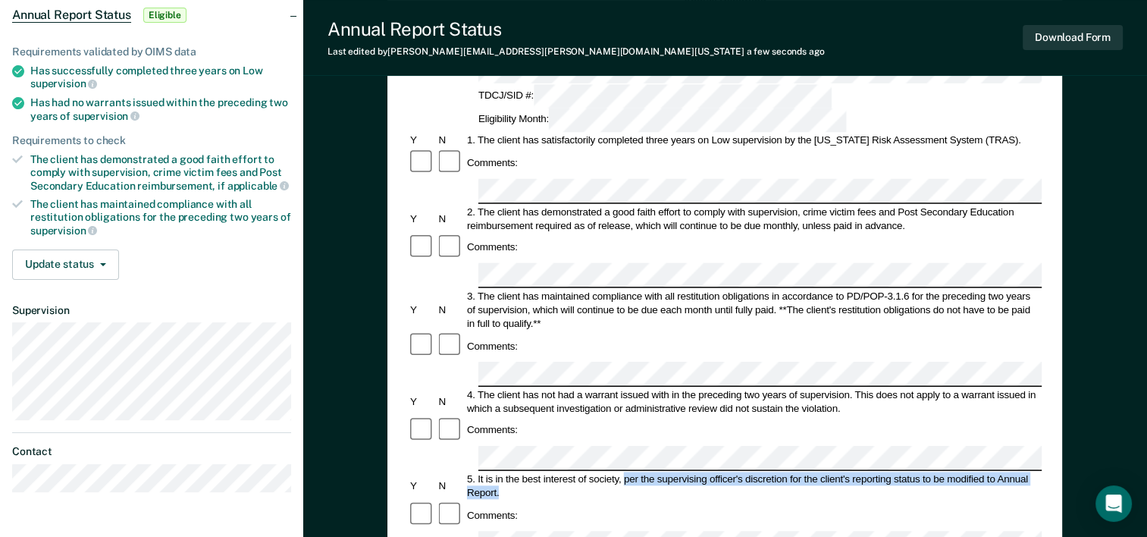
drag, startPoint x: 623, startPoint y: 359, endPoint x: 632, endPoint y: 371, distance: 14.6
click at [632, 472] on div "5. It is in the best interest of society, per the supervising officer's discret…" at bounding box center [753, 485] width 577 height 27
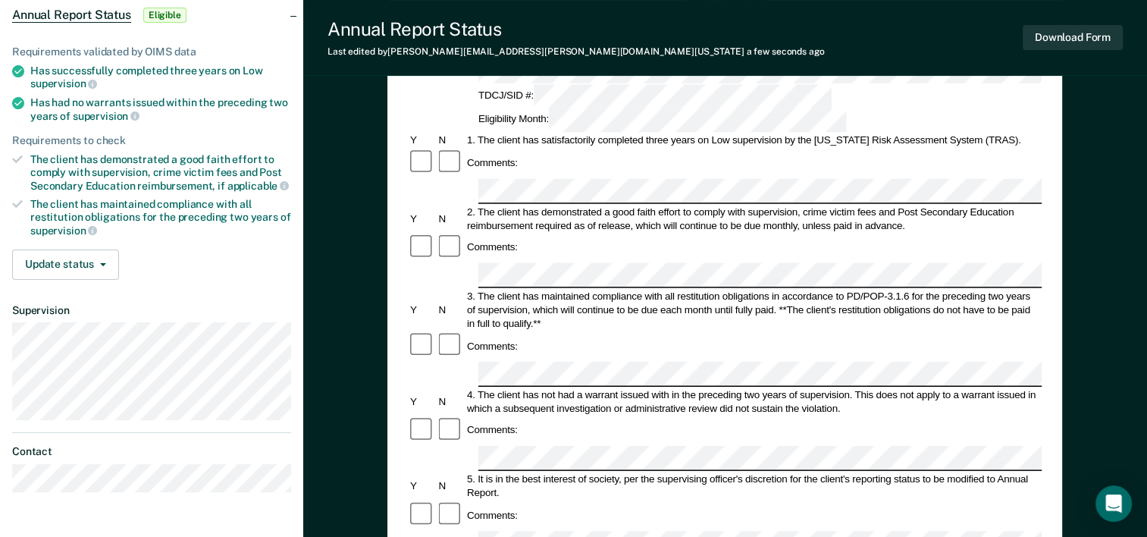
scroll to position [0, 0]
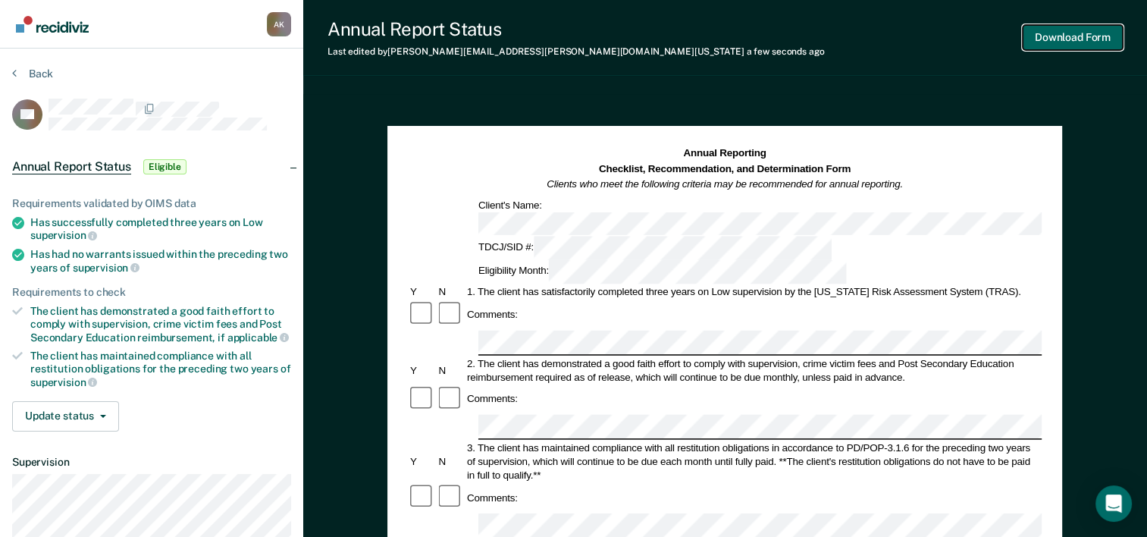
click at [1096, 39] on button "Download Form" at bounding box center [1073, 37] width 100 height 25
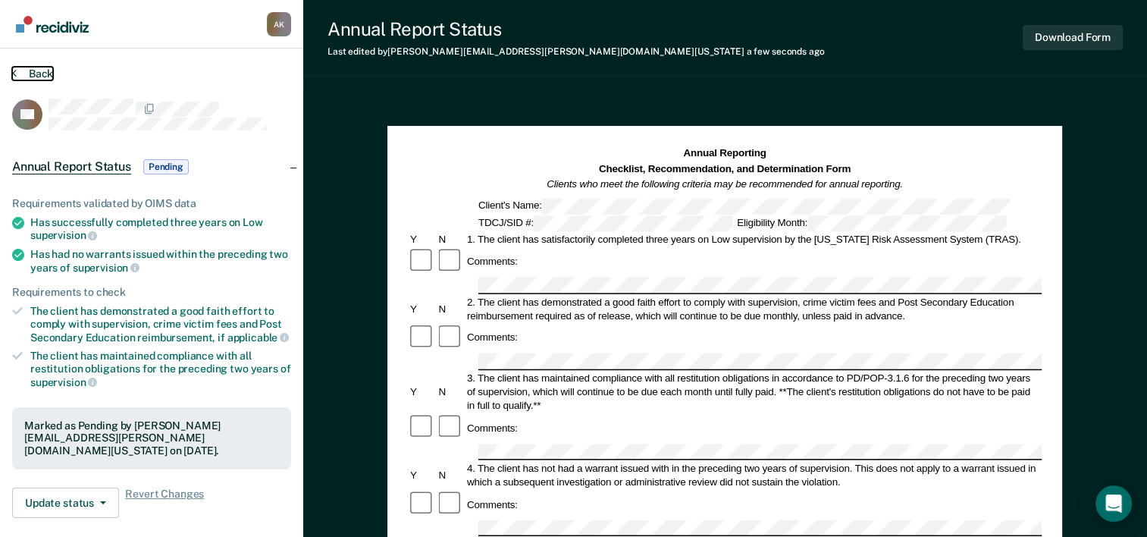
click at [18, 74] on button "Back" at bounding box center [32, 74] width 41 height 14
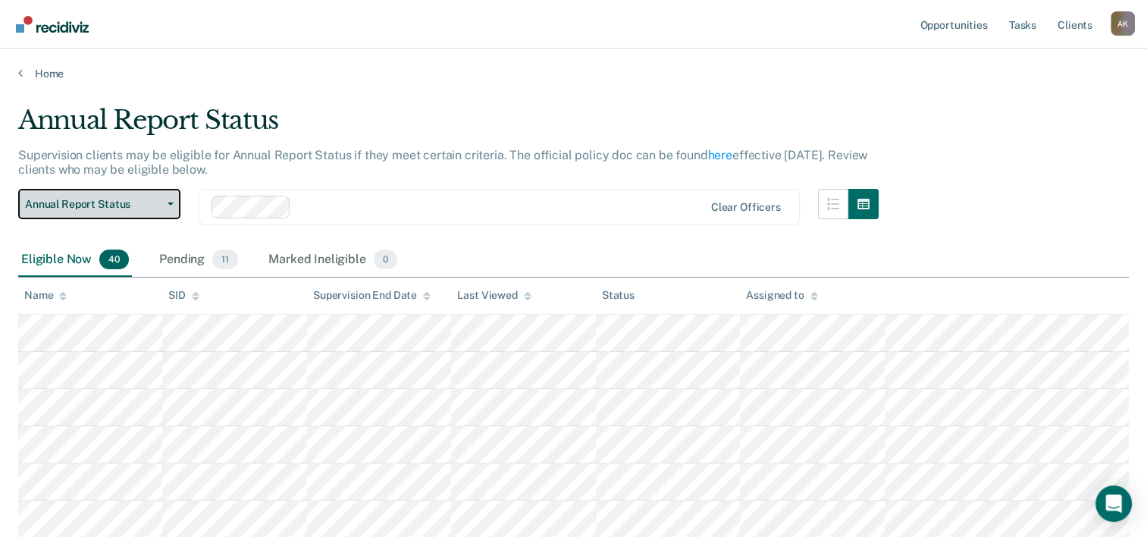
click at [150, 207] on span "Annual Report Status" at bounding box center [93, 204] width 136 height 13
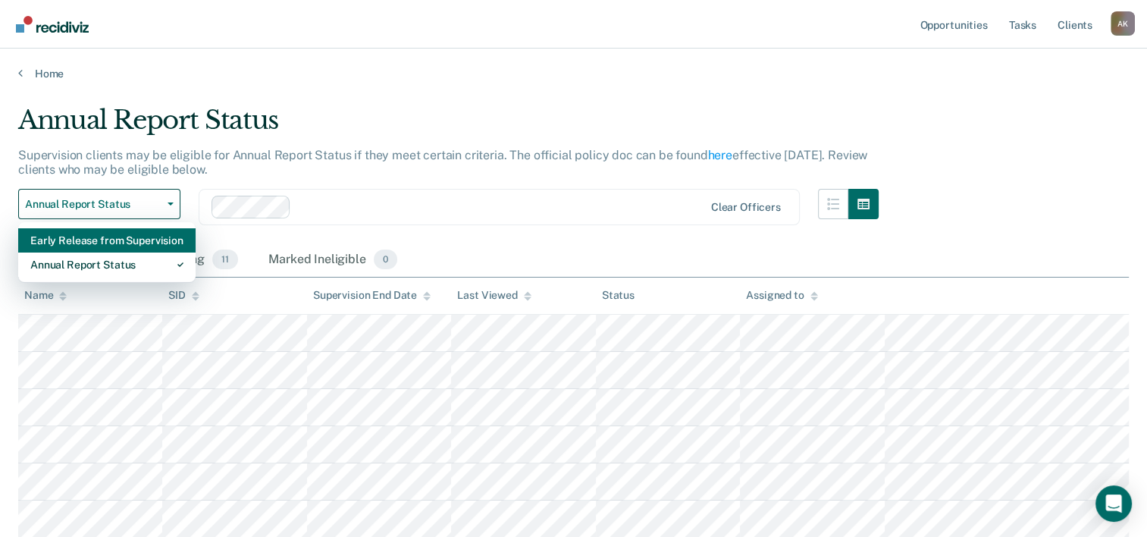
click at [119, 246] on div "Early Release from Supervision" at bounding box center [106, 240] width 153 height 24
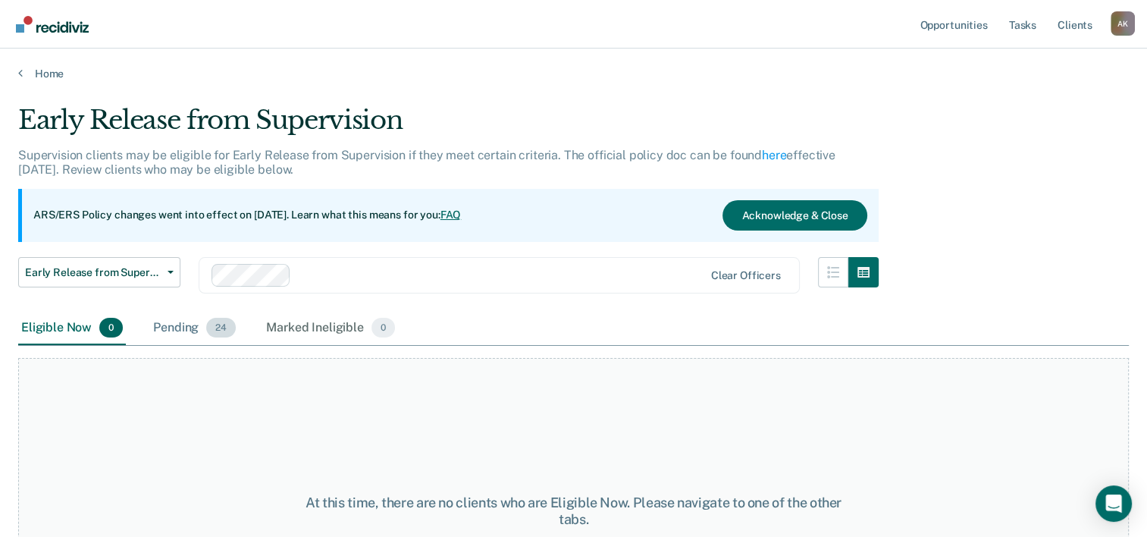
click at [203, 331] on div "Pending 24" at bounding box center [194, 328] width 89 height 33
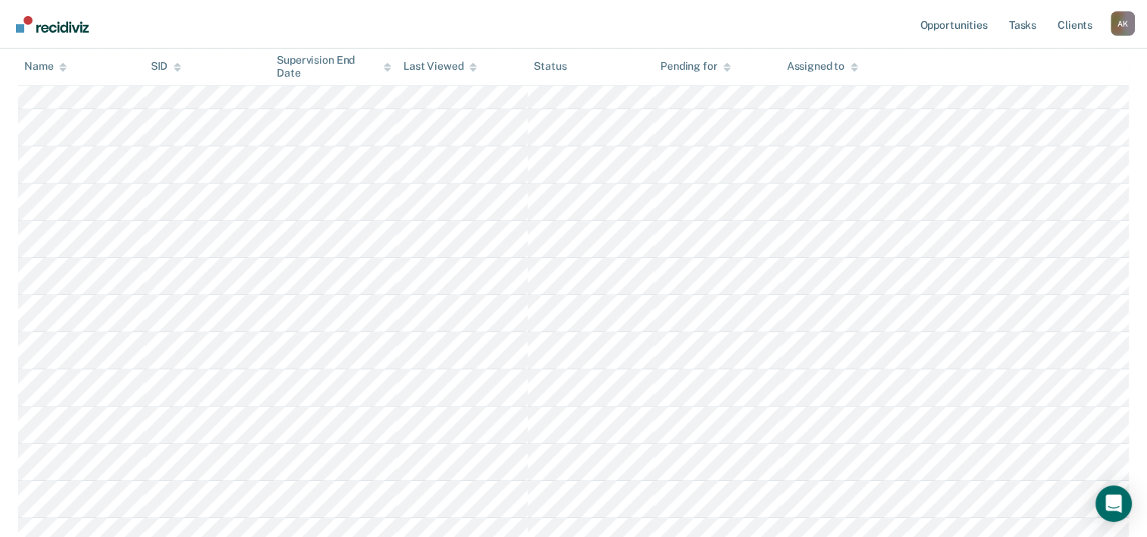
scroll to position [758, 0]
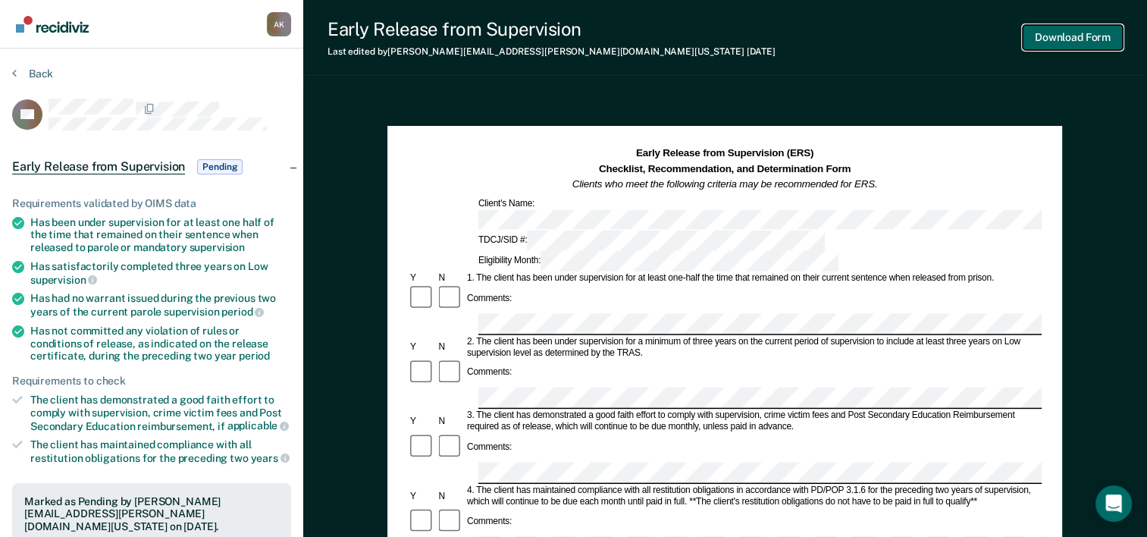
click at [1065, 36] on button "Download Form" at bounding box center [1073, 37] width 100 height 25
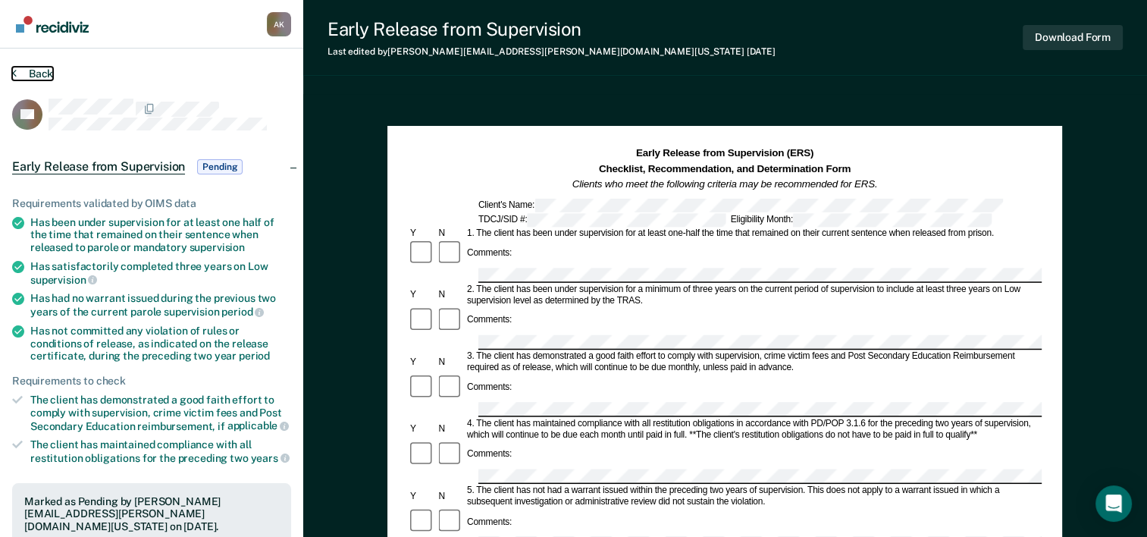
click at [15, 73] on icon at bounding box center [14, 73] width 5 height 12
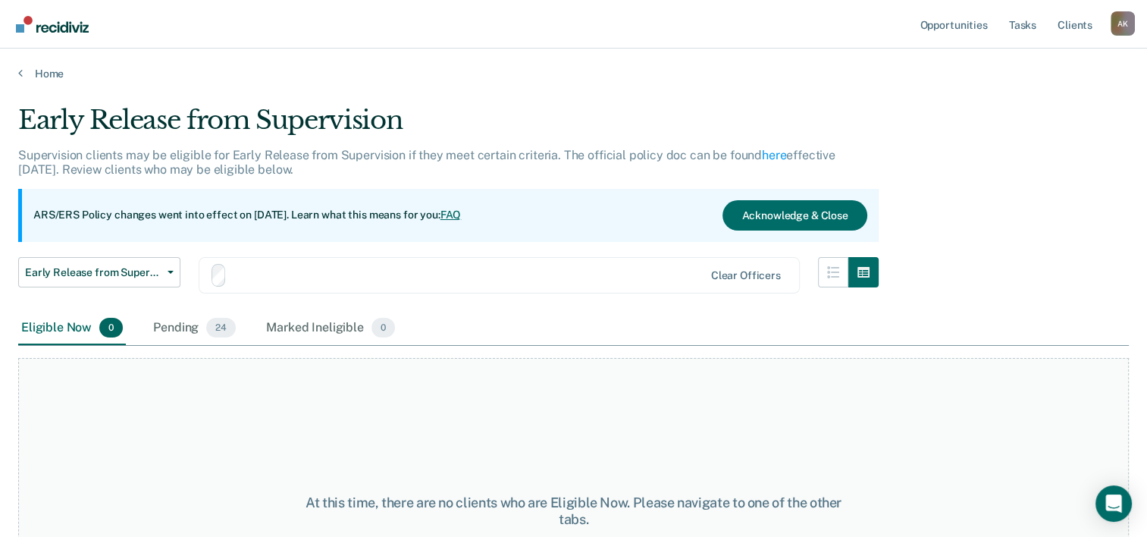
scroll to position [126, 0]
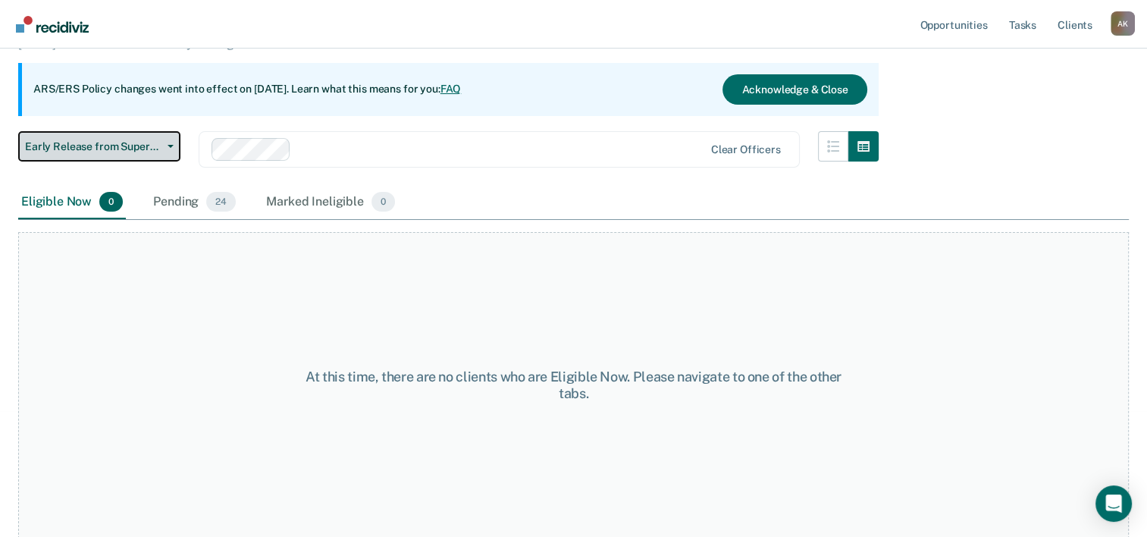
click at [115, 141] on span "Early Release from Supervision" at bounding box center [93, 146] width 136 height 13
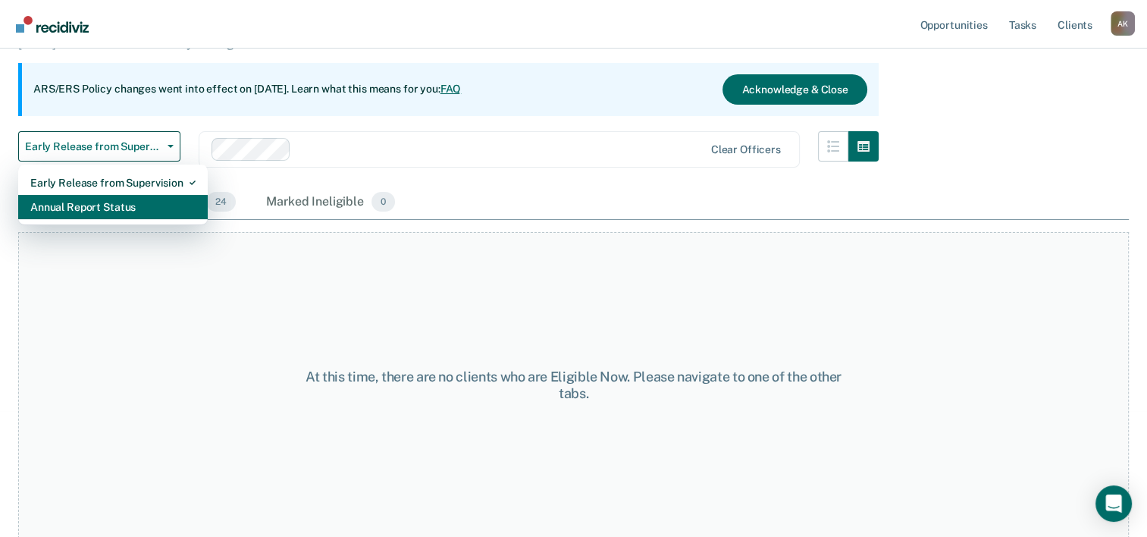
click at [94, 209] on div "Annual Report Status" at bounding box center [112, 207] width 165 height 24
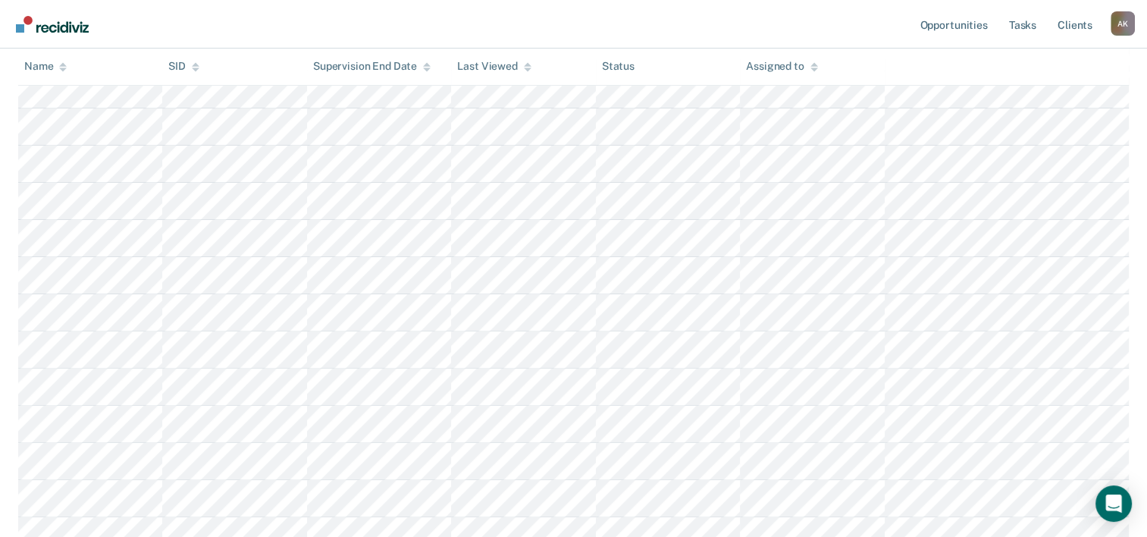
scroll to position [455, 0]
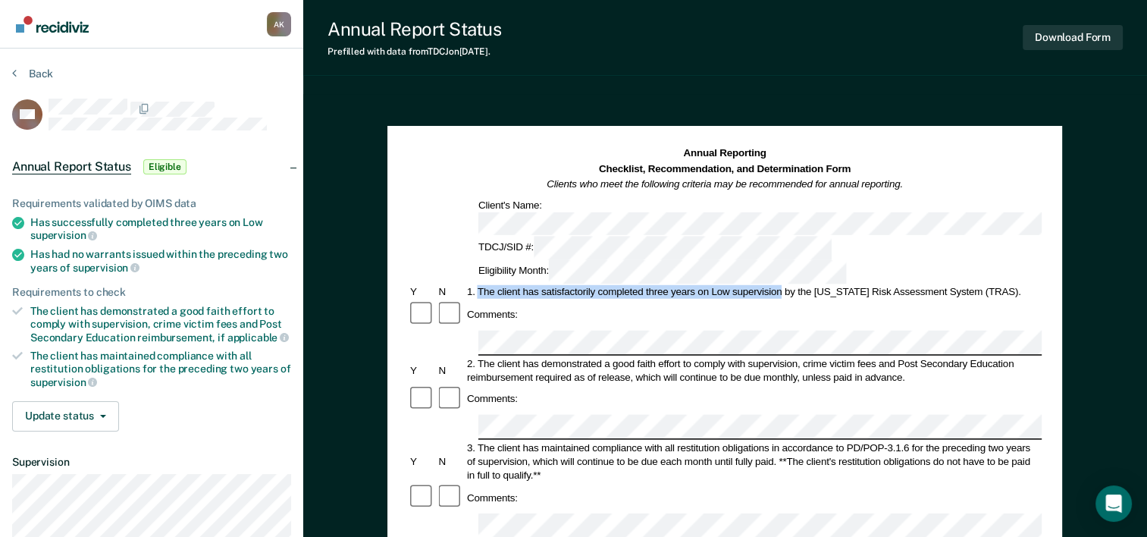
drag, startPoint x: 479, startPoint y: 239, endPoint x: 779, endPoint y: 236, distance: 300.3
click at [779, 285] on div "1. The client has satisfactorily completed three years on Low supervision by th…" at bounding box center [753, 292] width 577 height 14
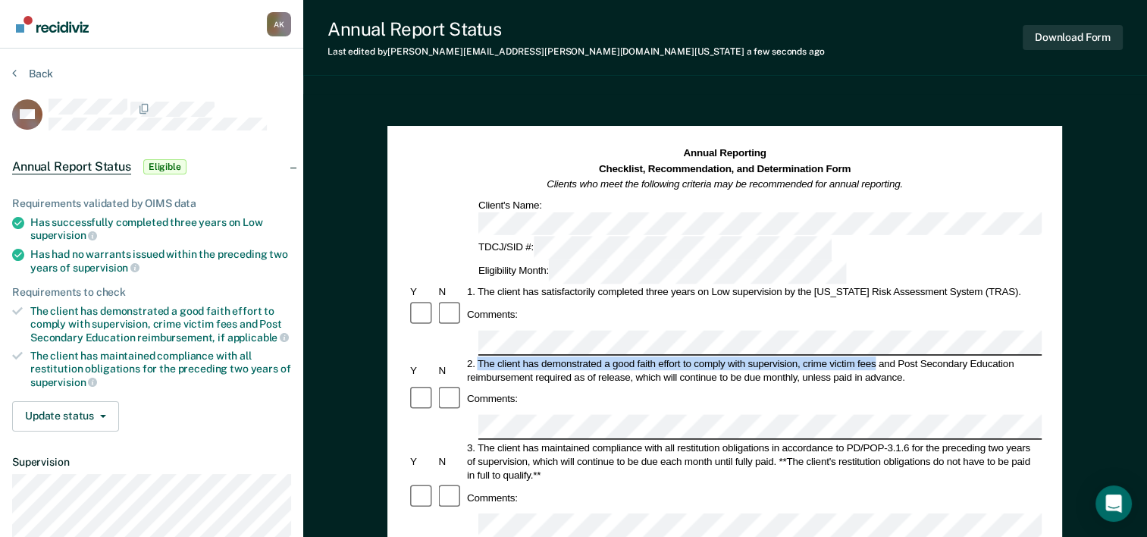
drag, startPoint x: 480, startPoint y: 292, endPoint x: 877, endPoint y: 293, distance: 396.5
click at [877, 356] on div "2. The client has demonstrated a good faith effort to comply with supervision, …" at bounding box center [753, 369] width 577 height 27
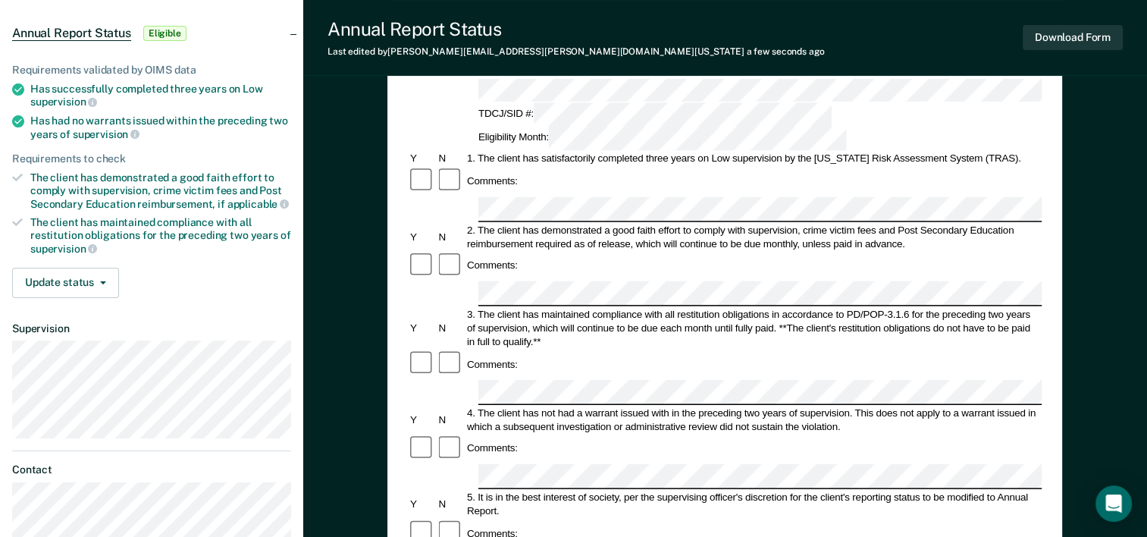
scroll to position [152, 0]
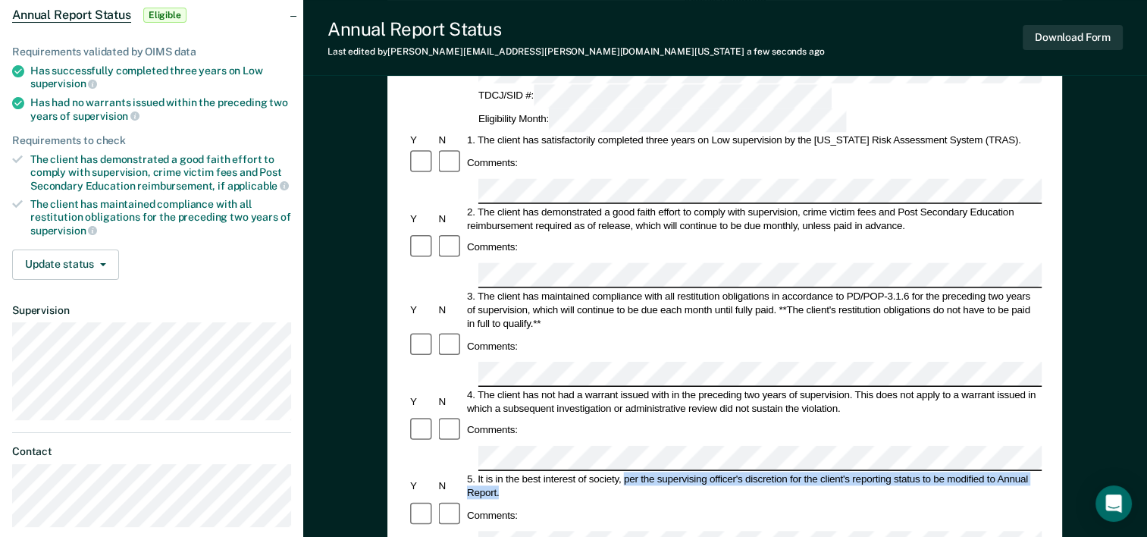
drag, startPoint x: 623, startPoint y: 361, endPoint x: 627, endPoint y: 368, distance: 8.5
click at [627, 472] on div "5. It is in the best interest of society, per the supervising officer's discret…" at bounding box center [753, 485] width 577 height 27
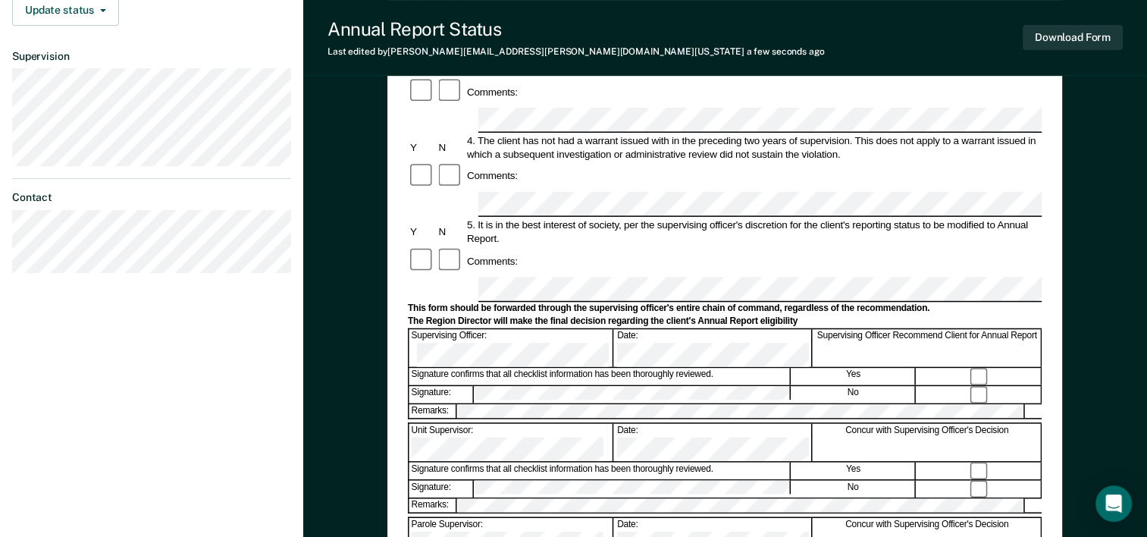
scroll to position [379, 0]
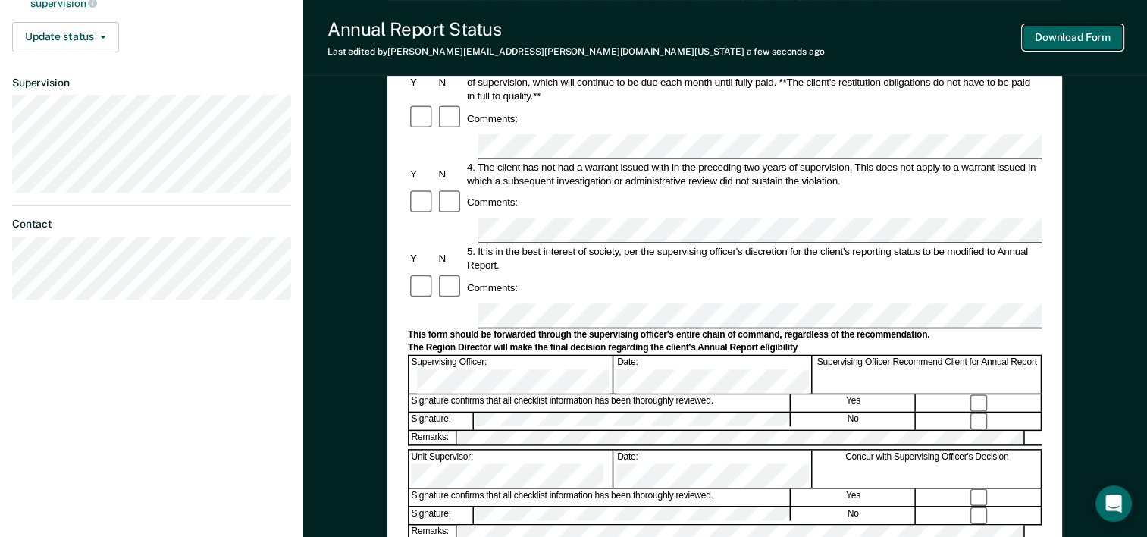
click at [1068, 45] on button "Download Form" at bounding box center [1073, 37] width 100 height 25
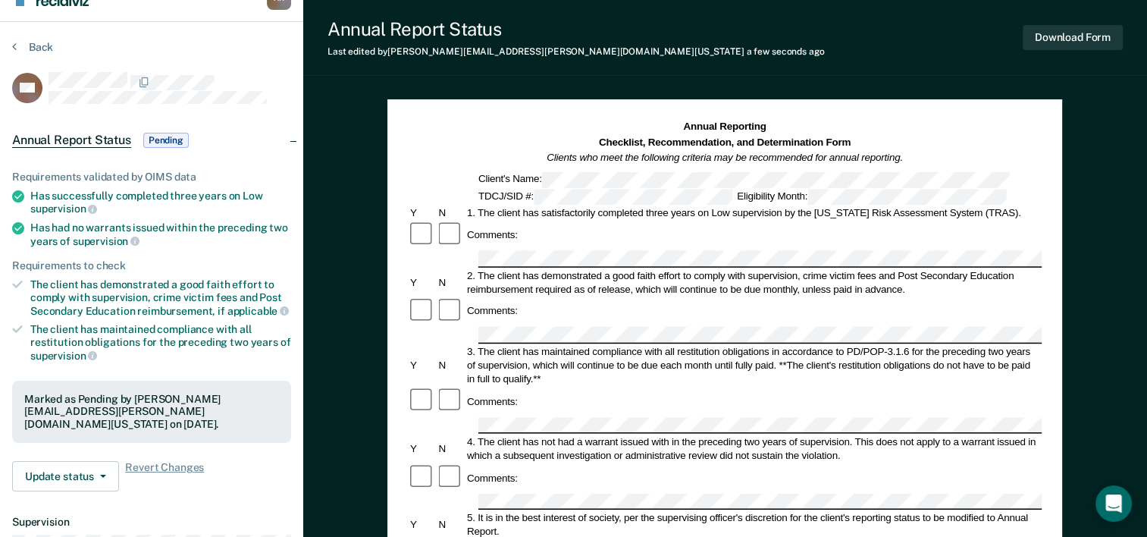
scroll to position [0, 0]
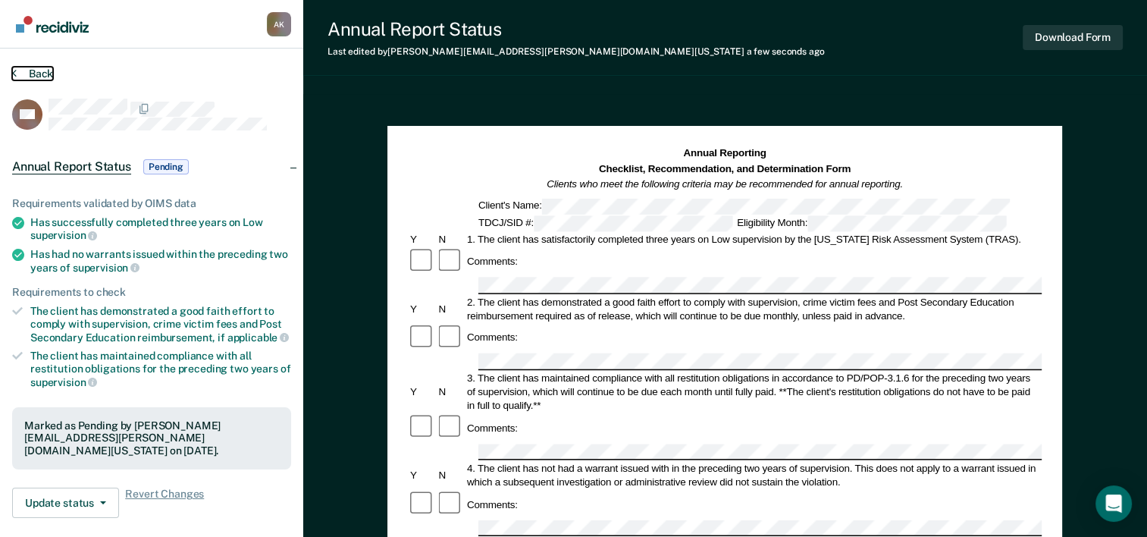
click at [12, 74] on icon at bounding box center [14, 73] width 5 height 12
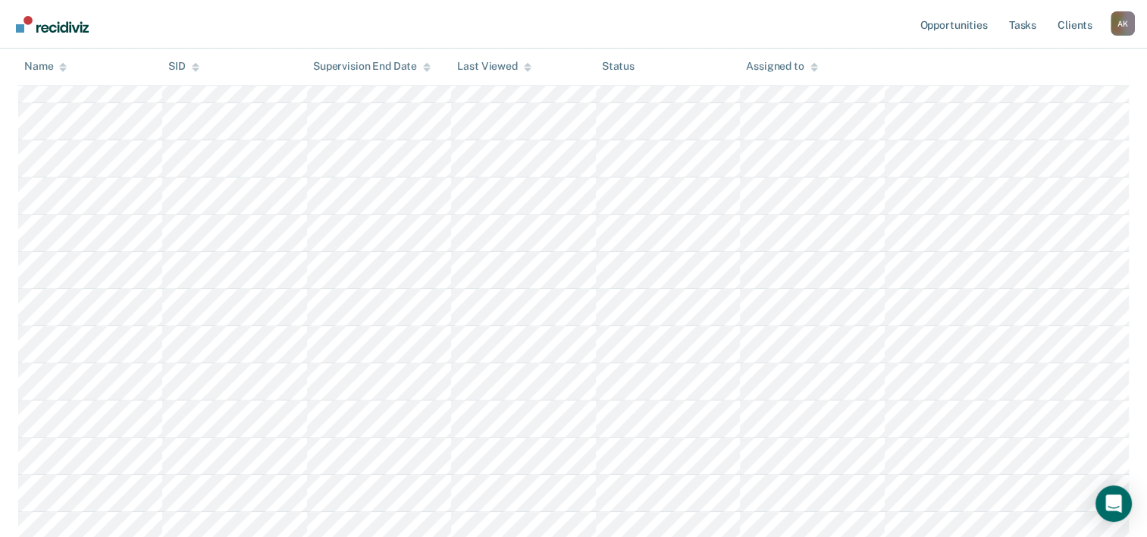
scroll to position [1137, 0]
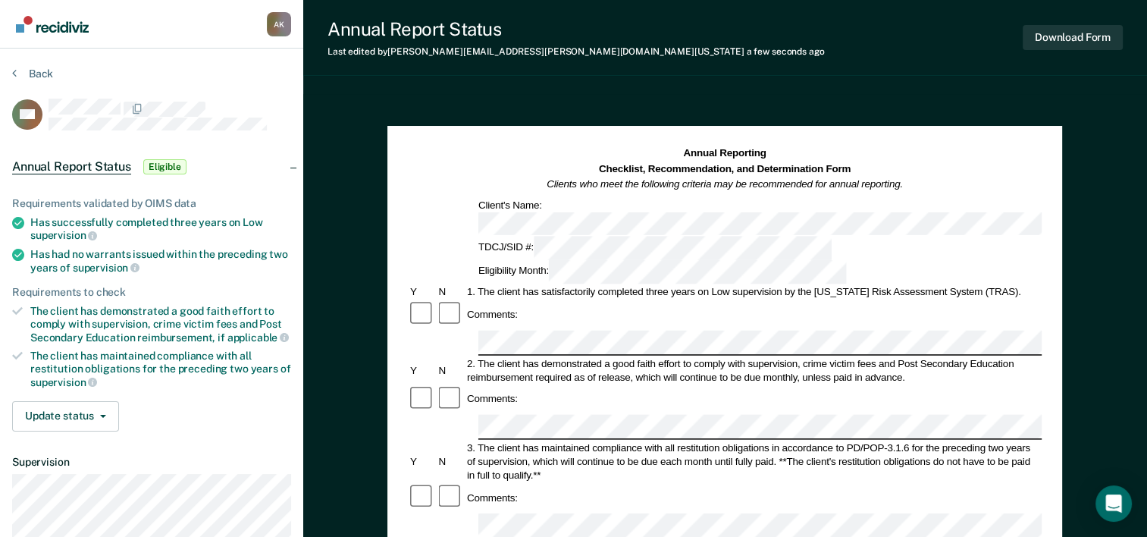
click at [1055, 31] on button "Download Form" at bounding box center [1073, 37] width 100 height 25
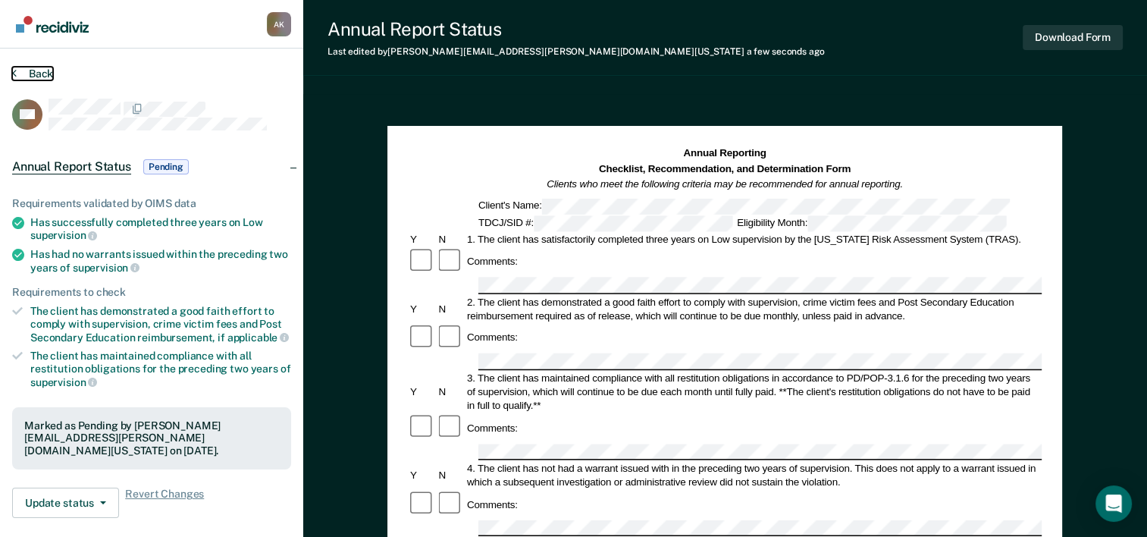
click at [12, 70] on icon at bounding box center [14, 73] width 5 height 12
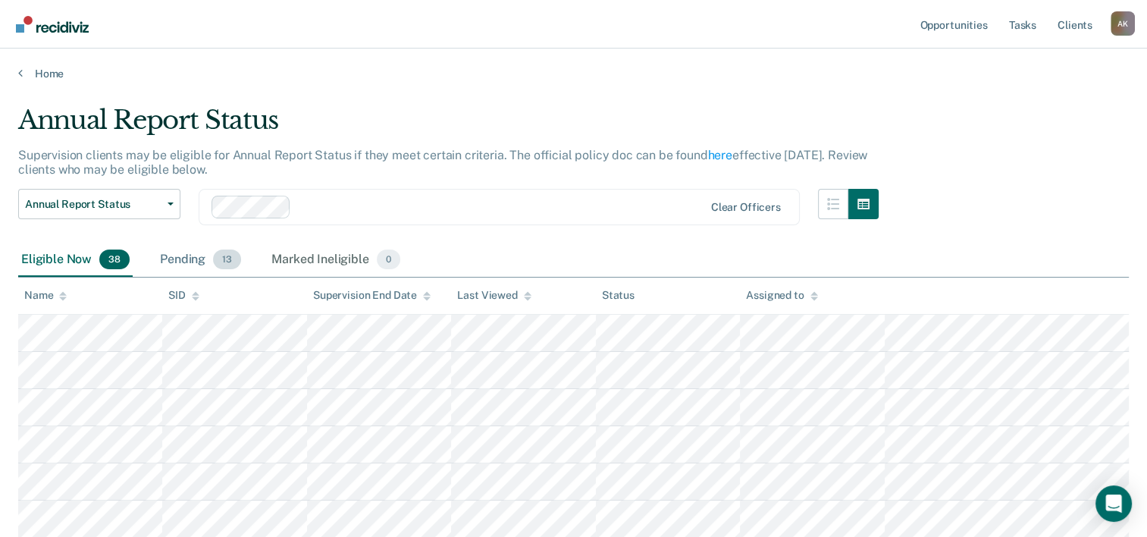
click at [189, 259] on div "Pending 13" at bounding box center [200, 259] width 87 height 33
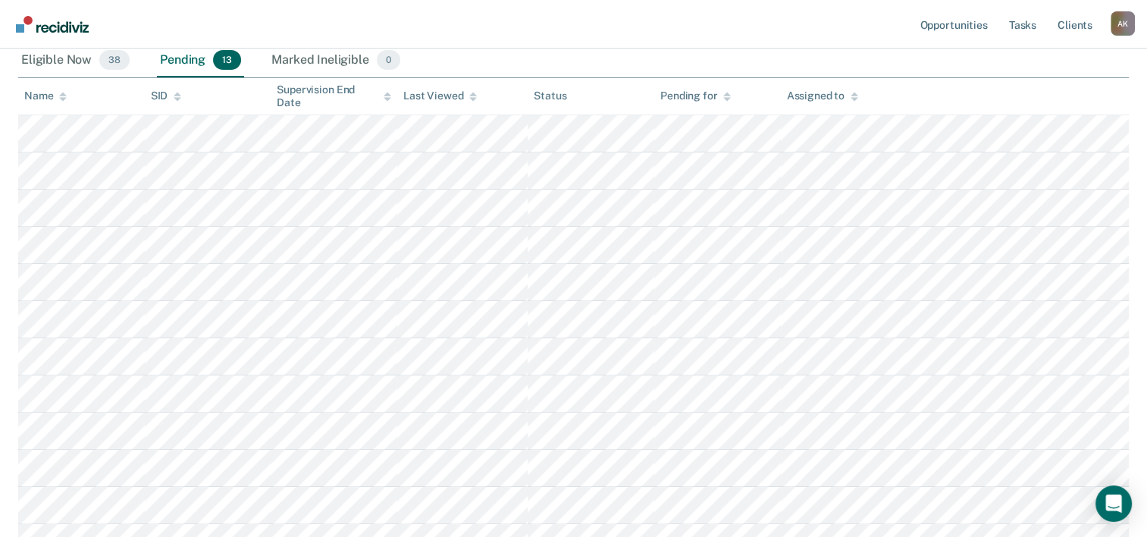
scroll to position [141, 0]
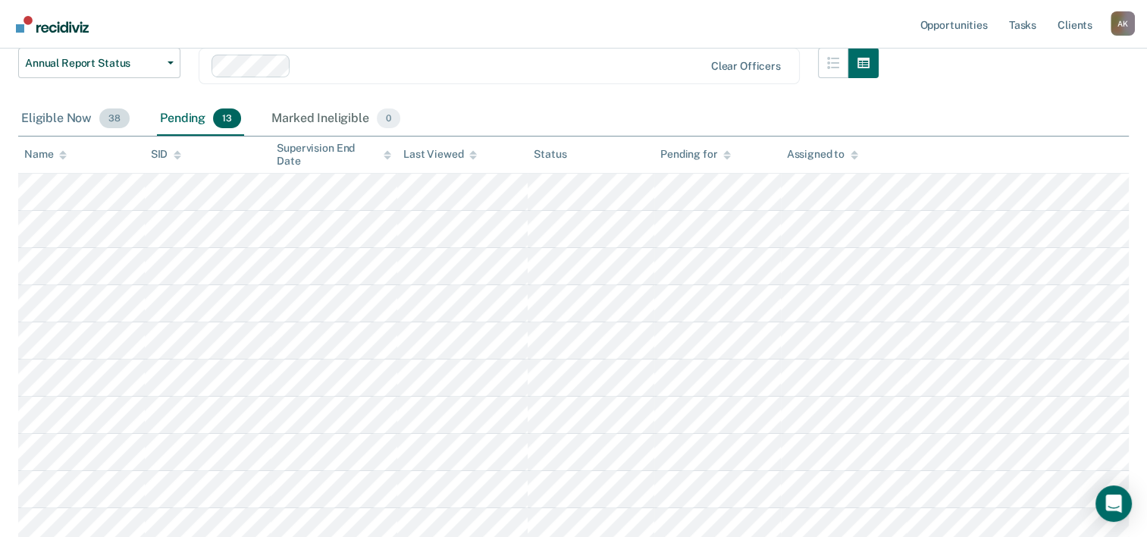
click at [49, 124] on div "Eligible Now 38" at bounding box center [75, 118] width 114 height 33
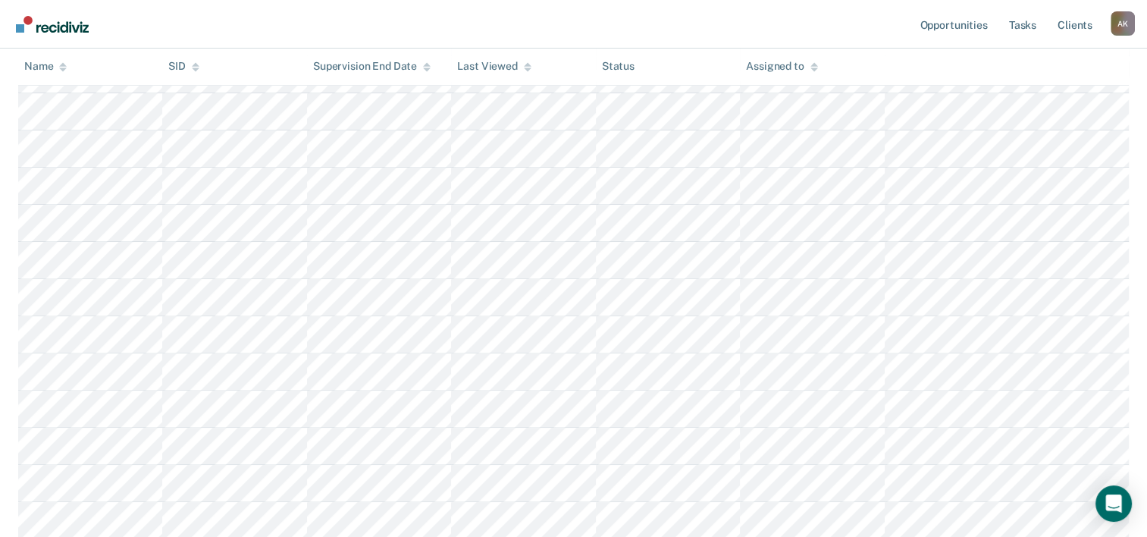
scroll to position [520, 0]
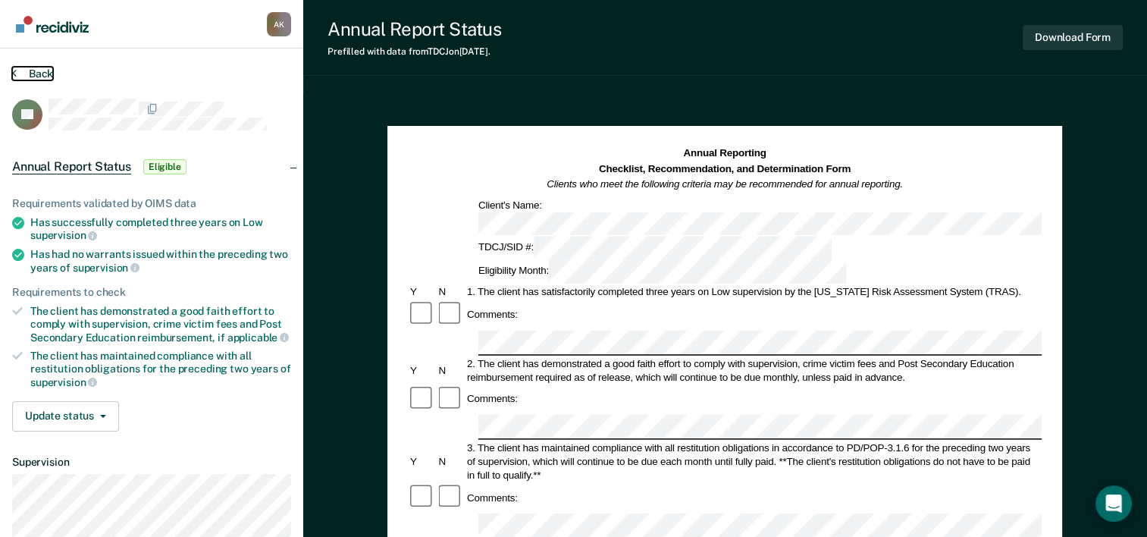
click at [18, 71] on button "Back" at bounding box center [32, 74] width 41 height 14
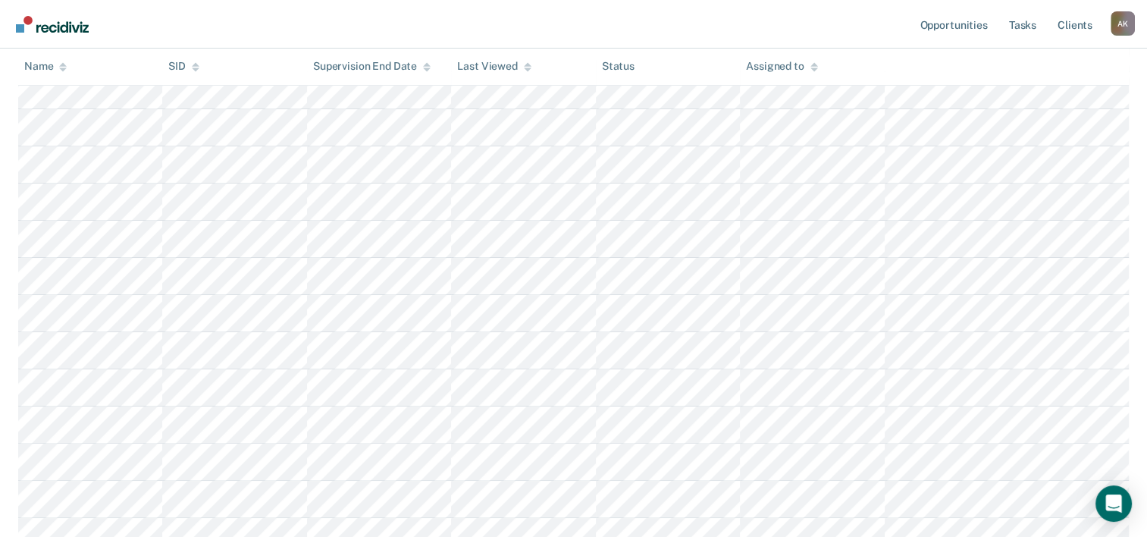
scroll to position [141, 0]
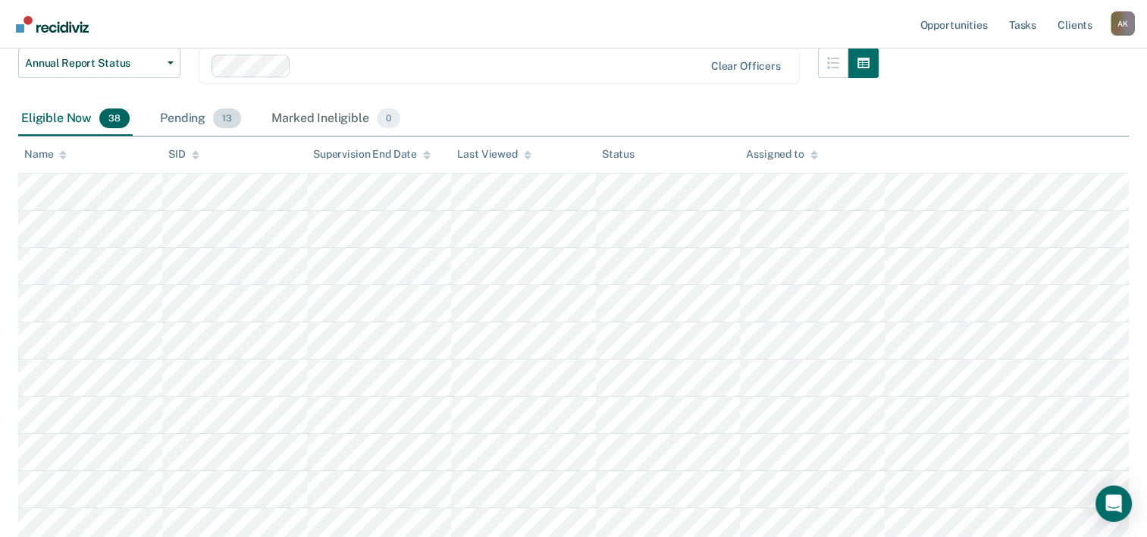
click at [189, 119] on div "Pending 13" at bounding box center [200, 118] width 87 height 33
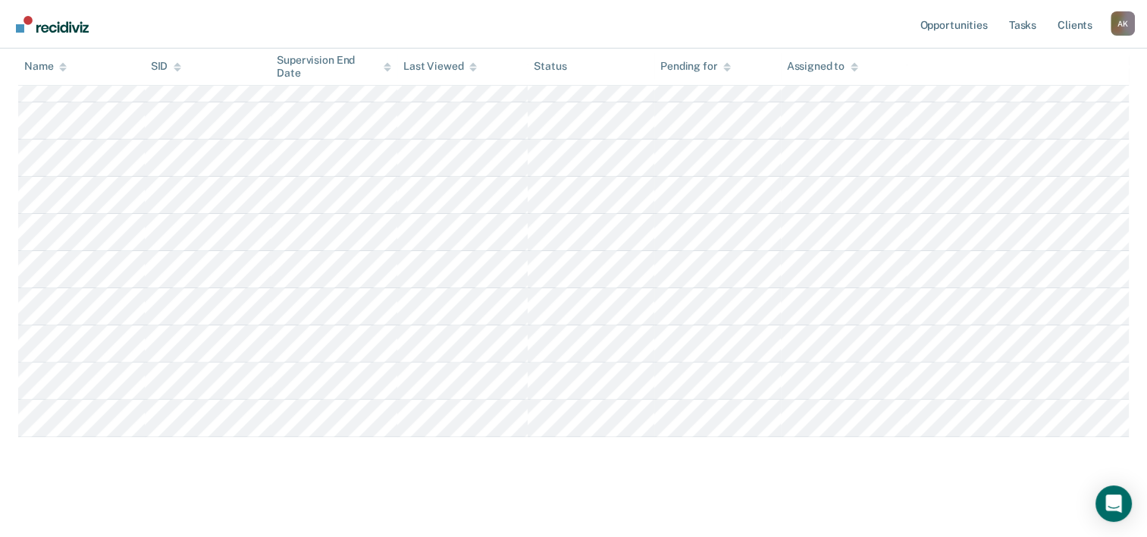
scroll to position [368, 0]
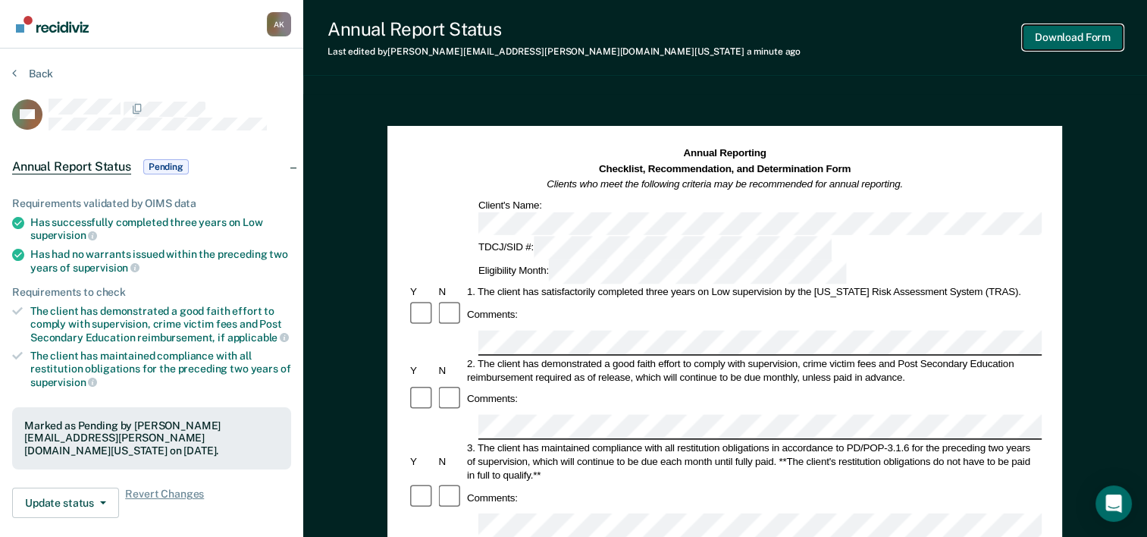
click at [1055, 36] on button "Download Form" at bounding box center [1073, 37] width 100 height 25
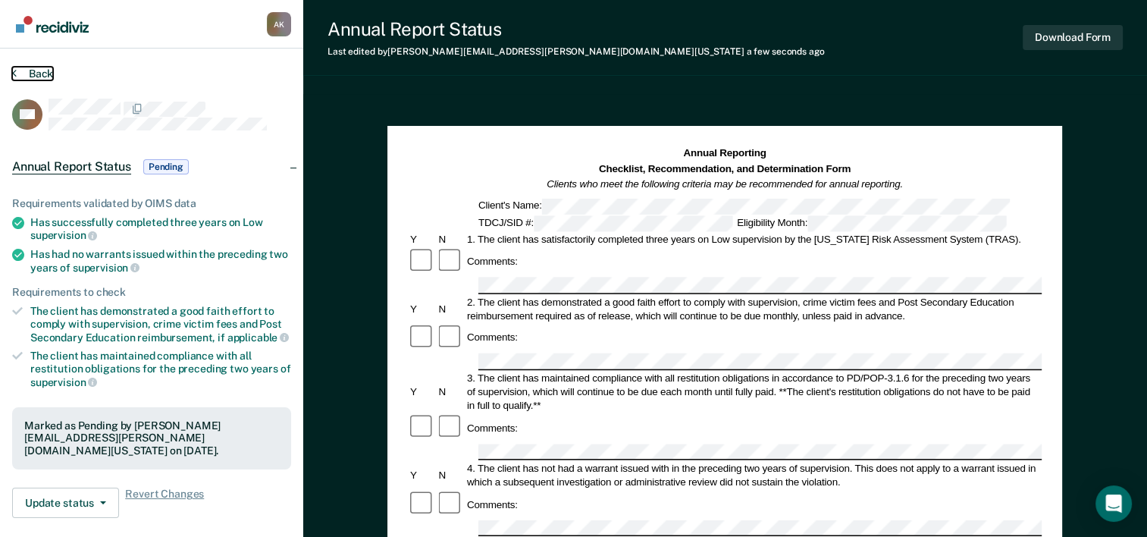
click at [13, 68] on icon at bounding box center [14, 73] width 5 height 12
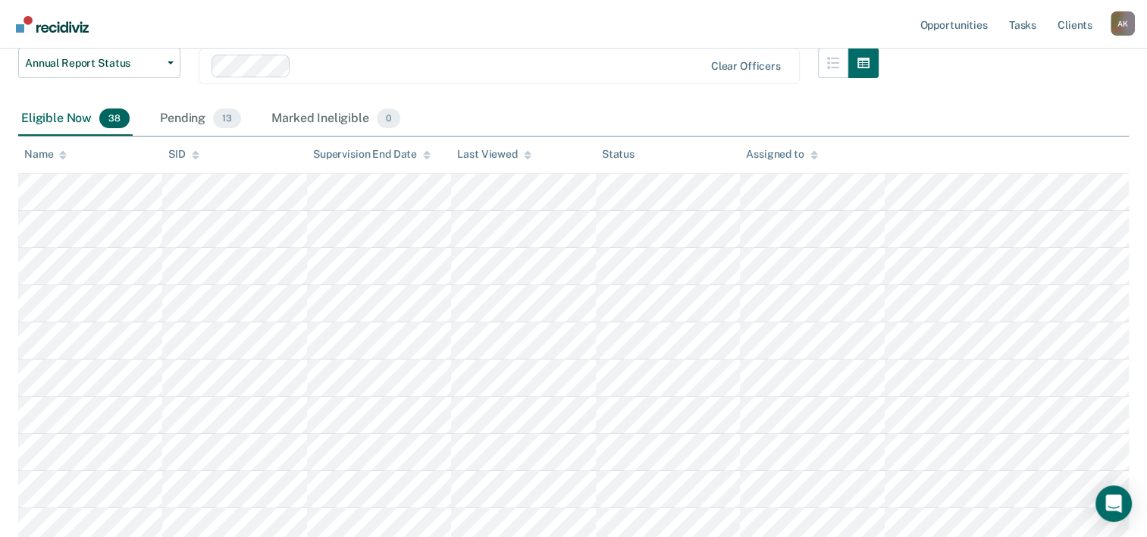
scroll to position [140, 0]
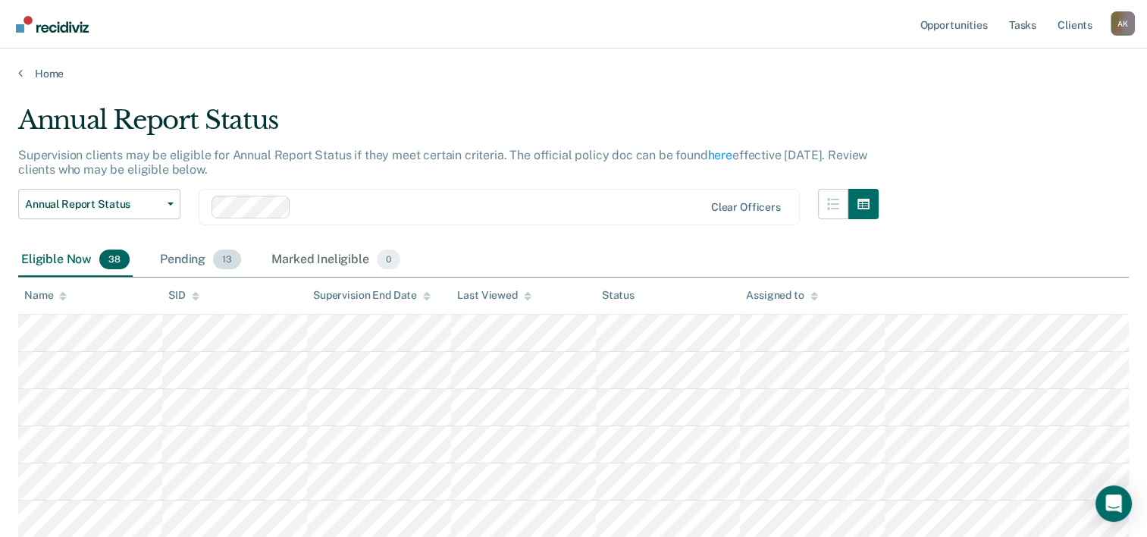
click at [199, 256] on div "Pending 13" at bounding box center [200, 259] width 87 height 33
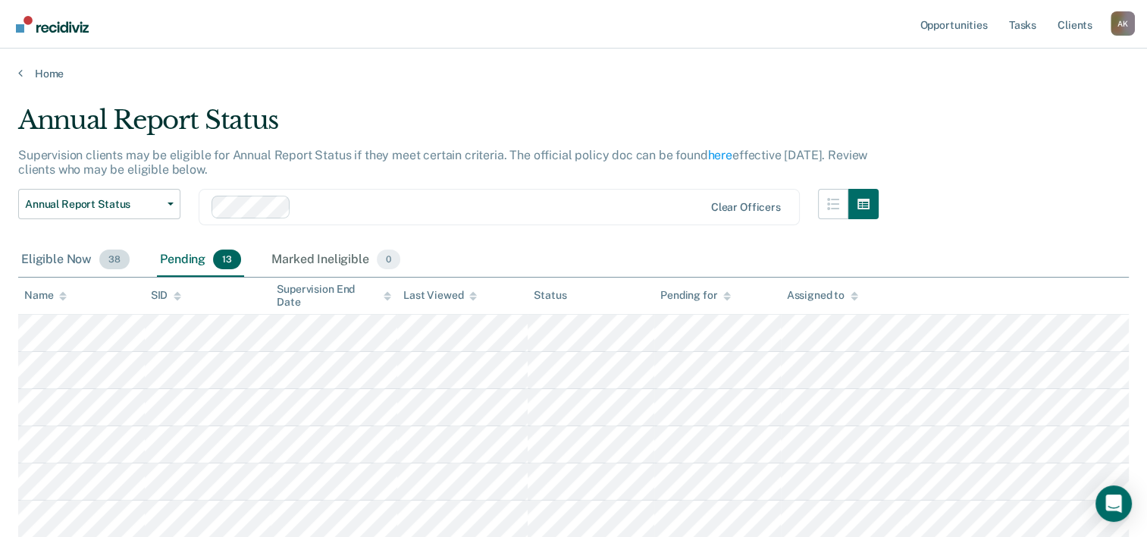
click at [53, 264] on div "Eligible Now 38" at bounding box center [75, 259] width 114 height 33
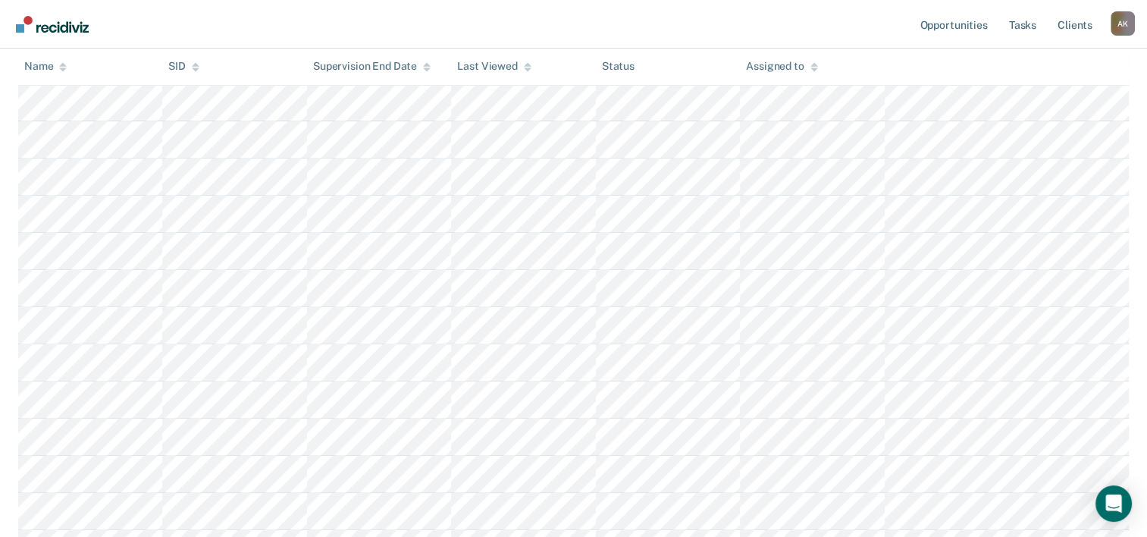
scroll to position [539, 0]
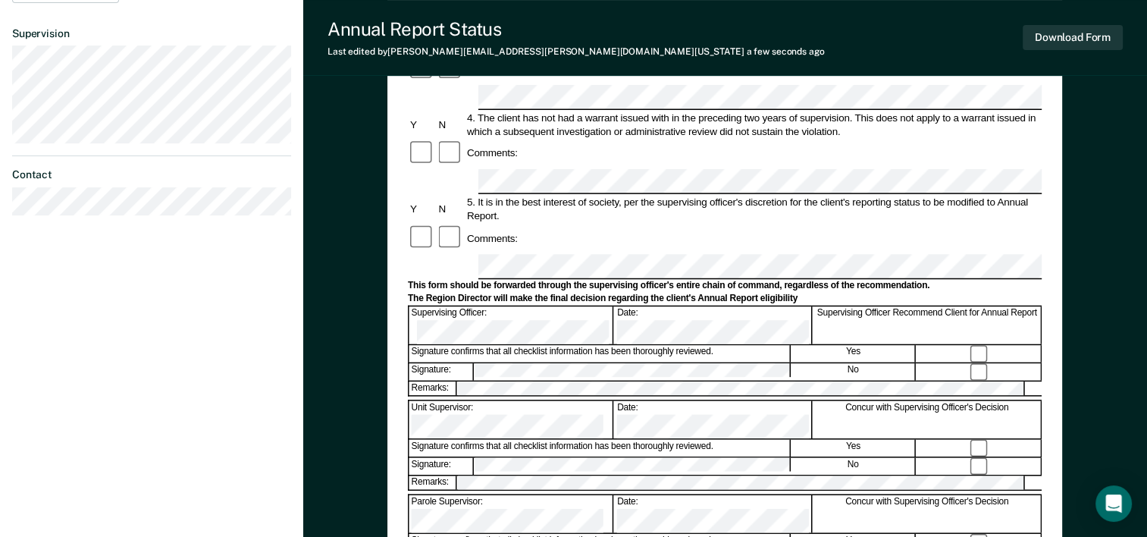
scroll to position [455, 0]
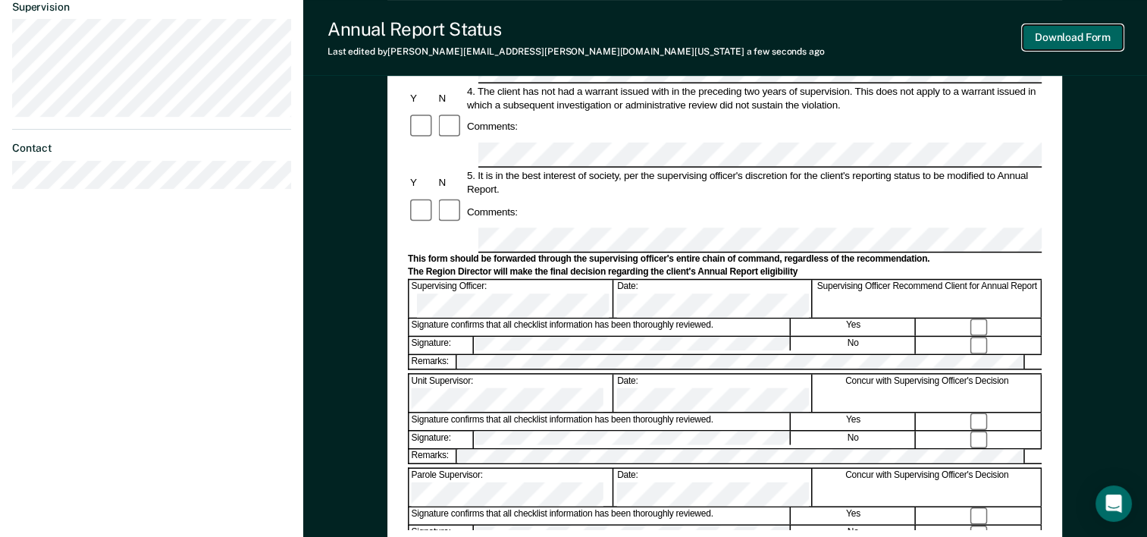
click at [1052, 36] on button "Download Form" at bounding box center [1073, 37] width 100 height 25
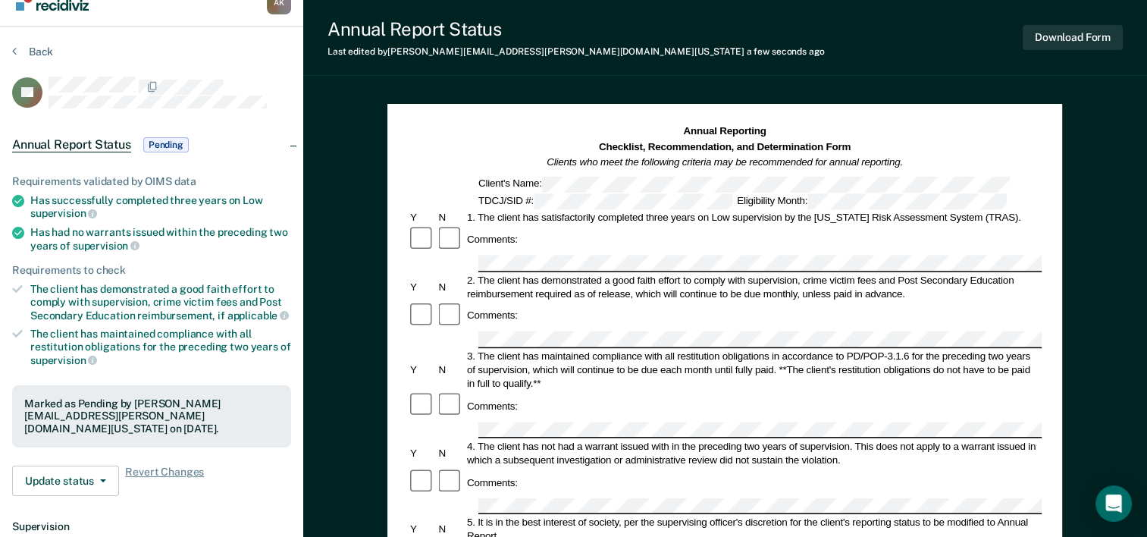
scroll to position [0, 0]
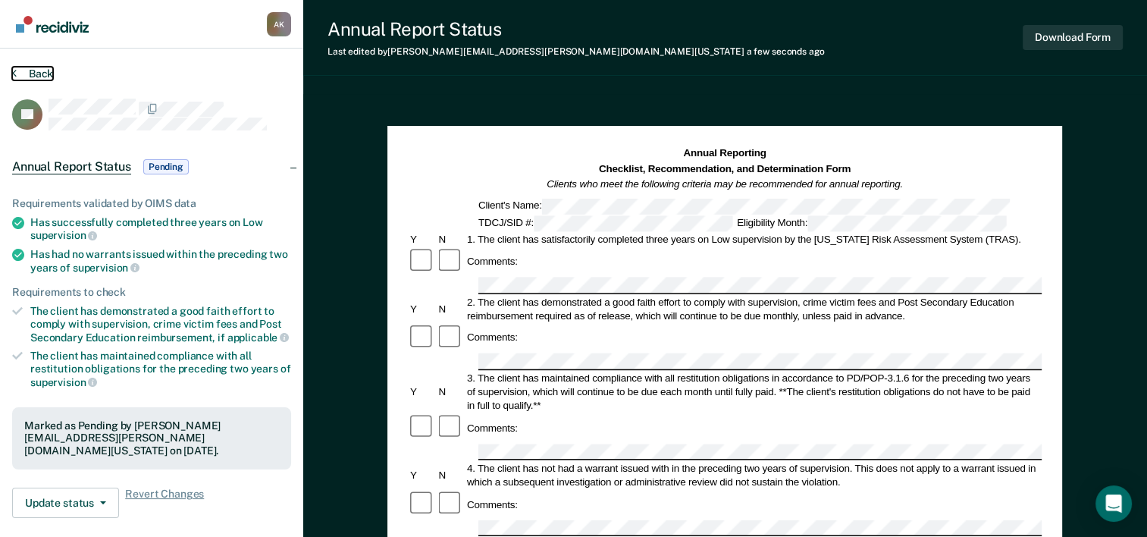
click at [14, 67] on icon at bounding box center [14, 73] width 5 height 12
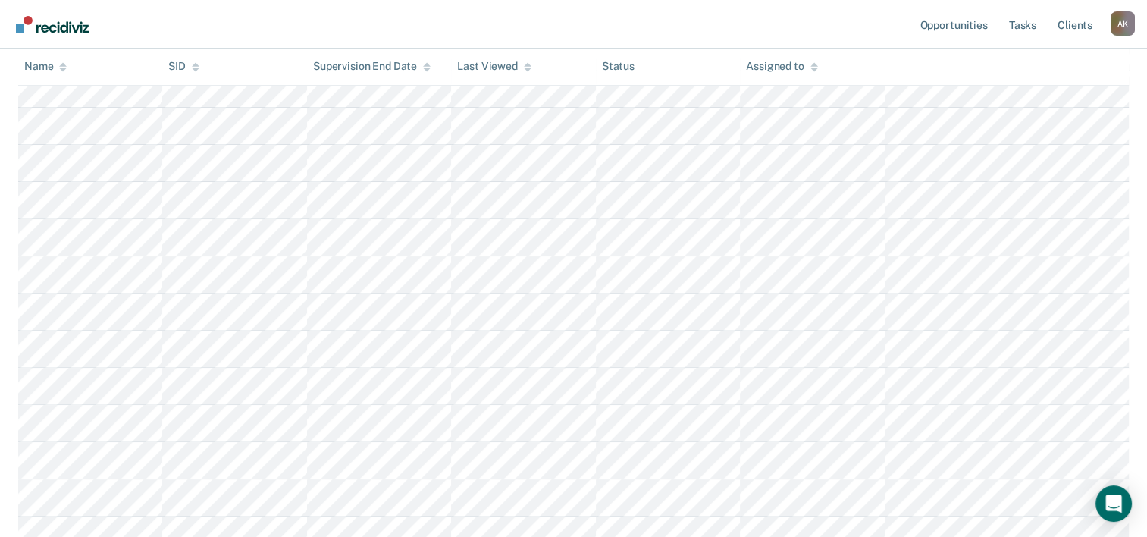
scroll to position [531, 0]
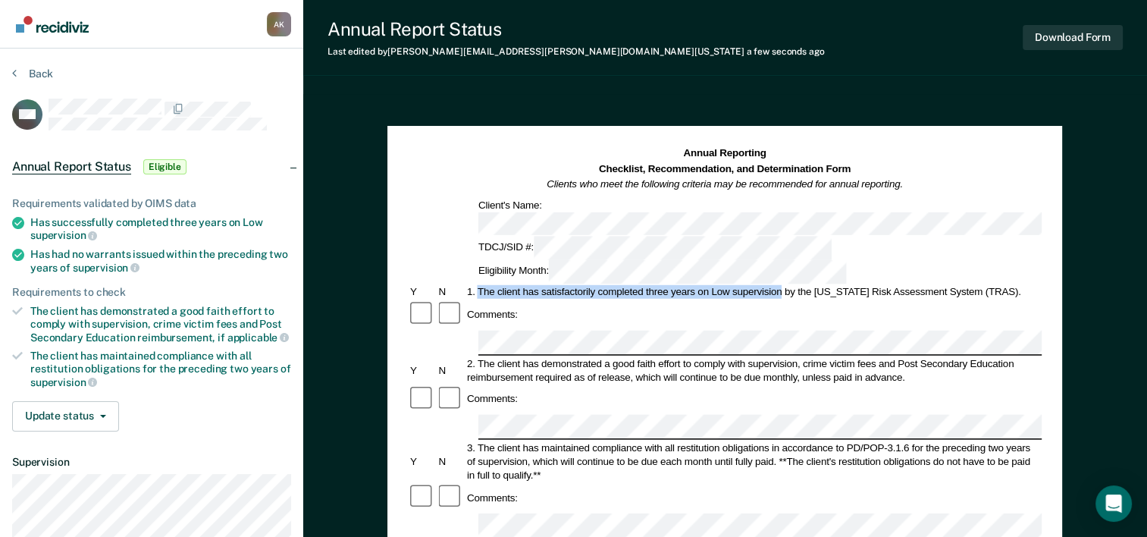
drag, startPoint x: 479, startPoint y: 237, endPoint x: 782, endPoint y: 238, distance: 303.3
click at [782, 285] on div "1. The client has satisfactorily completed three years on Low supervision by th…" at bounding box center [753, 292] width 577 height 14
copy div "The client has satisfactorily completed three years on Low supervision"
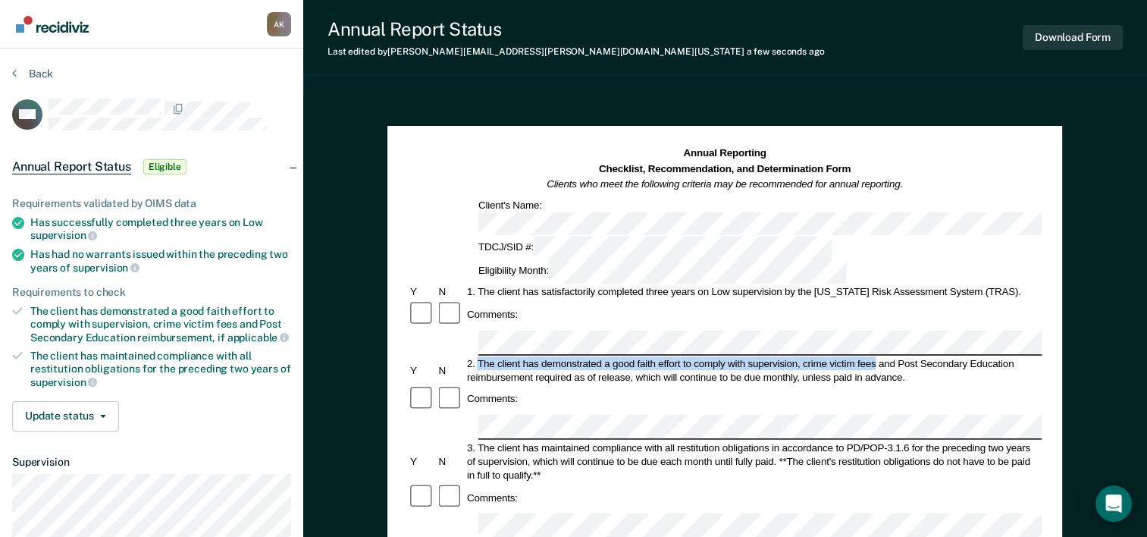
drag, startPoint x: 490, startPoint y: 292, endPoint x: 877, endPoint y: 292, distance: 386.7
click at [877, 356] on div "2. The client has demonstrated a good faith effort to comply with supervision, …" at bounding box center [753, 369] width 577 height 27
copy div "The client has demonstrated a good faith effort to comply with supervision, cri…"
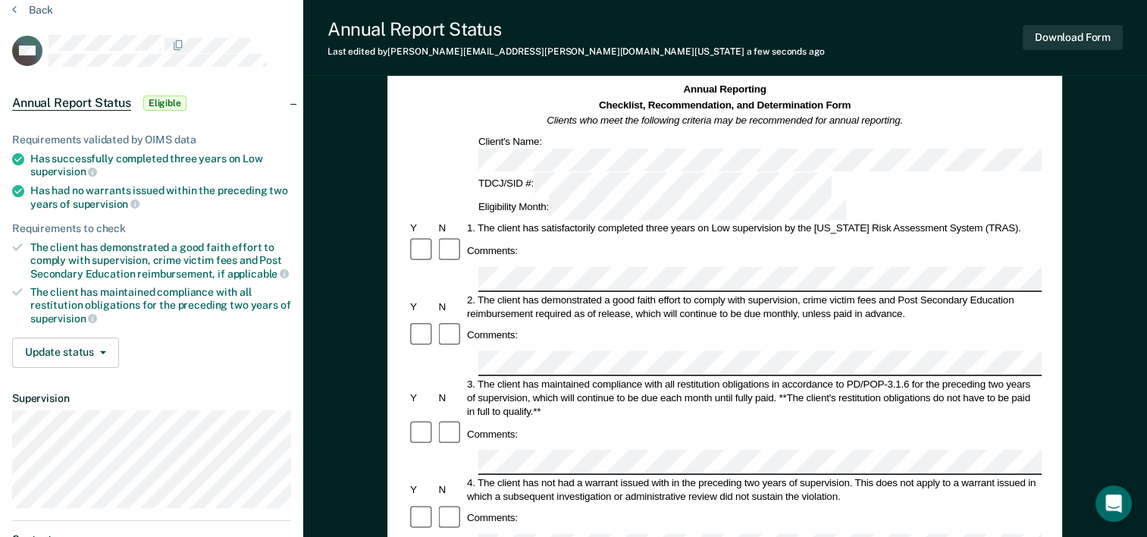
scroll to position [152, 0]
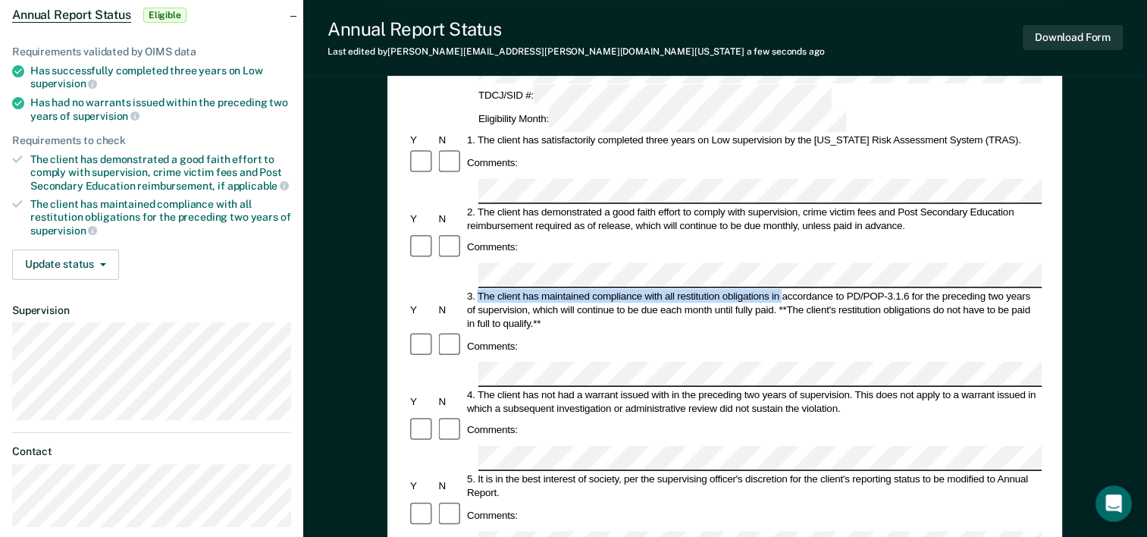
drag, startPoint x: 479, startPoint y: 209, endPoint x: 782, endPoint y: 213, distance: 303.3
click at [782, 289] on div "3. The client has maintained compliance with all restitution obligations in acc…" at bounding box center [753, 309] width 577 height 41
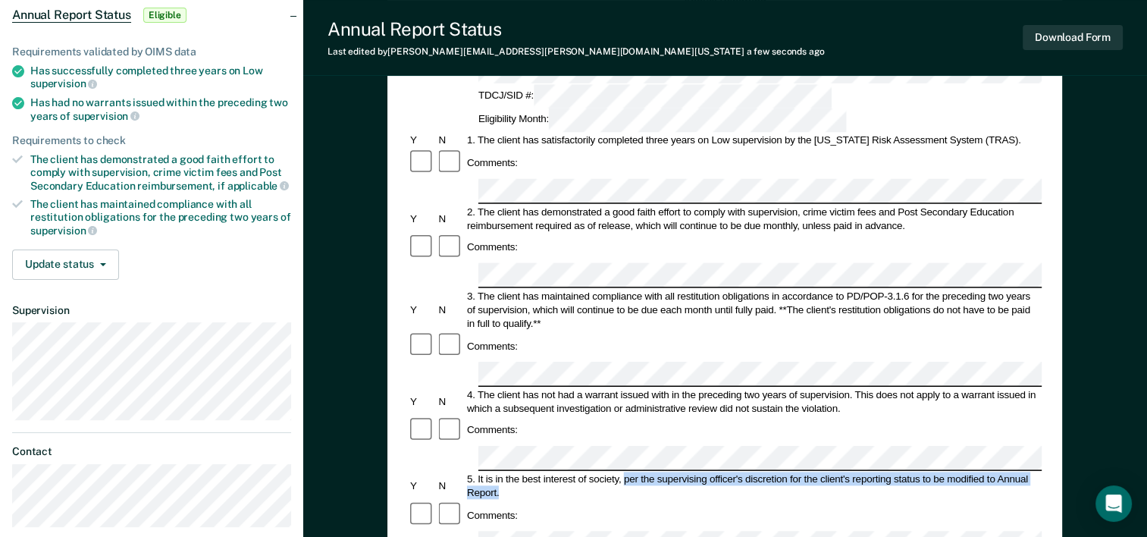
drag, startPoint x: 624, startPoint y: 357, endPoint x: 634, endPoint y: 373, distance: 18.7
click at [634, 472] on div "5. It is in the best interest of society, per the supervising officer's discret…" at bounding box center [753, 485] width 577 height 27
copy div "per the supervising officer's discretion for the client's reporting status to b…"
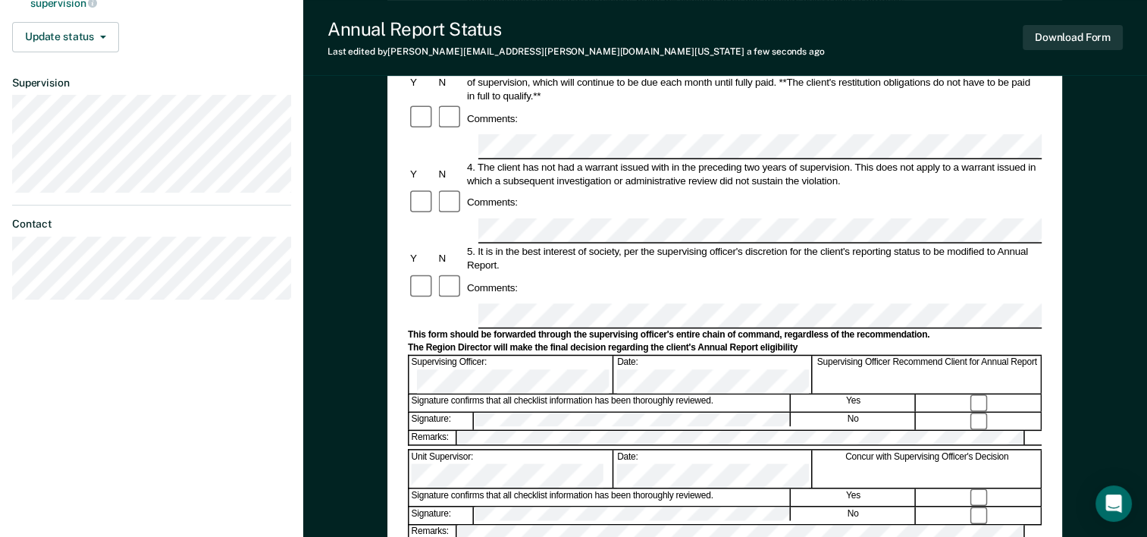
scroll to position [455, 0]
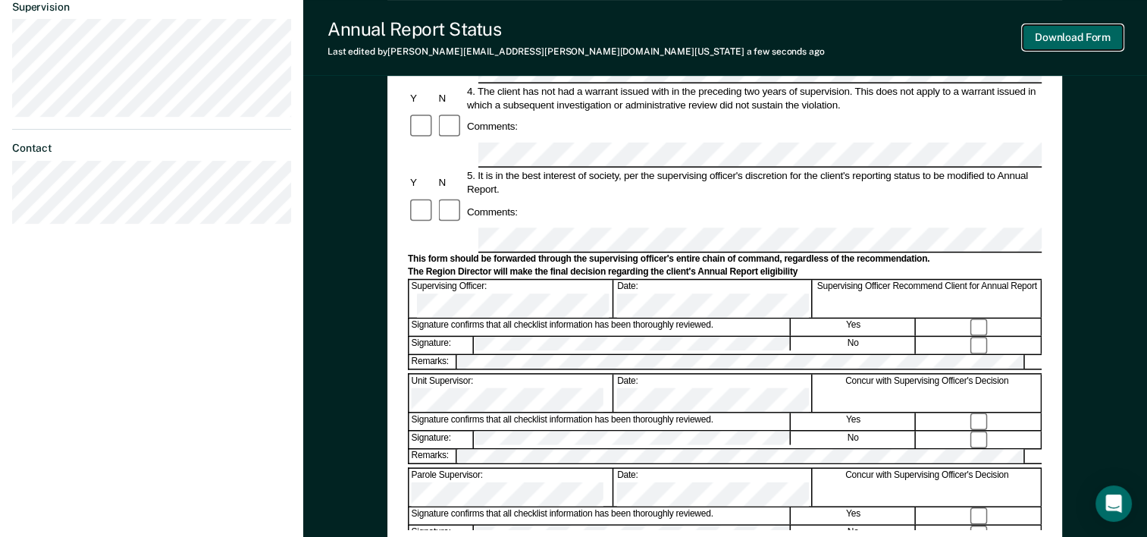
click at [1078, 30] on button "Download Form" at bounding box center [1073, 37] width 100 height 25
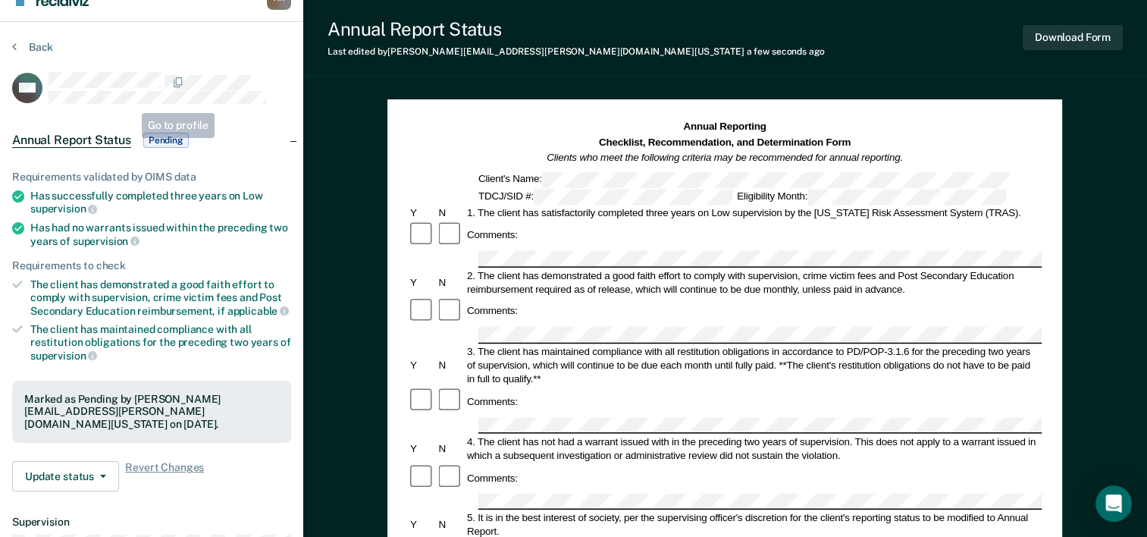
scroll to position [0, 0]
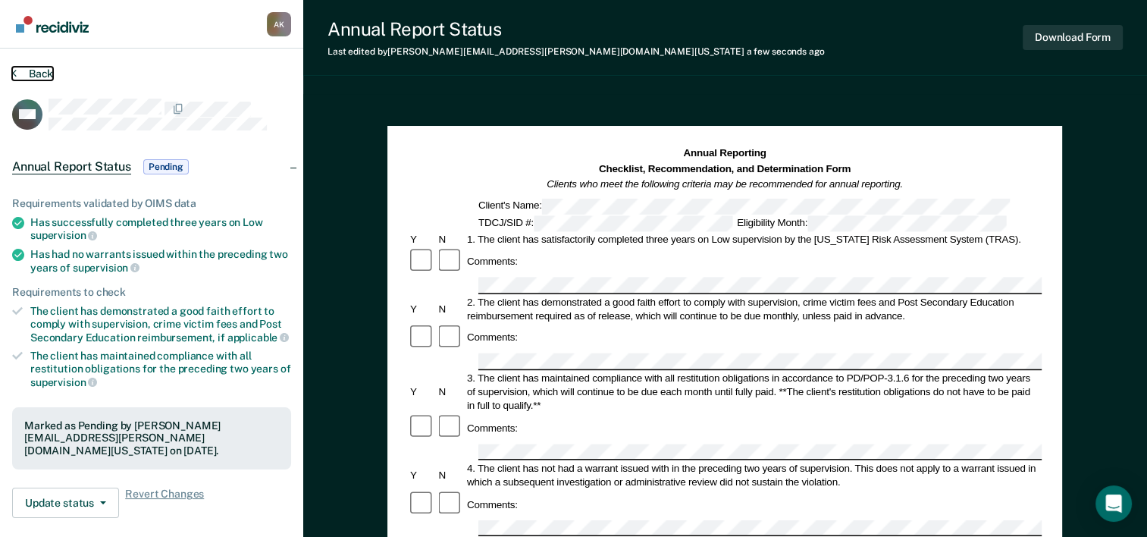
click at [30, 74] on button "Back" at bounding box center [32, 74] width 41 height 14
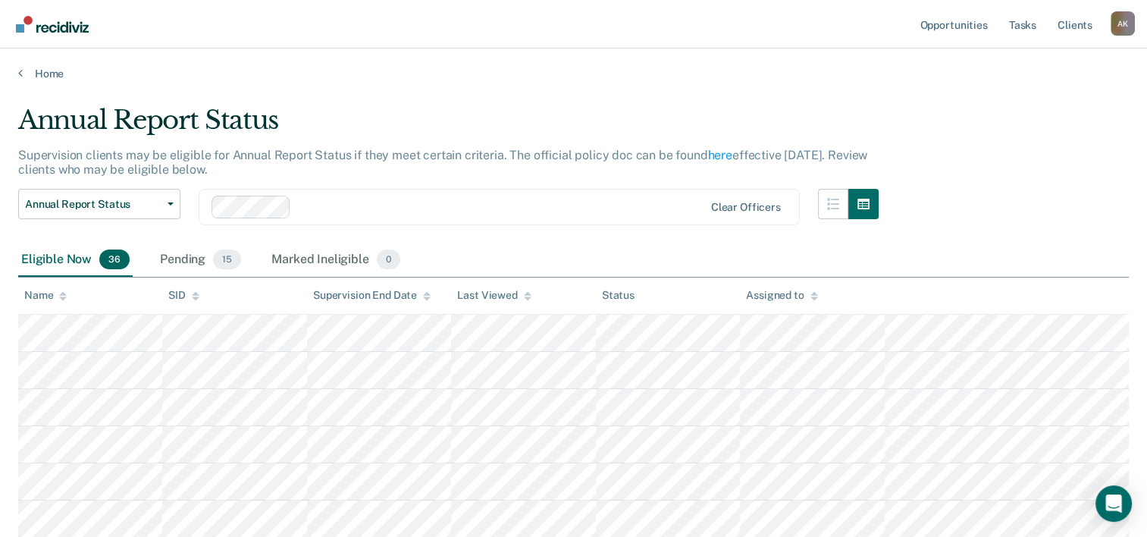
scroll to position [531, 0]
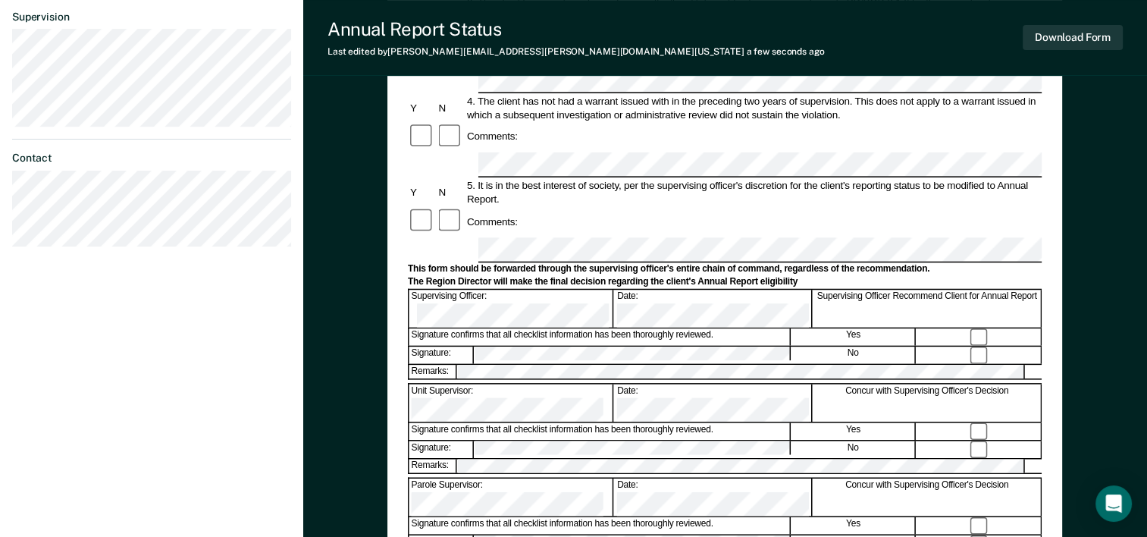
scroll to position [455, 0]
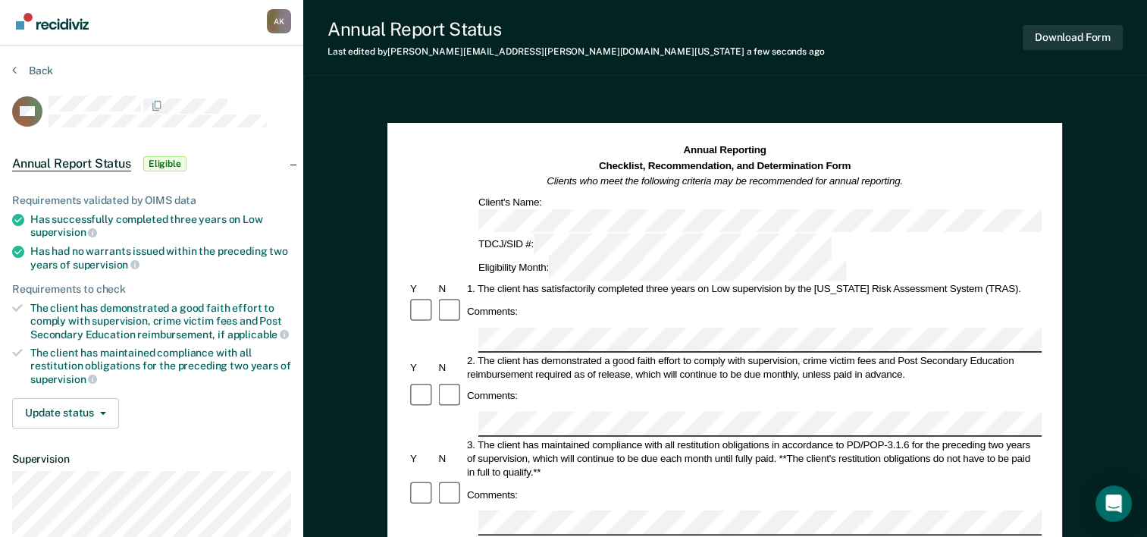
scroll to position [0, 0]
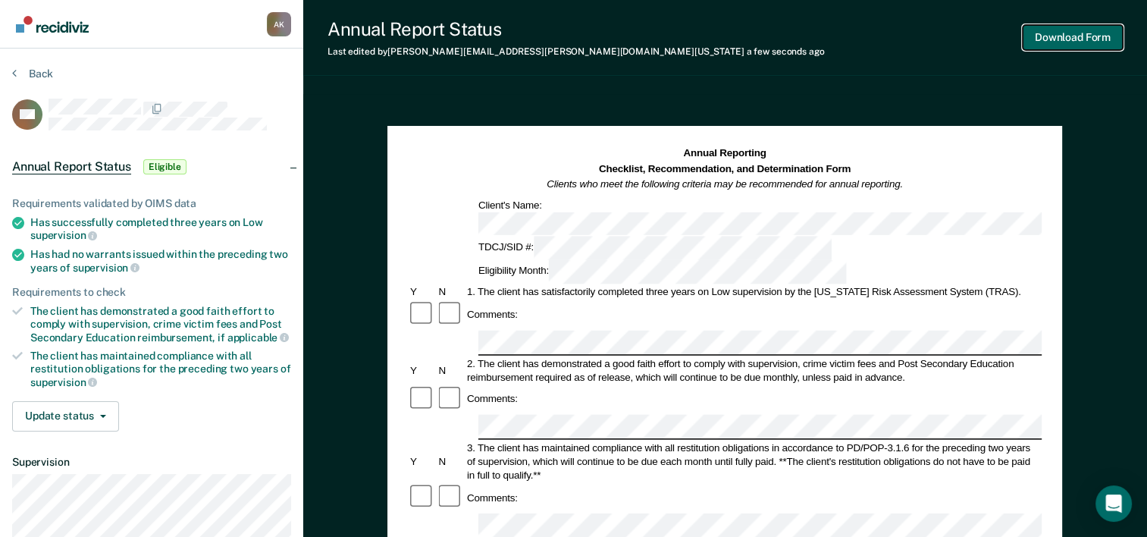
click at [1080, 39] on button "Download Form" at bounding box center [1073, 37] width 100 height 25
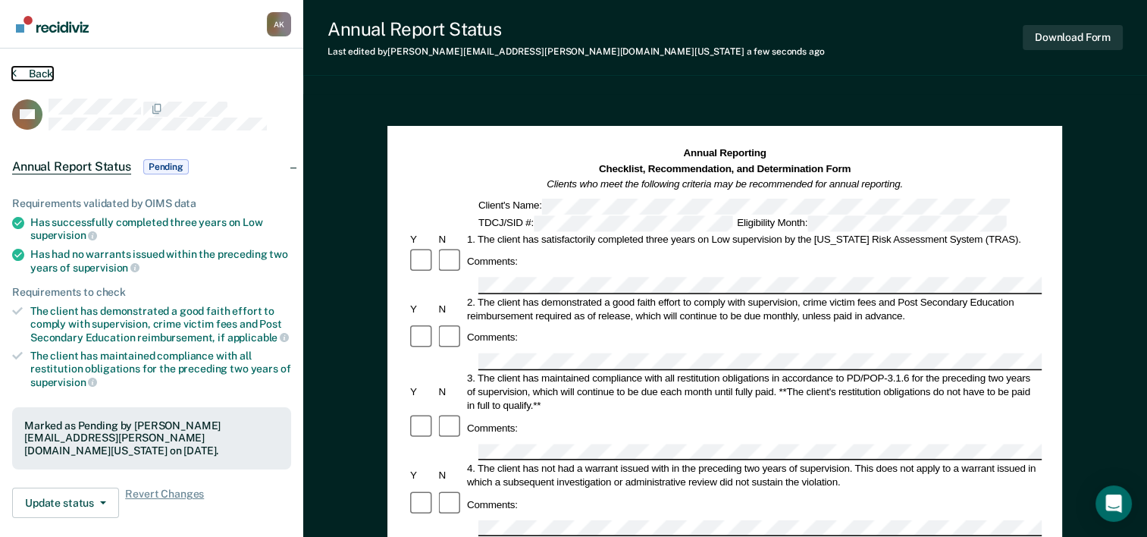
click at [20, 68] on button "Back" at bounding box center [32, 74] width 41 height 14
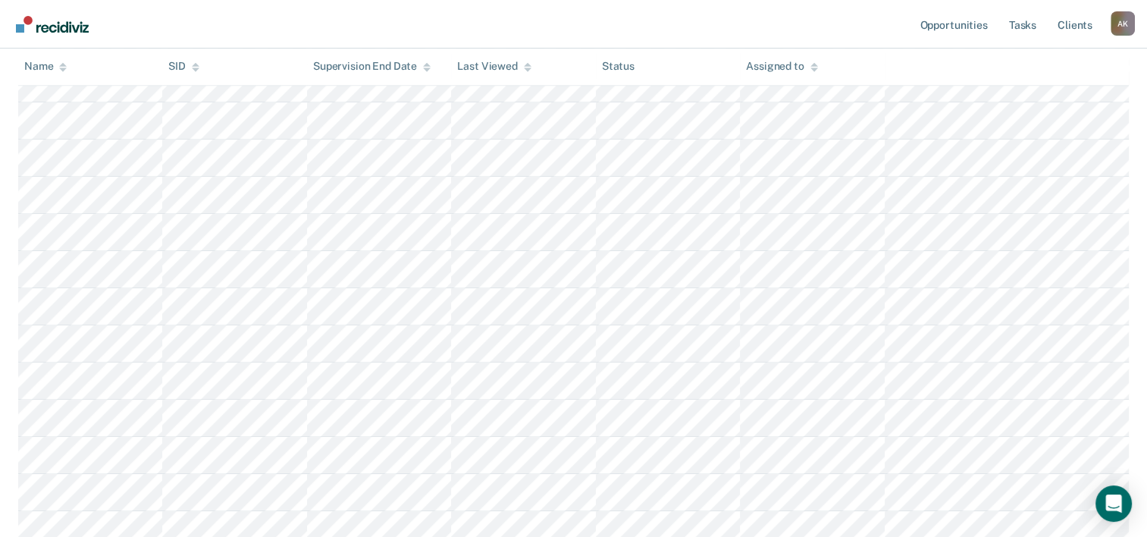
scroll to position [834, 0]
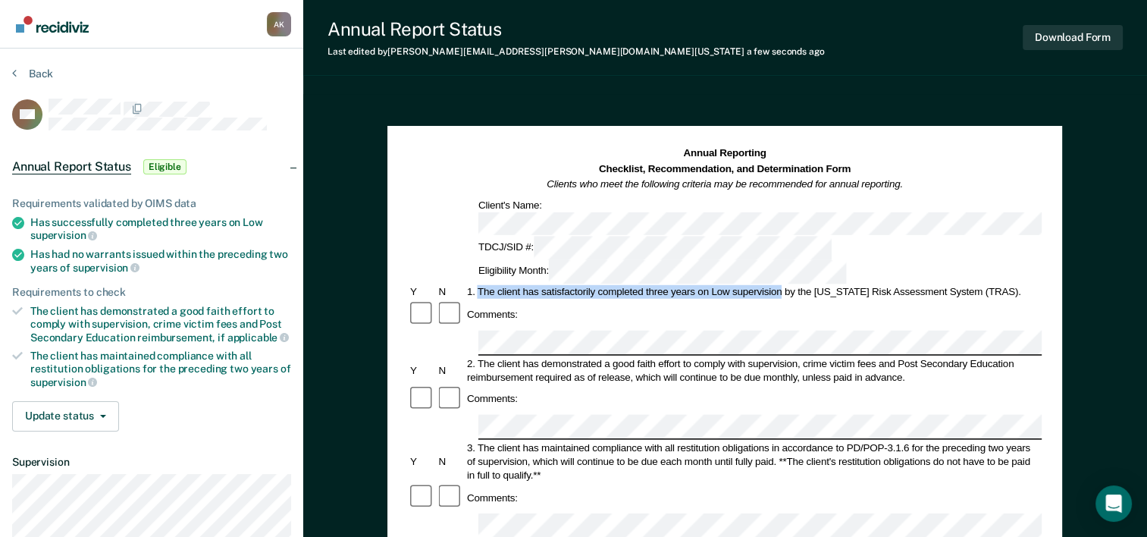
drag, startPoint x: 479, startPoint y: 231, endPoint x: 779, endPoint y: 235, distance: 300.3
click at [779, 285] on div "1. The client has satisfactorily completed three years on Low supervision by th…" at bounding box center [753, 292] width 577 height 14
copy div "The client has satisfactorily completed three years on Low supervision"
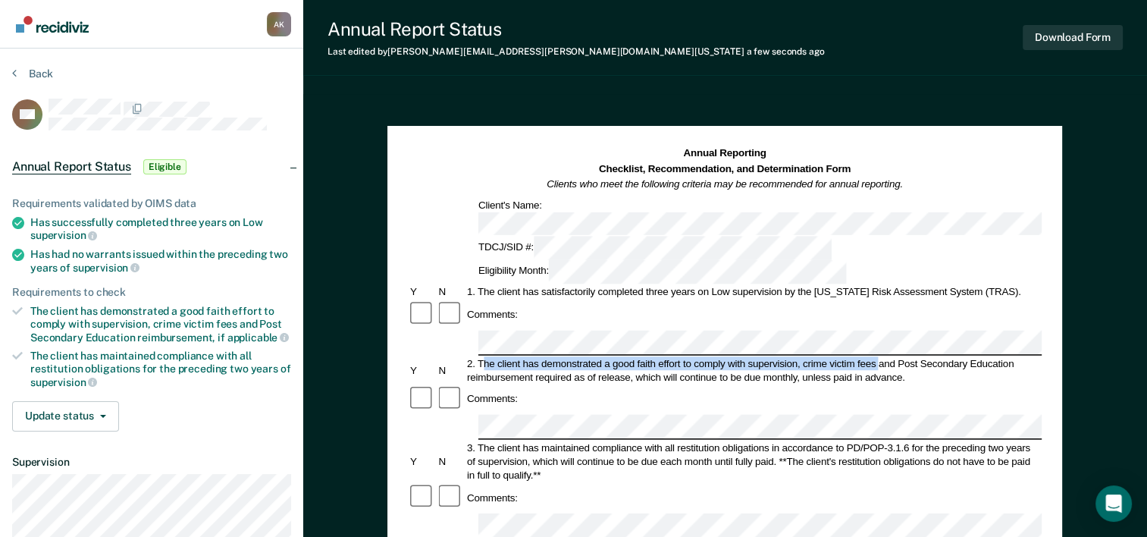
drag, startPoint x: 481, startPoint y: 290, endPoint x: 877, endPoint y: 290, distance: 396.5
click at [877, 356] on div "2. The client has demonstrated a good faith effort to comply with supervision, …" at bounding box center [753, 369] width 577 height 27
copy div "he client has demonstrated a good faith effort to comply with supervision, crim…"
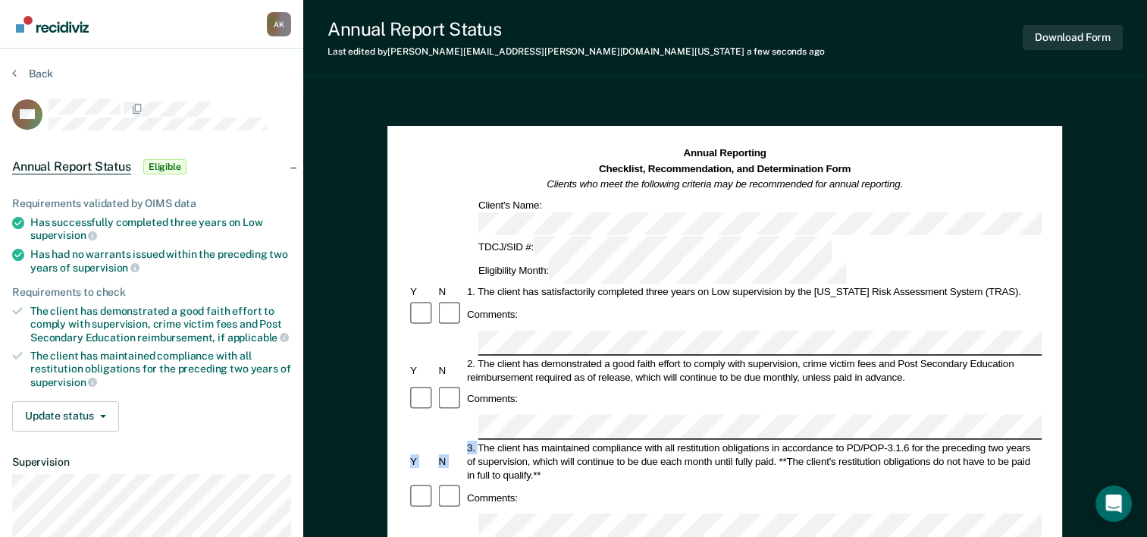
click at [599, 441] on div "3. The client has maintained compliance with all restitution obligations in acc…" at bounding box center [753, 461] width 577 height 41
drag, startPoint x: 599, startPoint y: 378, endPoint x: 481, endPoint y: 359, distance: 119.0
click at [481, 441] on div "3. The client has maintained compliance with all restitution obligations in acc…" at bounding box center [753, 461] width 577 height 41
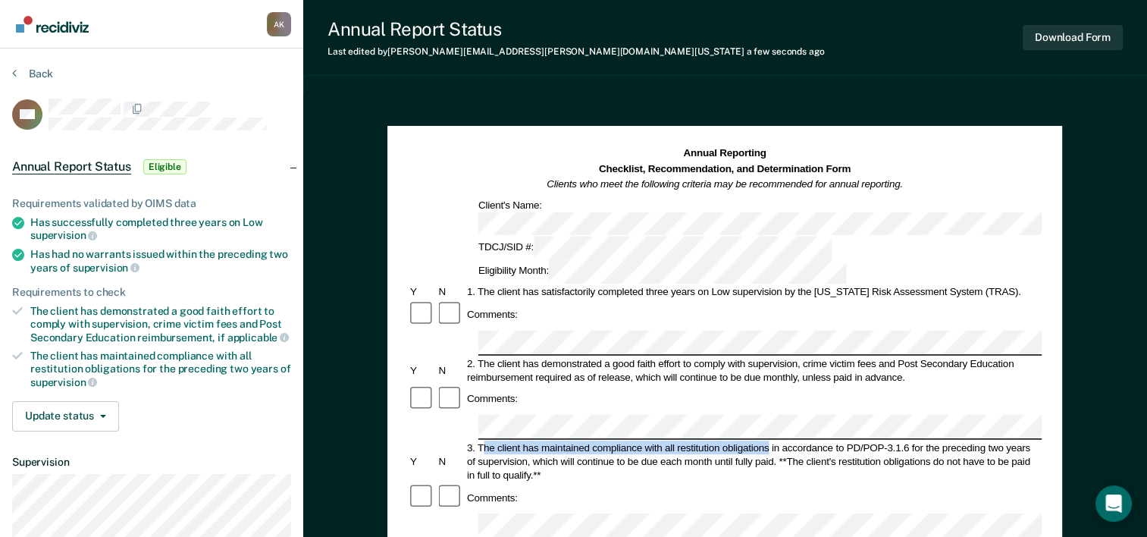
drag, startPoint x: 481, startPoint y: 360, endPoint x: 767, endPoint y: 361, distance: 286.6
click at [767, 441] on div "3. The client has maintained compliance with all restitution obligations in acc…" at bounding box center [753, 461] width 577 height 41
copy div "he client has maintained compliance with all restitution obligations"
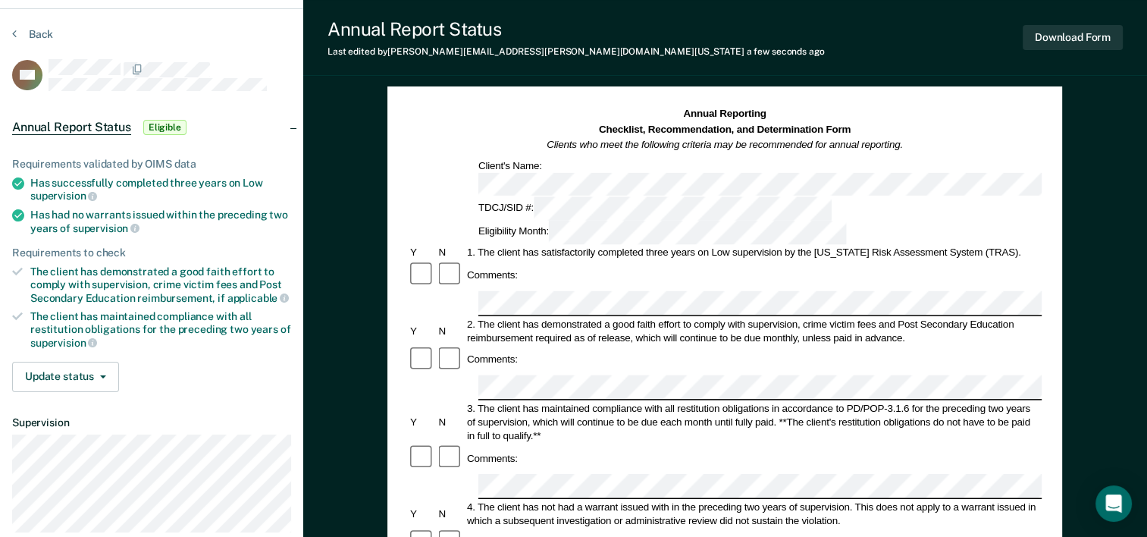
scroll to position [152, 0]
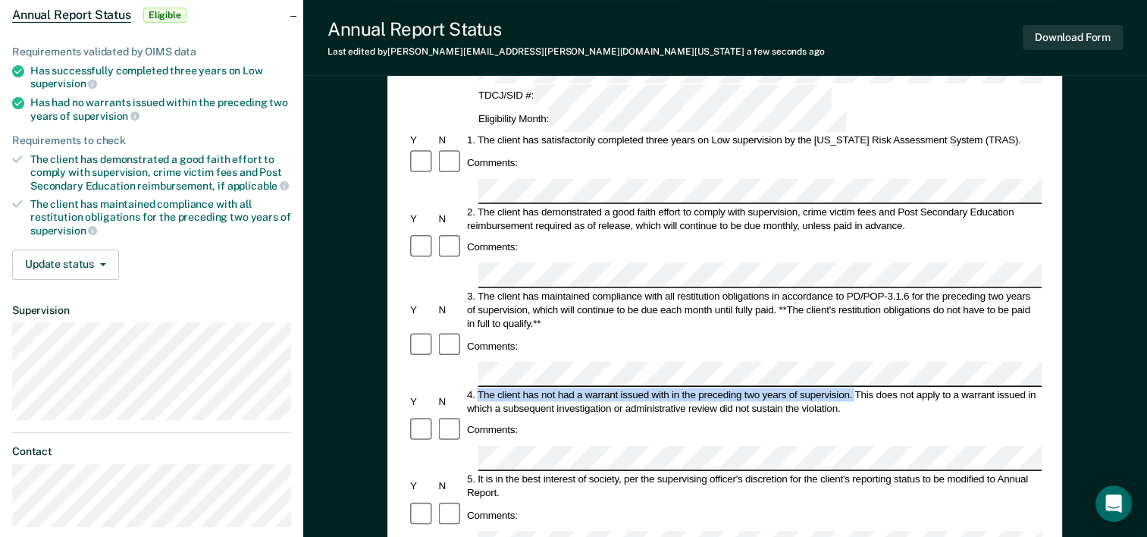
drag, startPoint x: 477, startPoint y: 293, endPoint x: 855, endPoint y: 287, distance: 378.4
click at [855, 387] on div "4. The client has not had a warrant issued with in the preceding two years of s…" at bounding box center [753, 400] width 577 height 27
copy div "The client has not had a warrant issued with in the preceding two years of supe…"
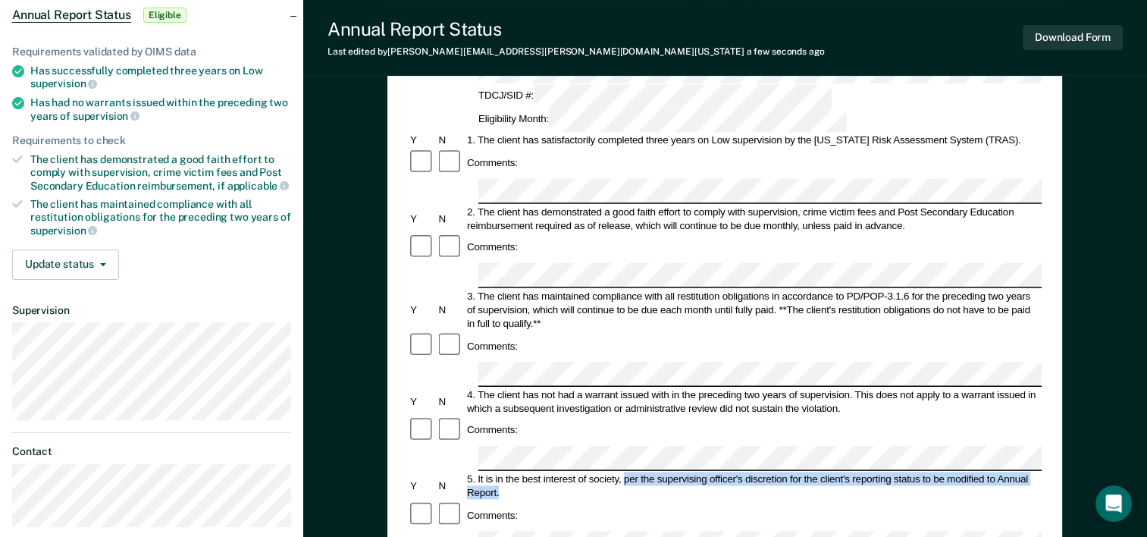
drag, startPoint x: 622, startPoint y: 361, endPoint x: 631, endPoint y: 370, distance: 12.3
click at [631, 472] on div "5. It is in the best interest of society, per the supervising officer's discret…" at bounding box center [753, 485] width 577 height 27
copy div "per the supervising officer's discretion for the client's reporting status to b…"
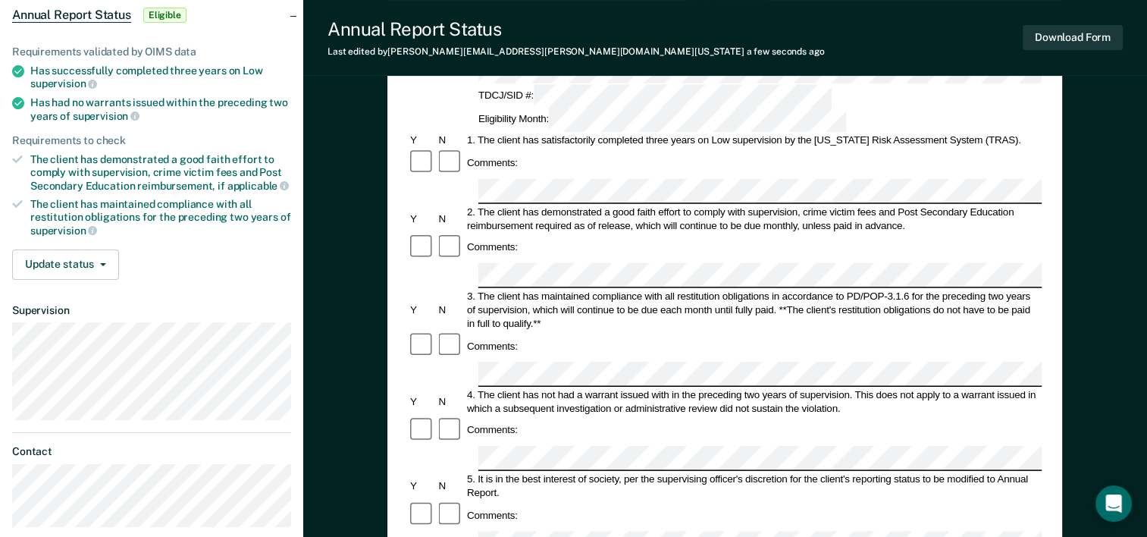
click at [1056, 39] on button "Download Form" at bounding box center [1073, 37] width 100 height 25
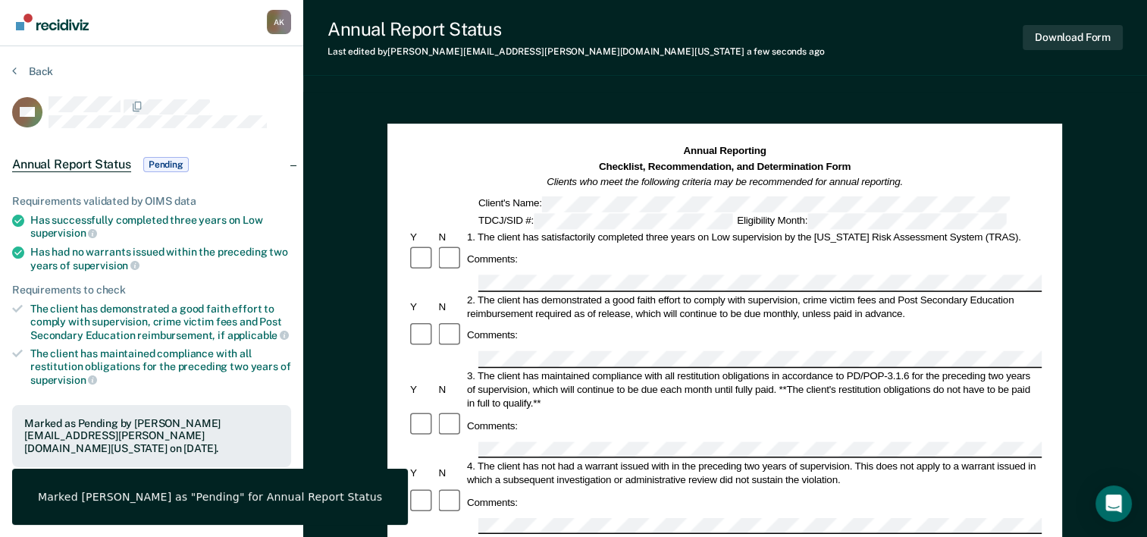
scroll to position [0, 0]
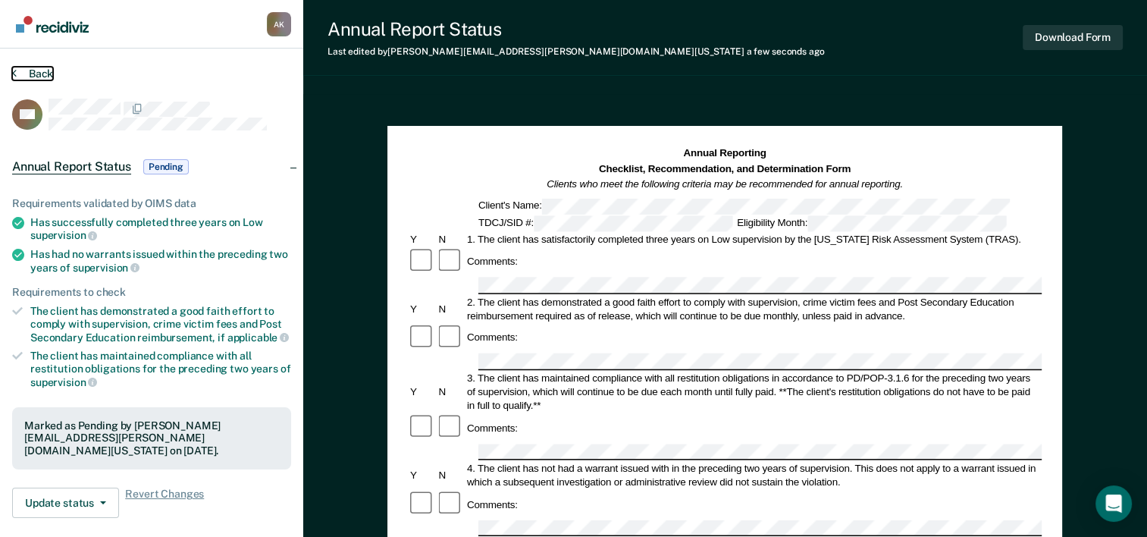
click at [15, 75] on icon at bounding box center [14, 73] width 5 height 12
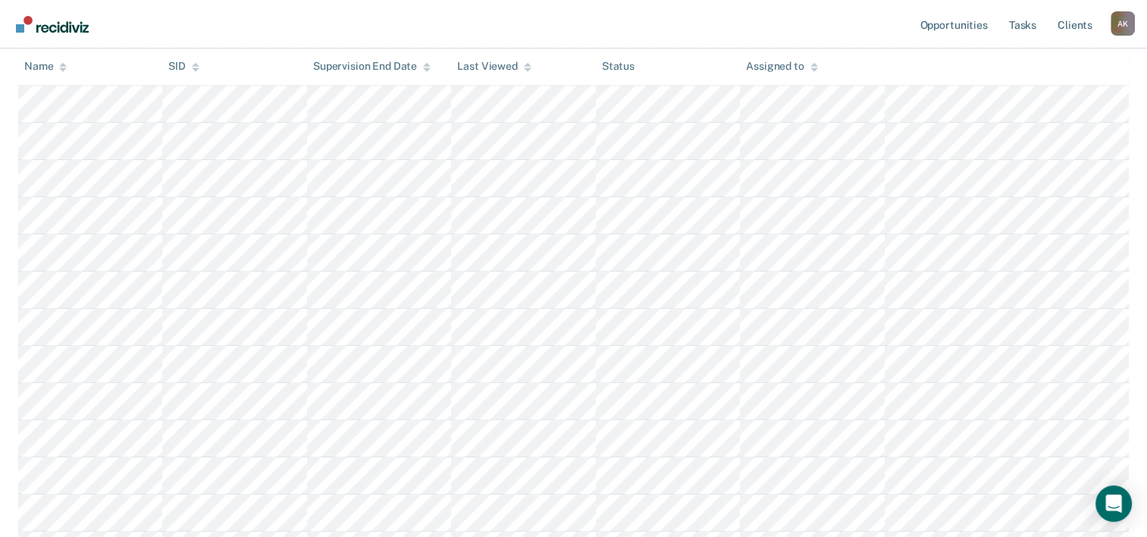
scroll to position [921, 0]
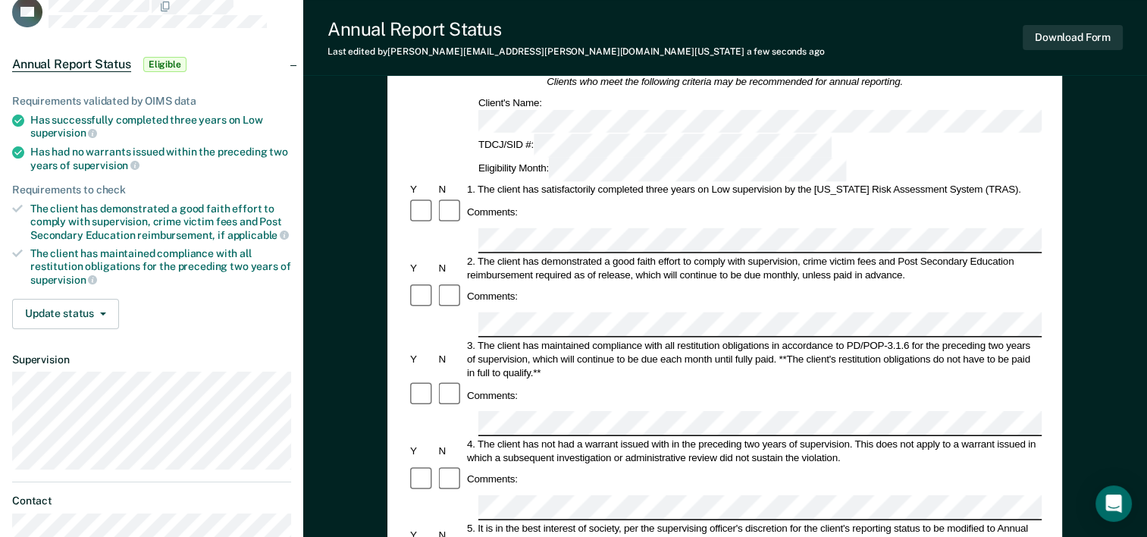
scroll to position [76, 0]
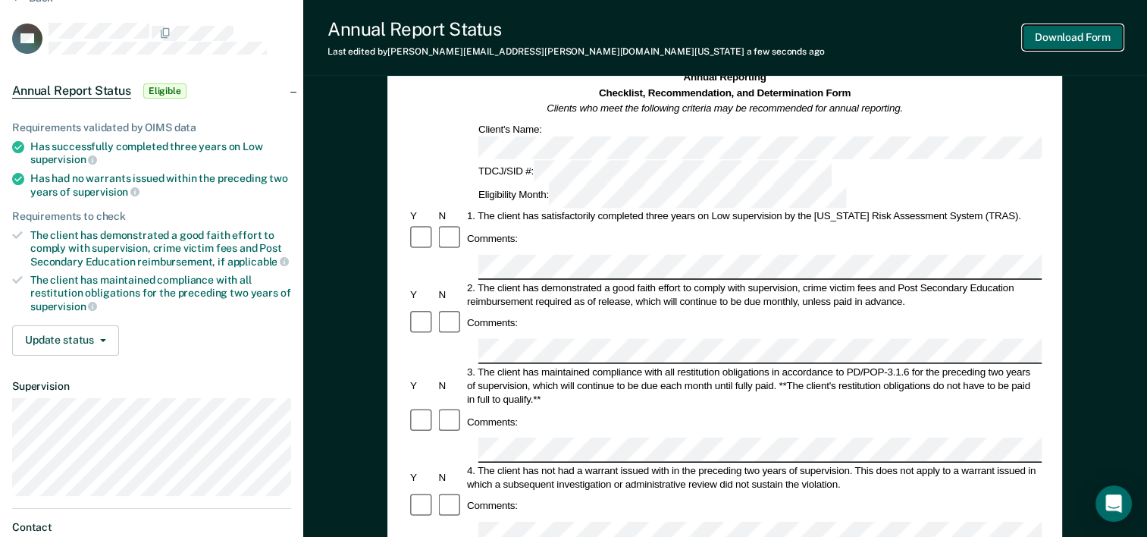
click at [1046, 42] on button "Download Form" at bounding box center [1073, 37] width 100 height 25
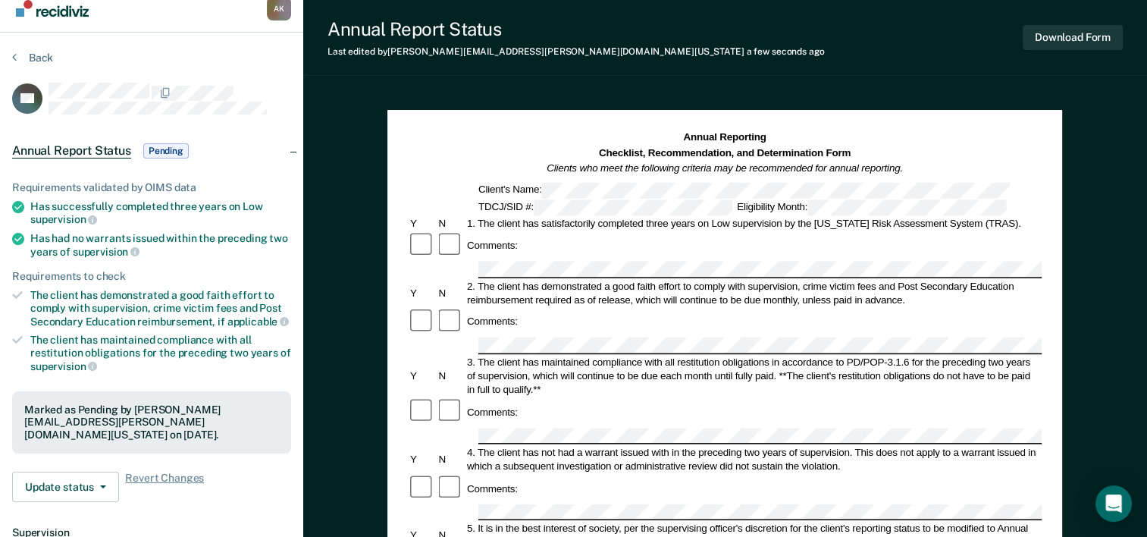
scroll to position [0, 0]
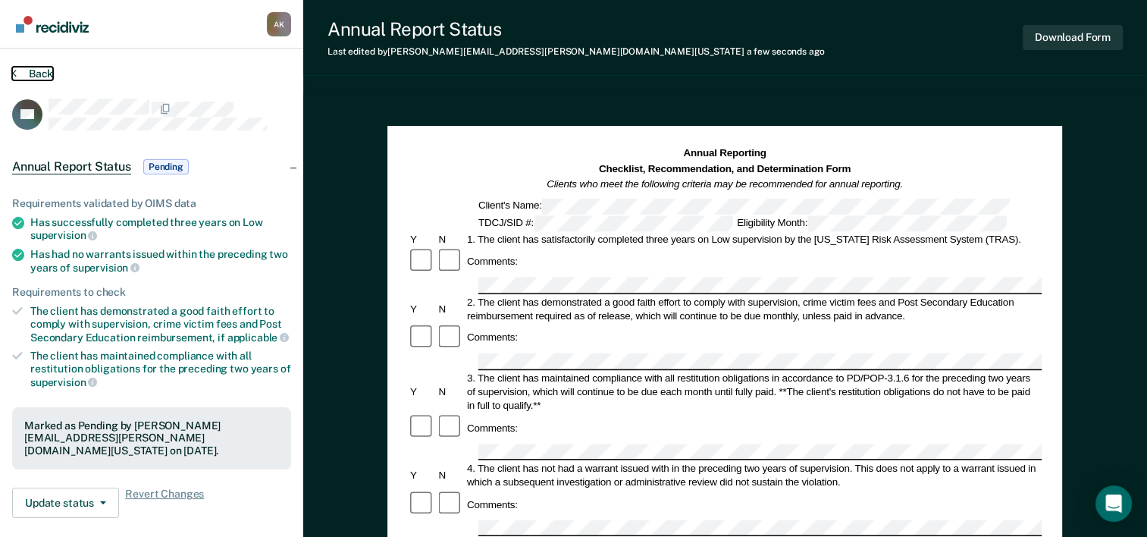
click at [28, 68] on button "Back" at bounding box center [32, 74] width 41 height 14
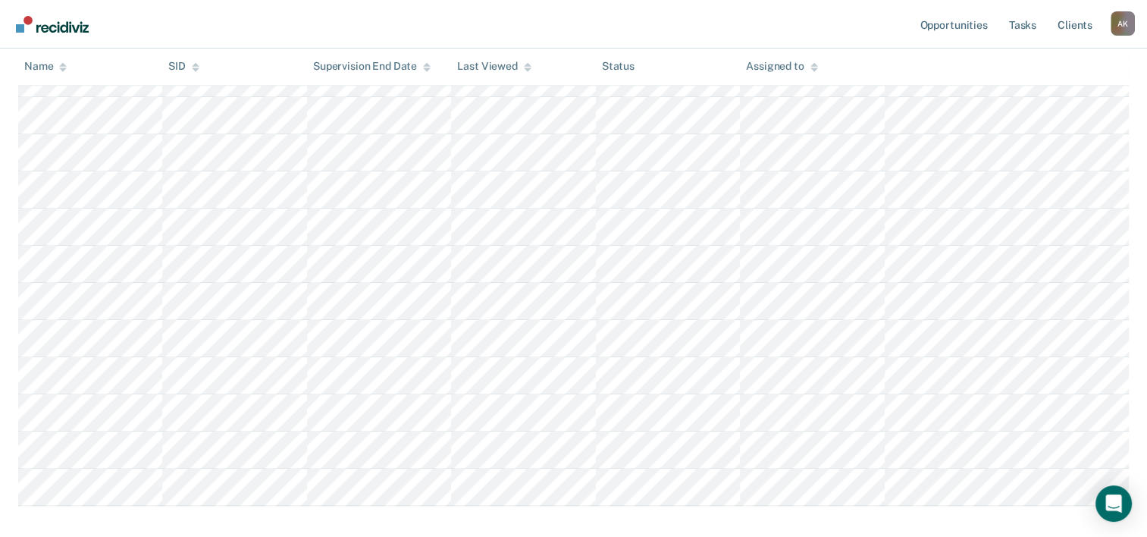
scroll to position [808, 0]
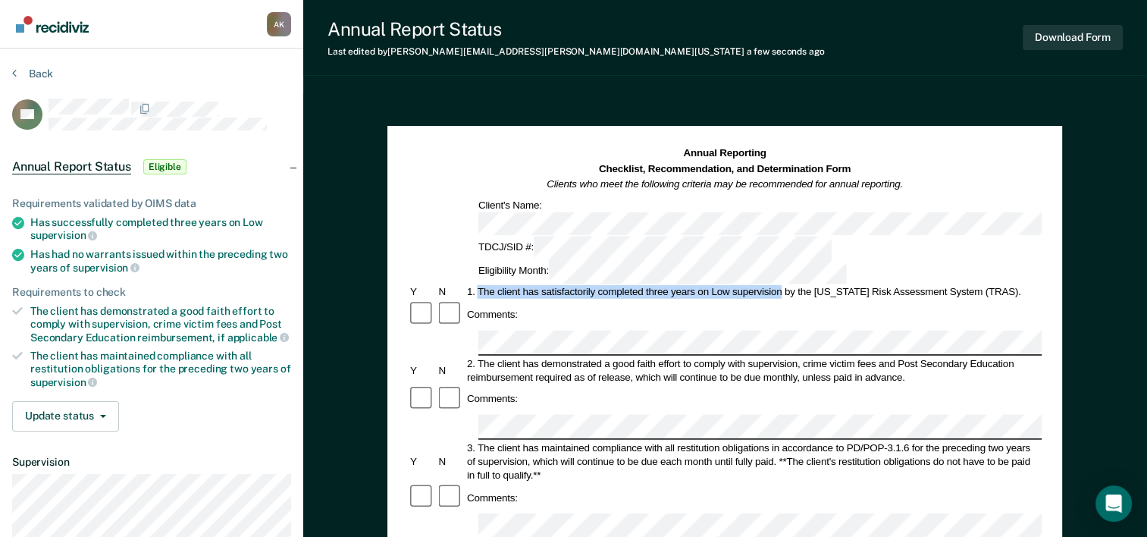
drag, startPoint x: 477, startPoint y: 237, endPoint x: 781, endPoint y: 237, distance: 304.0
click at [781, 285] on div "1. The client has satisfactorily completed three years on Low supervision by th…" at bounding box center [753, 292] width 577 height 14
copy div "The client has satisfactorily completed three years on Low supervision"
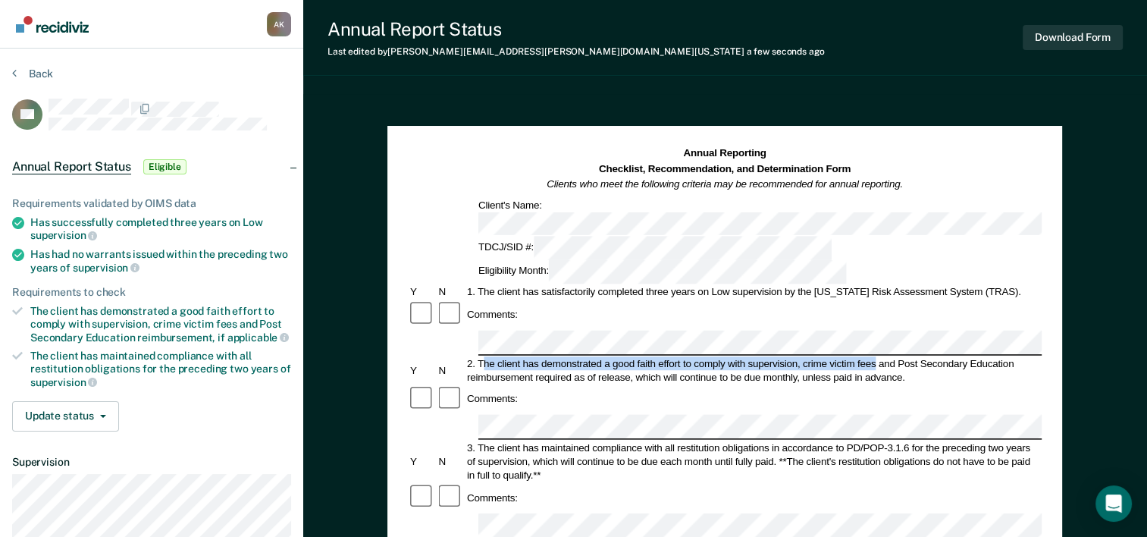
drag, startPoint x: 481, startPoint y: 292, endPoint x: 877, endPoint y: 291, distance: 395.8
click at [877, 356] on div "2. The client has demonstrated a good faith effort to comply with supervision, …" at bounding box center [753, 369] width 577 height 27
copy div "he client has demonstrated a good faith effort to comply with supervision, crim…"
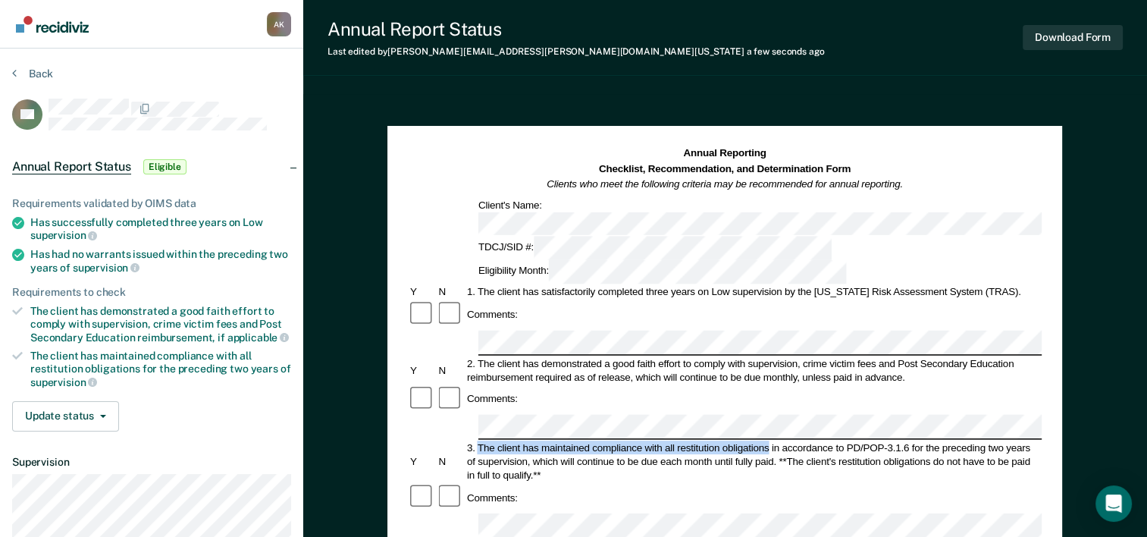
drag, startPoint x: 478, startPoint y: 361, endPoint x: 770, endPoint y: 362, distance: 291.2
click at [770, 441] on div "3. The client has maintained compliance with all restitution obligations in acc…" at bounding box center [753, 461] width 577 height 41
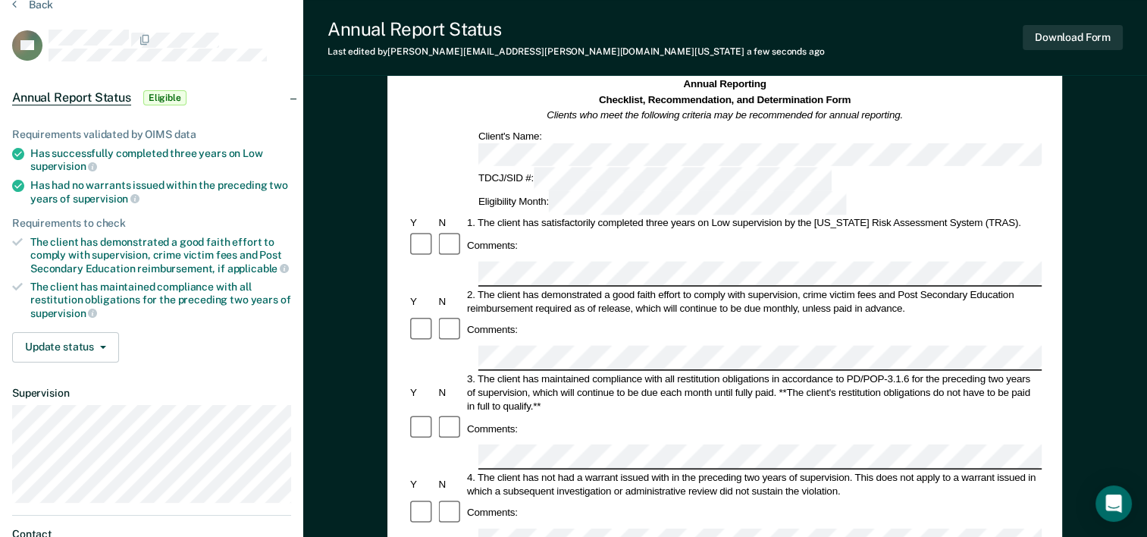
scroll to position [152, 0]
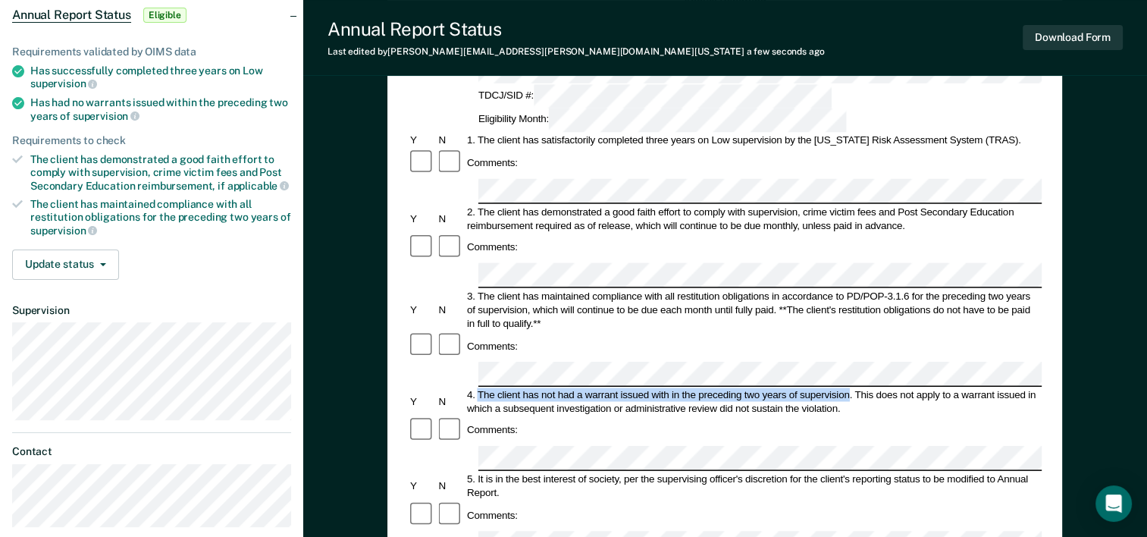
drag, startPoint x: 479, startPoint y: 292, endPoint x: 849, endPoint y: 285, distance: 370.1
click at [849, 387] on div "4. The client has not had a warrant issued with in the preceding two years of s…" at bounding box center [753, 400] width 577 height 27
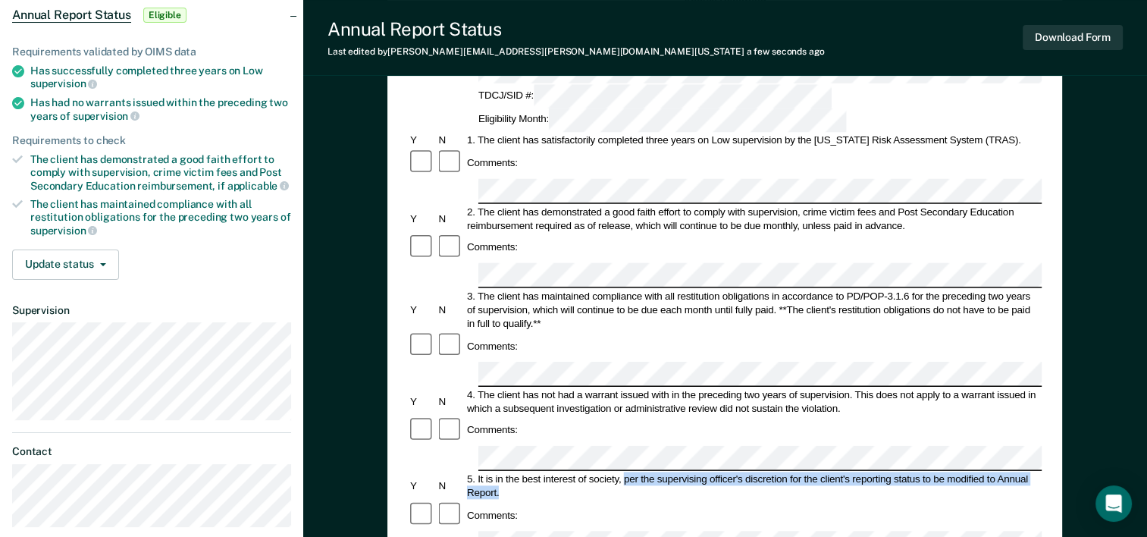
drag, startPoint x: 625, startPoint y: 359, endPoint x: 628, endPoint y: 368, distance: 9.6
click at [628, 472] on div "5. It is in the best interest of society, per the supervising officer's discret…" at bounding box center [753, 485] width 577 height 27
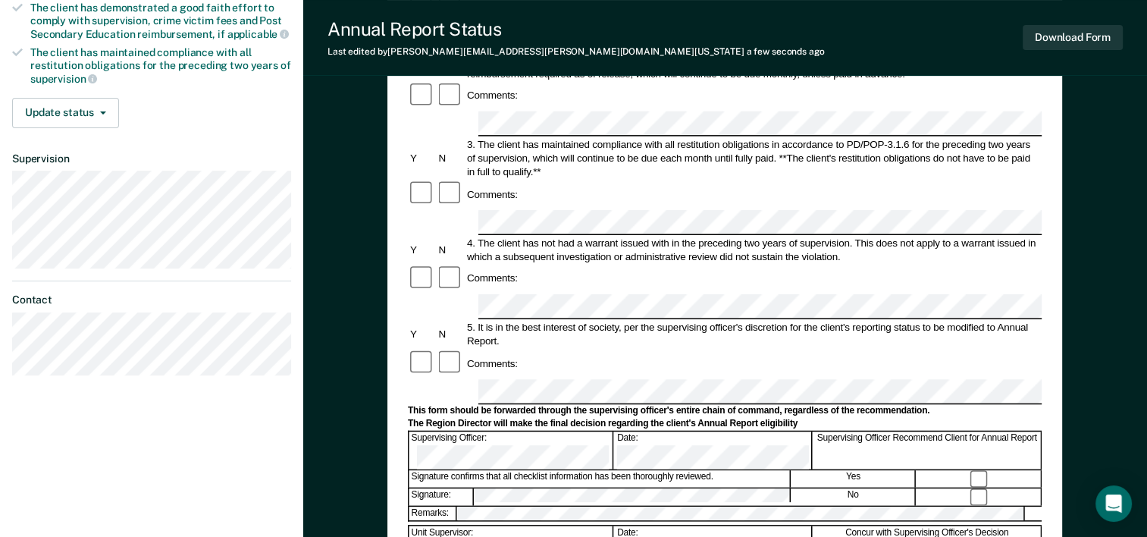
scroll to position [379, 0]
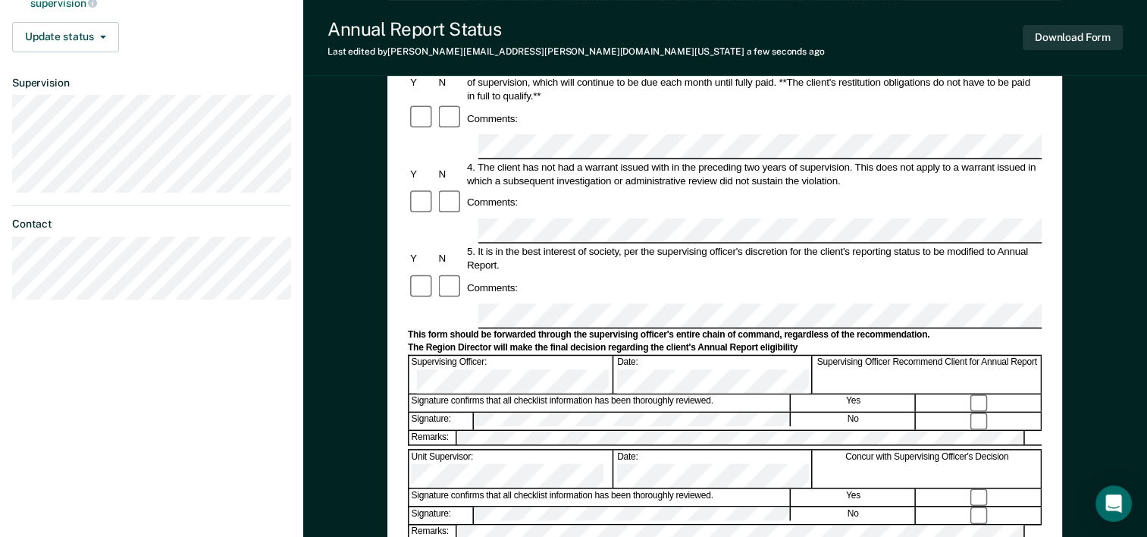
click at [1040, 39] on button "Download Form" at bounding box center [1073, 37] width 100 height 25
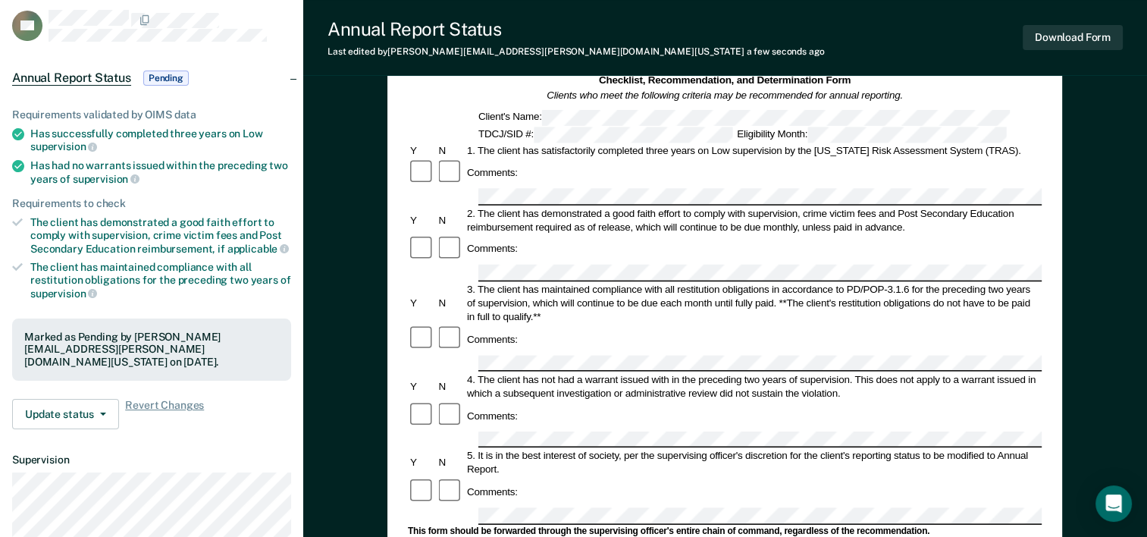
scroll to position [0, 0]
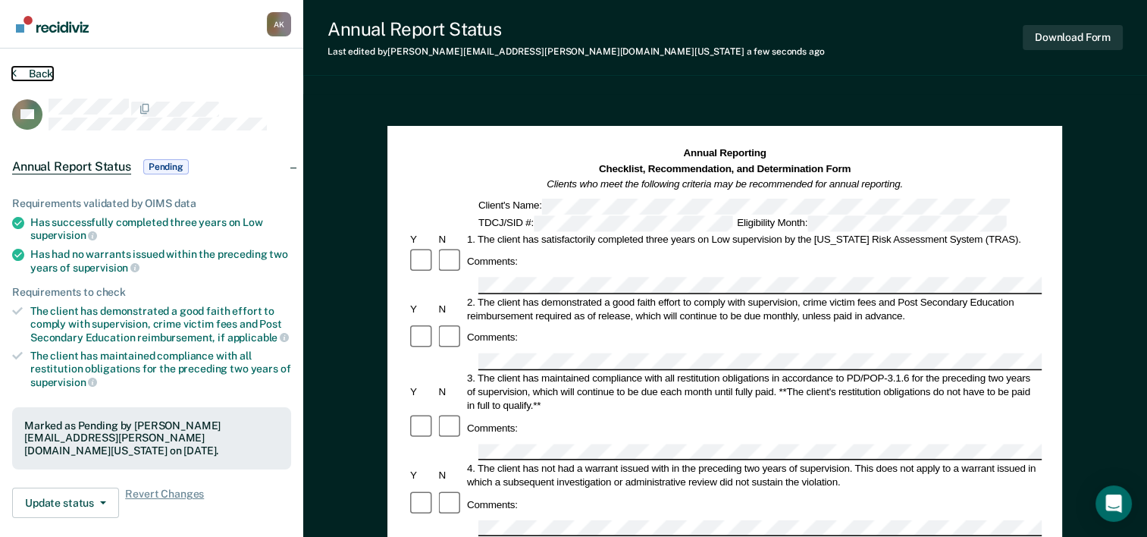
click at [16, 74] on button "Back" at bounding box center [32, 74] width 41 height 14
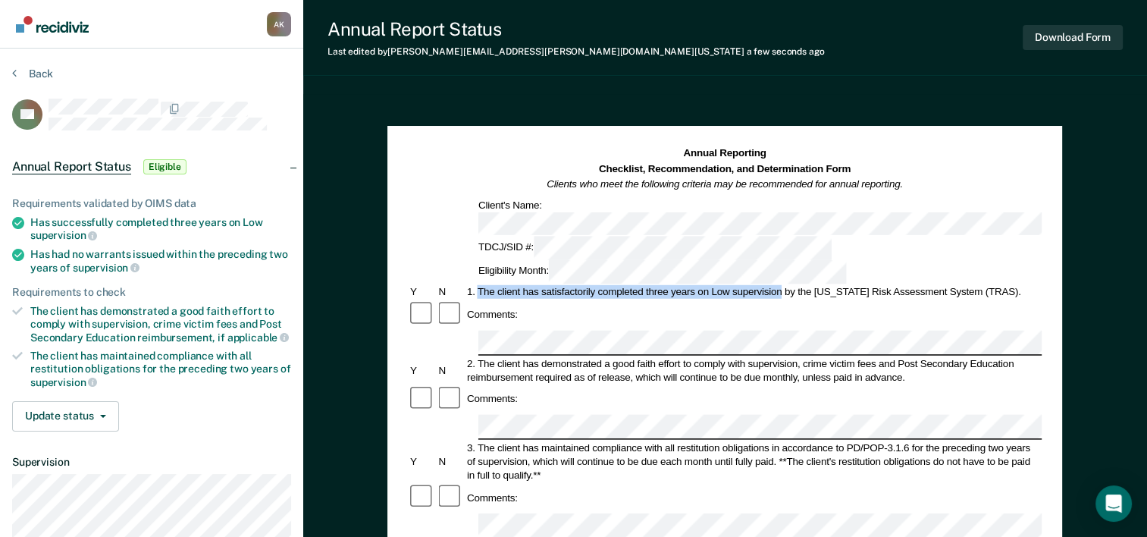
drag, startPoint x: 478, startPoint y: 237, endPoint x: 781, endPoint y: 237, distance: 302.5
click at [781, 285] on div "1. The client has satisfactorily completed three years on Low supervision by th…" at bounding box center [753, 292] width 577 height 14
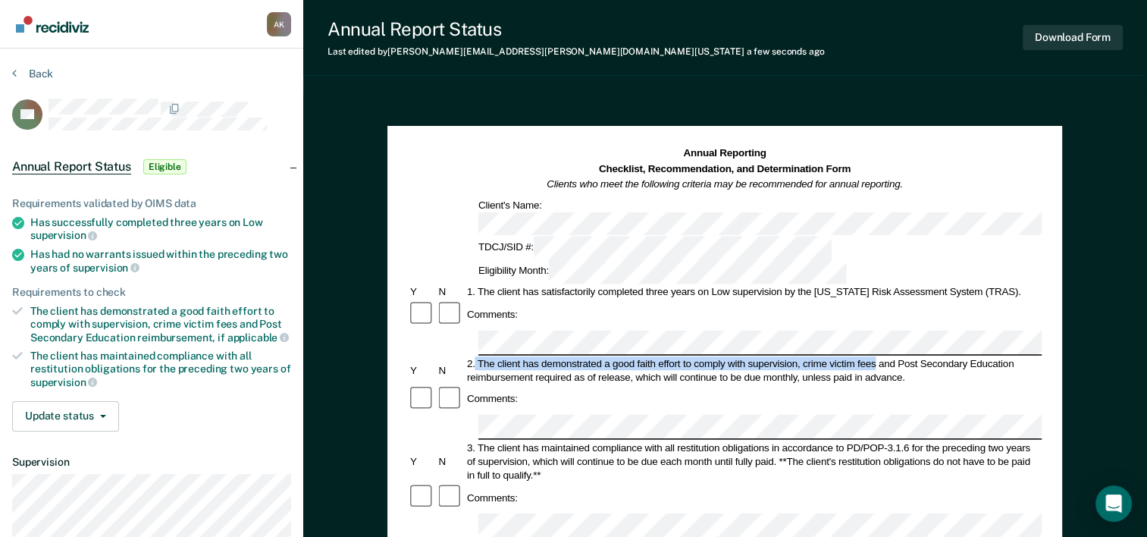
drag, startPoint x: 476, startPoint y: 290, endPoint x: 873, endPoint y: 291, distance: 397.3
click at [873, 356] on div "2. The client has demonstrated a good faith effort to comply with supervision, …" at bounding box center [753, 369] width 577 height 27
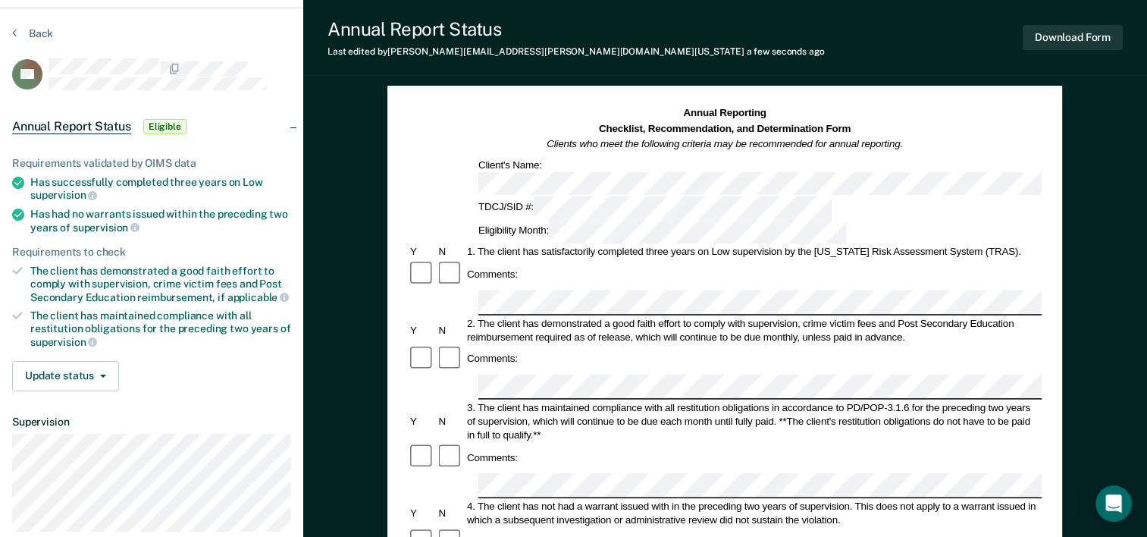
scroll to position [76, 0]
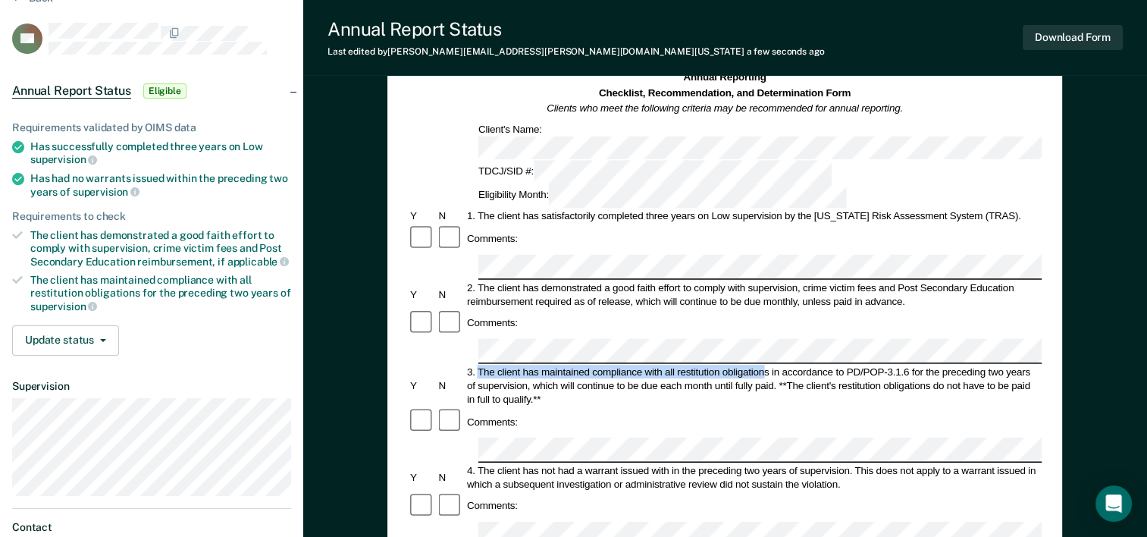
drag, startPoint x: 479, startPoint y: 285, endPoint x: 764, endPoint y: 287, distance: 285.1
click at [764, 365] on div "3. The client has maintained compliance with all restitution obligations in acc…" at bounding box center [753, 385] width 577 height 41
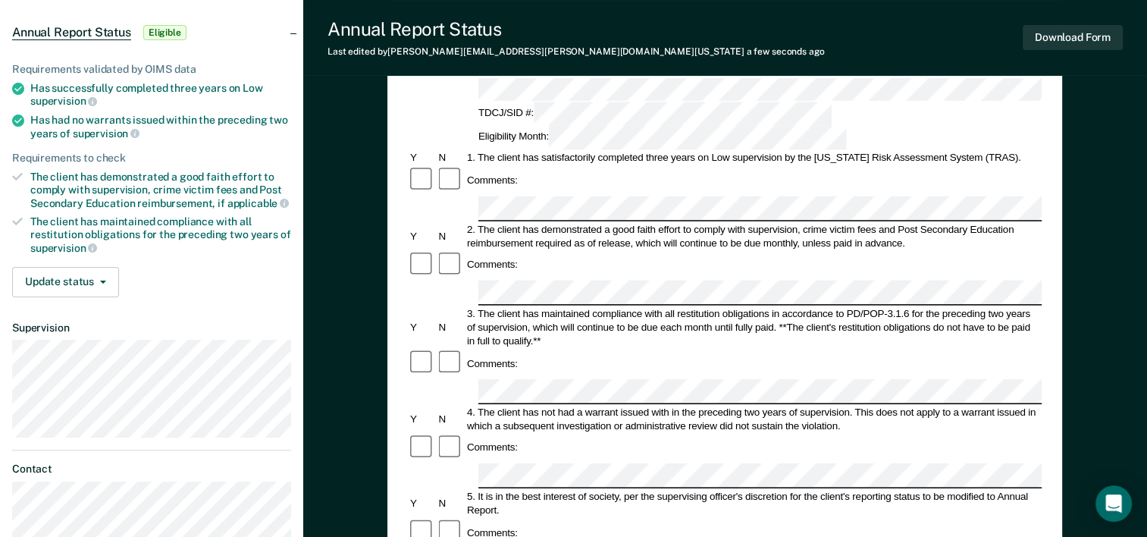
scroll to position [152, 0]
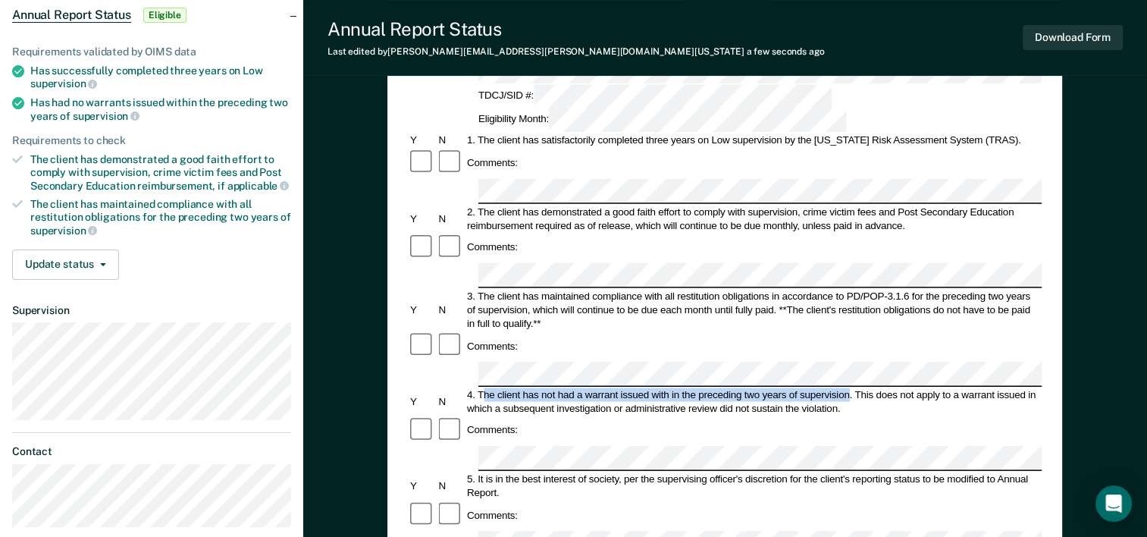
drag, startPoint x: 481, startPoint y: 287, endPoint x: 848, endPoint y: 291, distance: 366.2
click at [848, 387] on div "4. The client has not had a warrant issued with in the preceding two years of s…" at bounding box center [753, 400] width 577 height 27
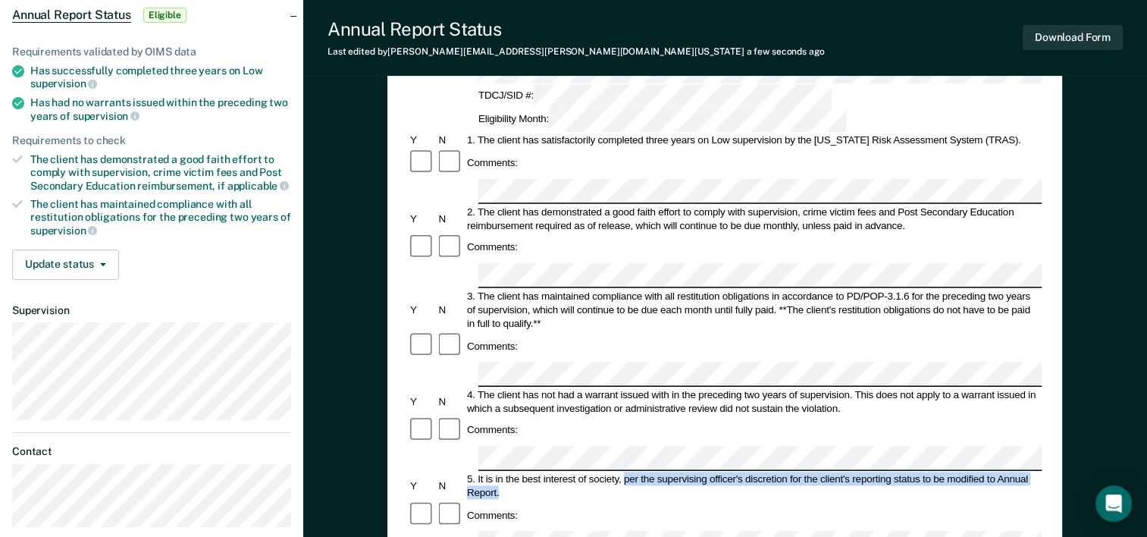
drag, startPoint x: 624, startPoint y: 358, endPoint x: 633, endPoint y: 367, distance: 12.9
click at [633, 472] on div "5. It is in the best interest of society, per the supervising officer's discret…" at bounding box center [753, 485] width 577 height 27
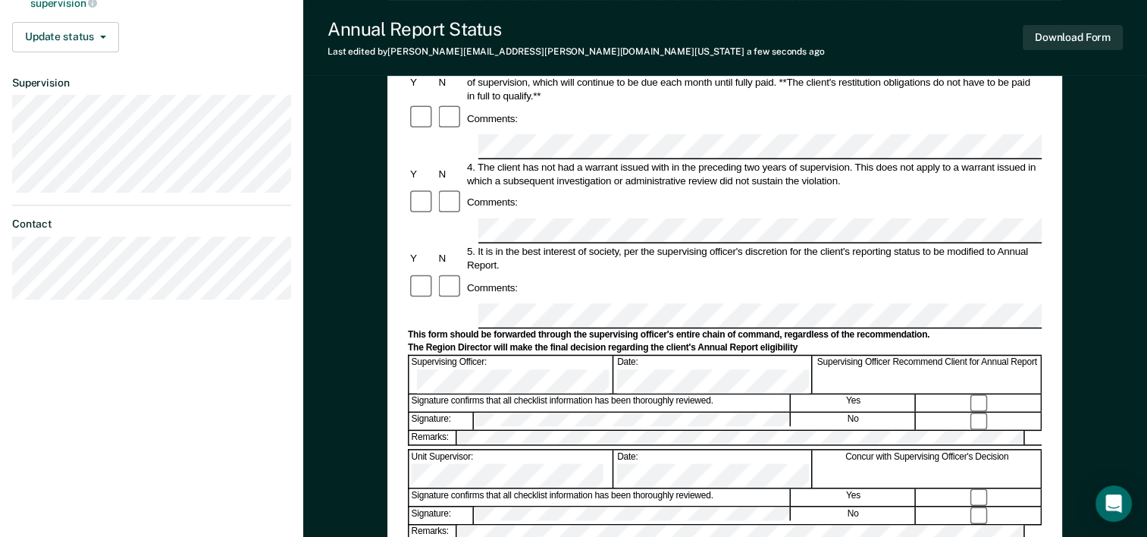
scroll to position [455, 0]
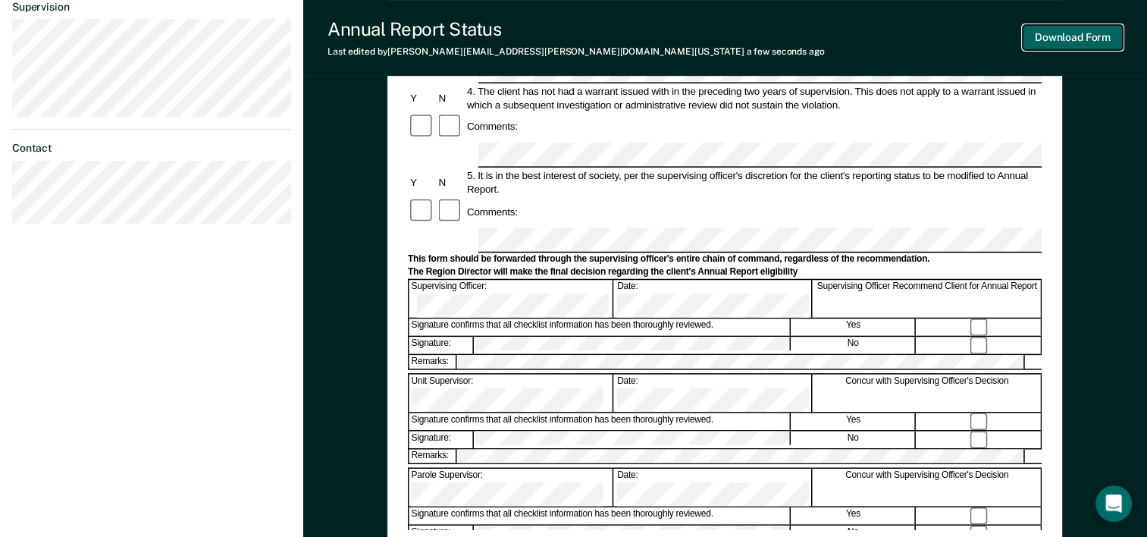
click at [1080, 36] on button "Download Form" at bounding box center [1073, 37] width 100 height 25
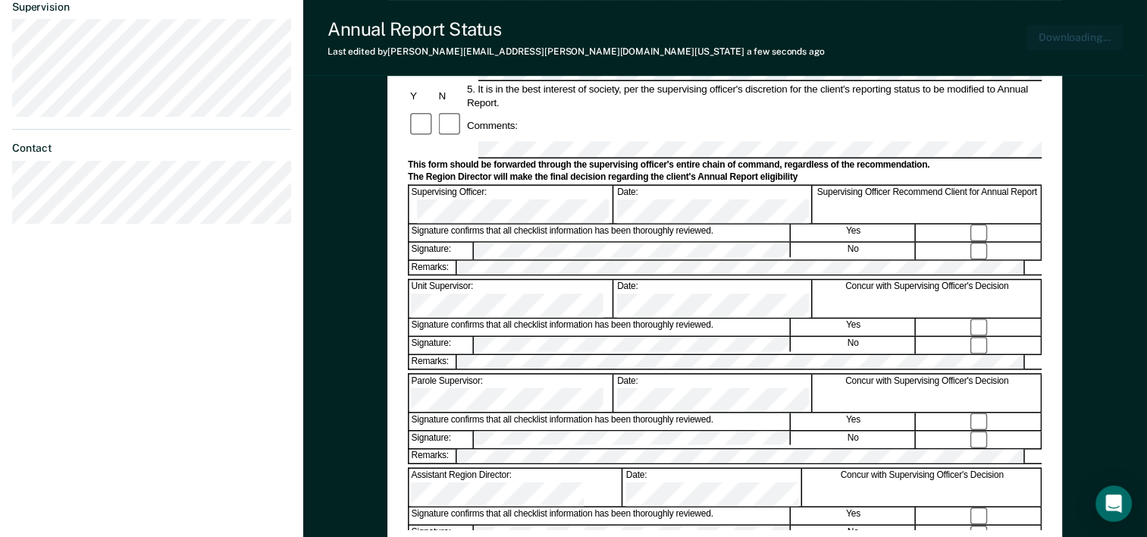
scroll to position [528, 0]
